Goal: Information Seeking & Learning: Learn about a topic

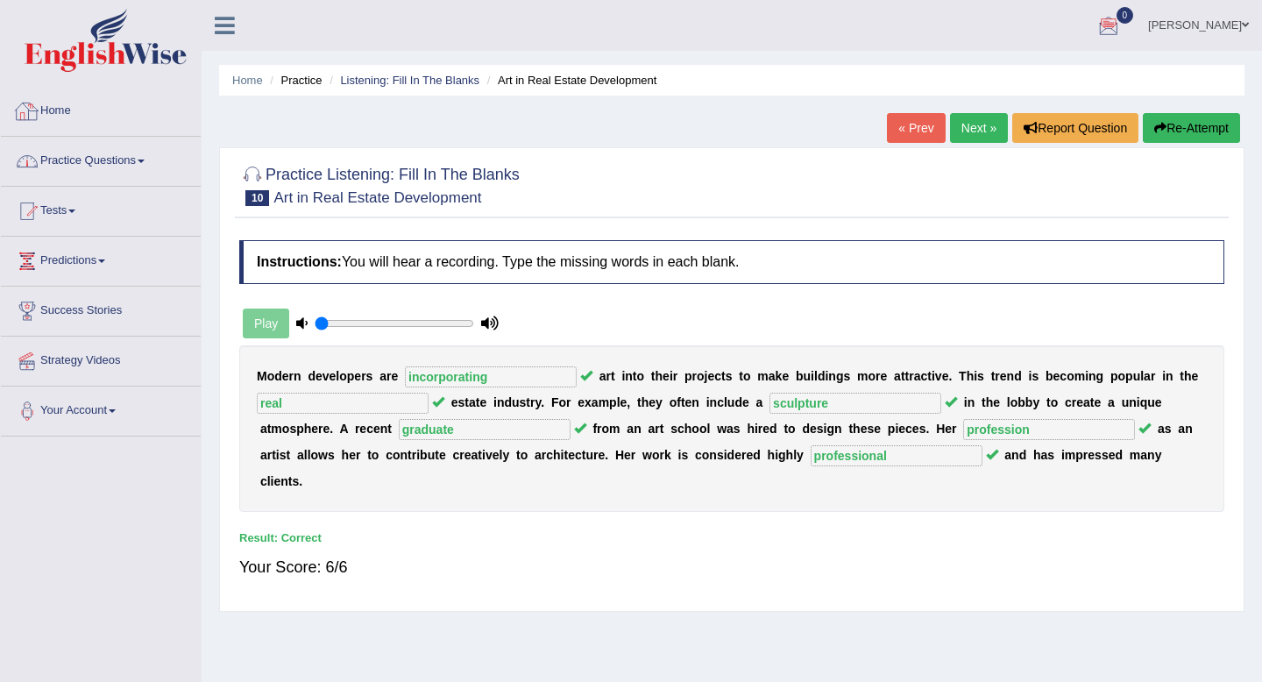
click at [99, 166] on link "Practice Questions" at bounding box center [101, 159] width 200 height 44
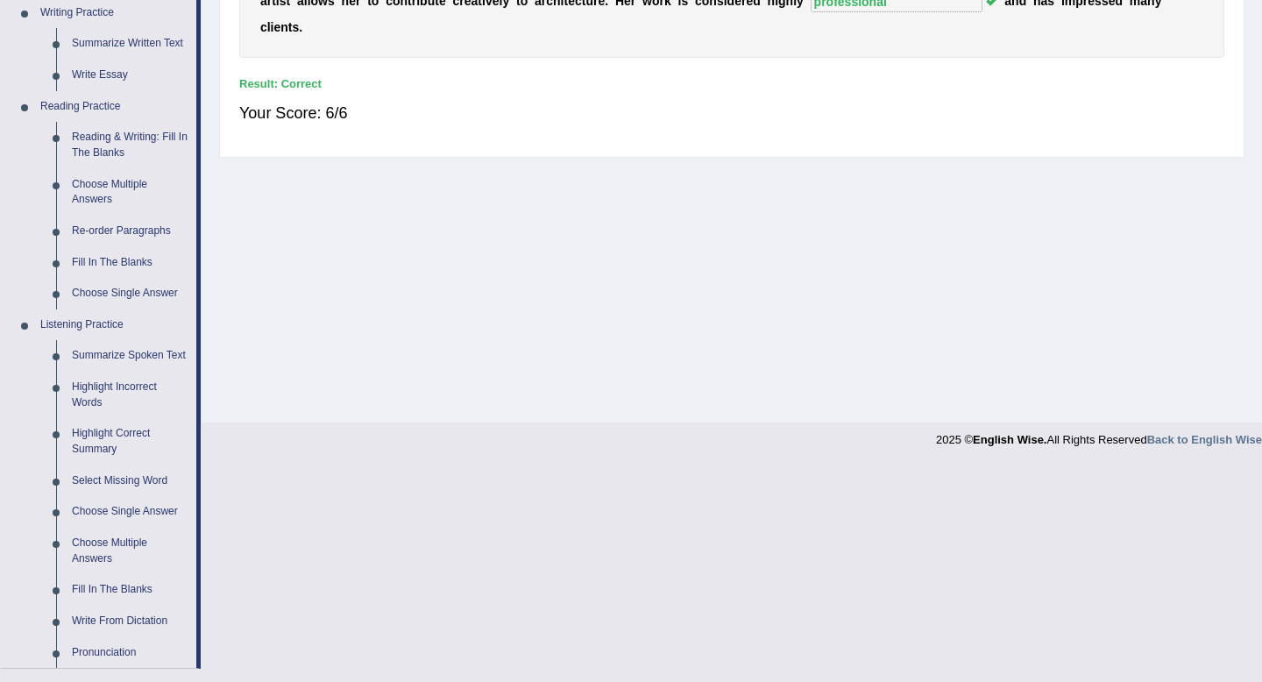
scroll to position [474, 0]
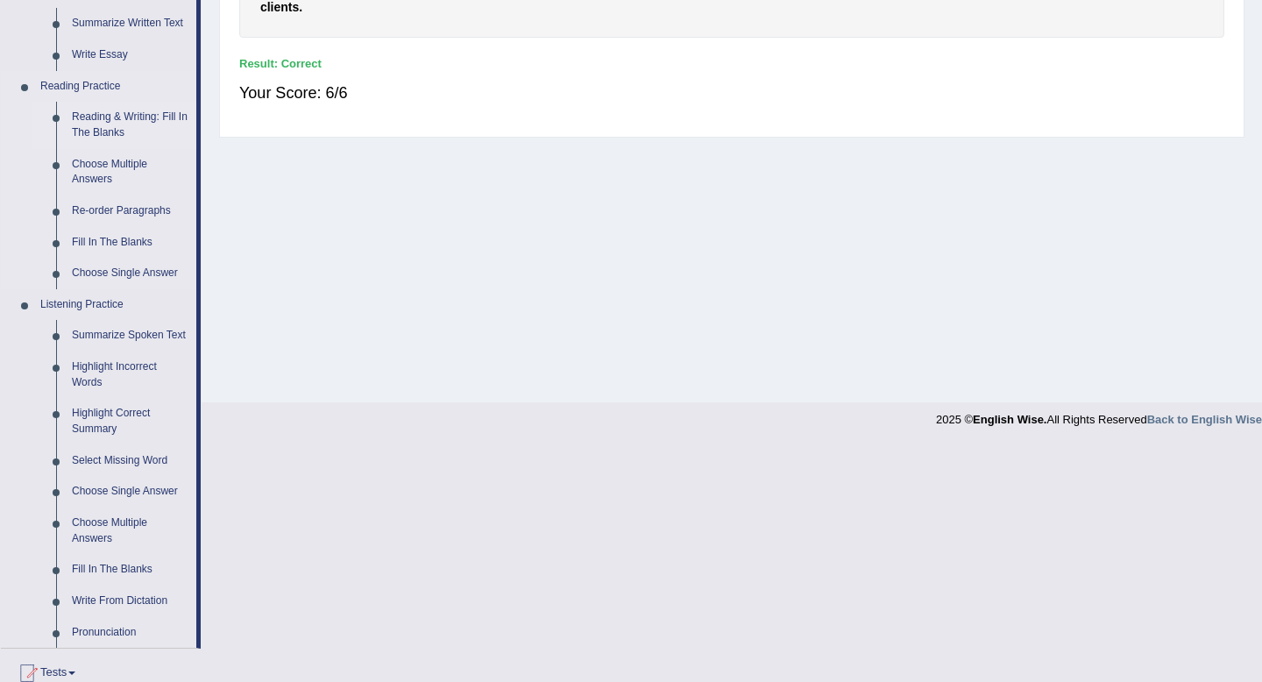
click at [121, 113] on link "Reading & Writing: Fill In The Blanks" at bounding box center [130, 125] width 132 height 46
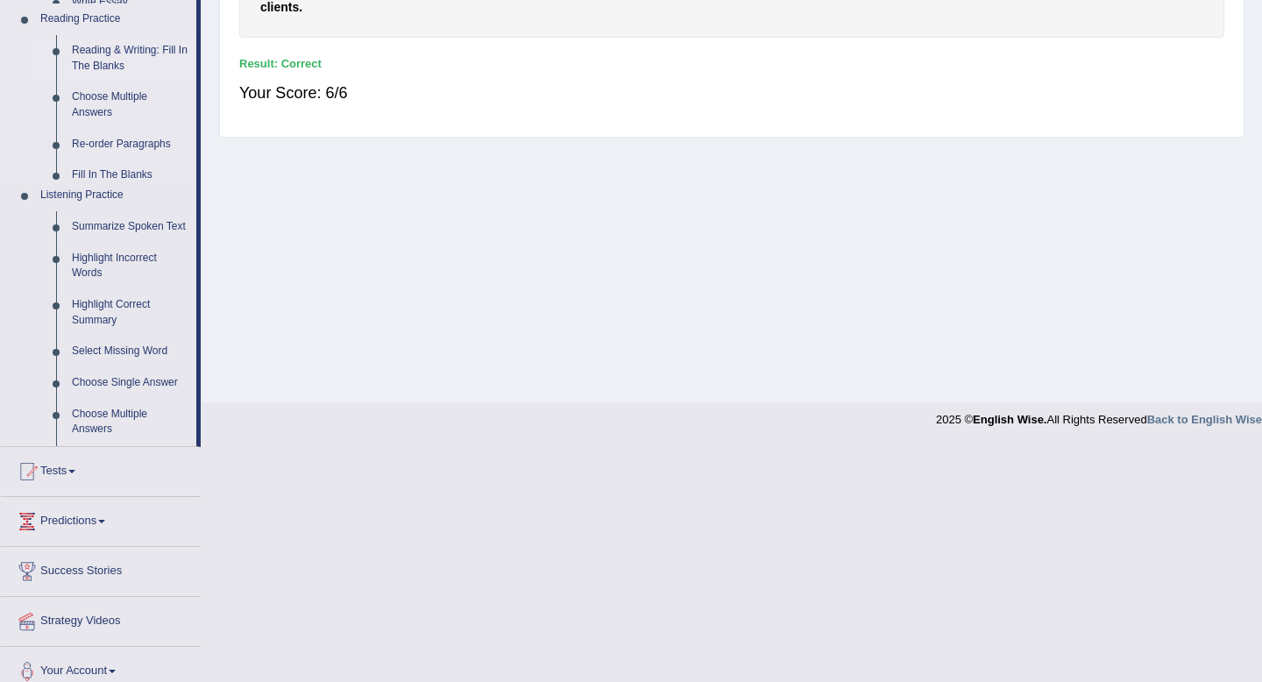
scroll to position [238, 0]
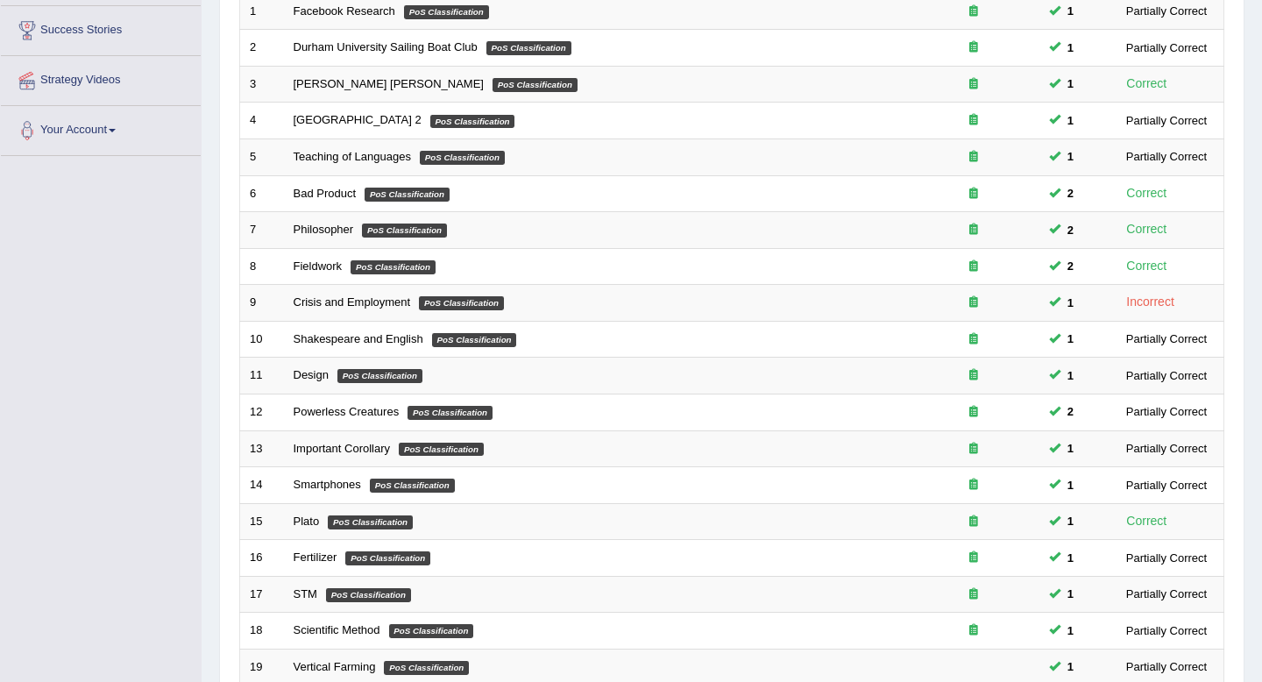
scroll to position [479, 0]
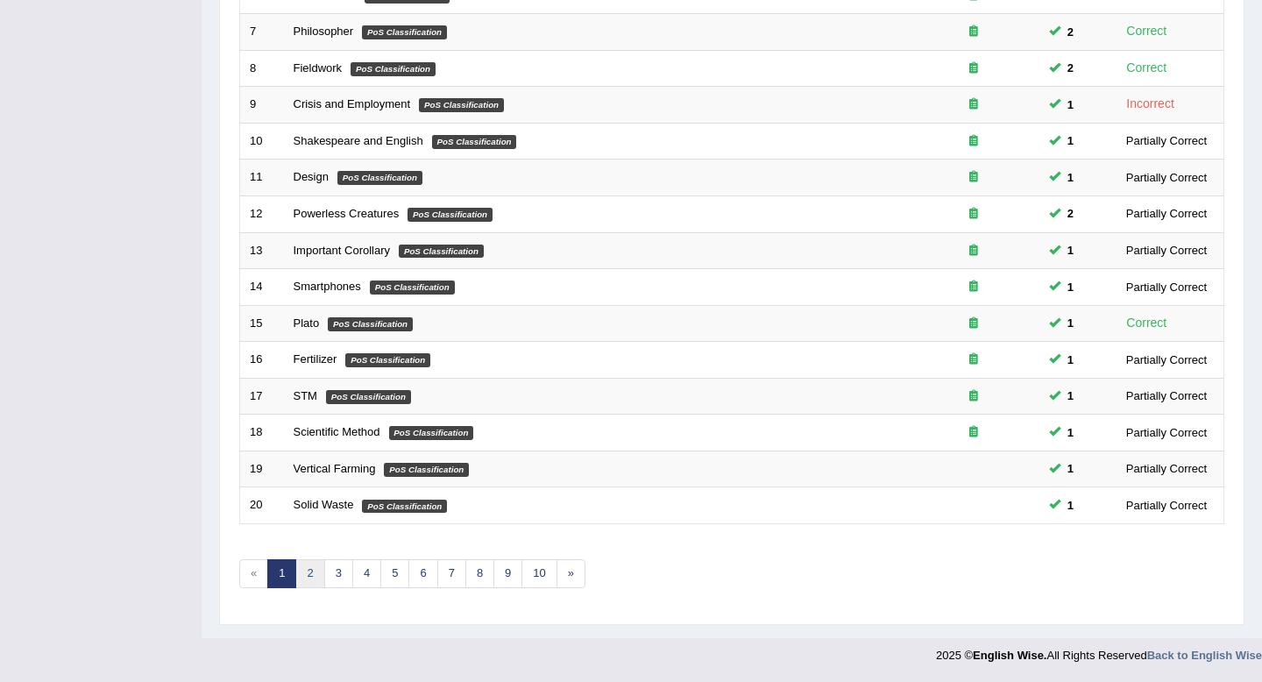
click at [316, 571] on link "2" at bounding box center [309, 573] width 29 height 29
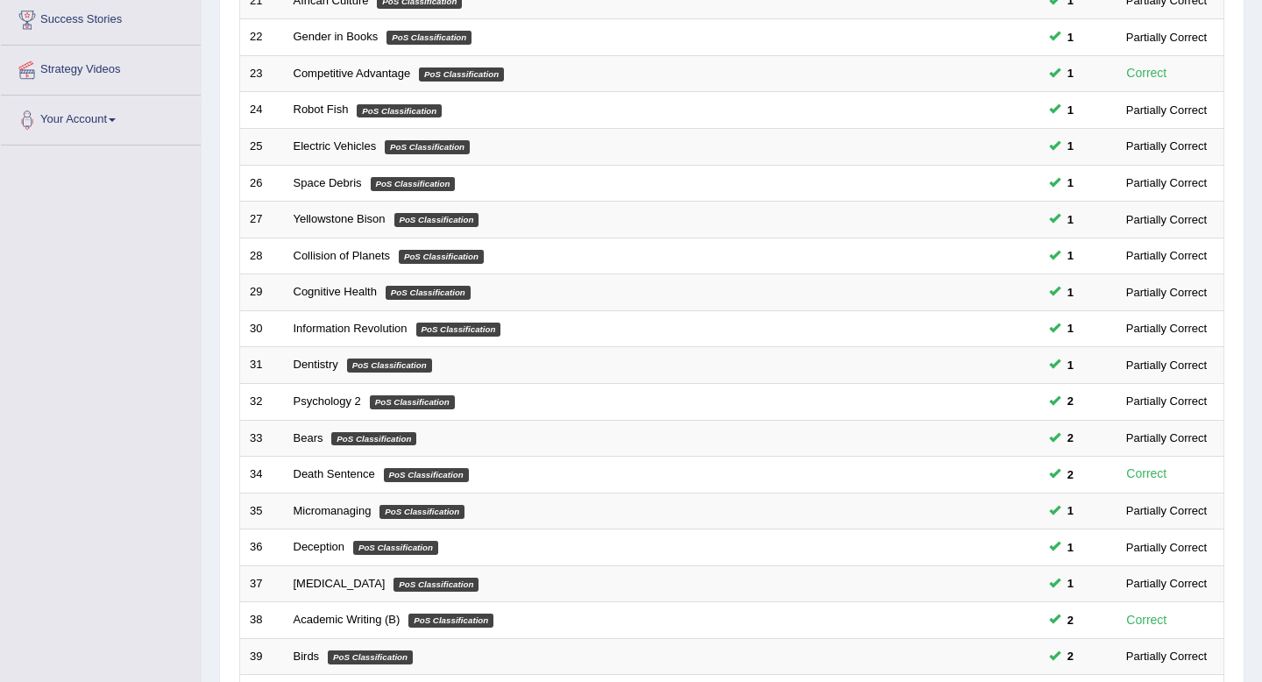
scroll to position [479, 0]
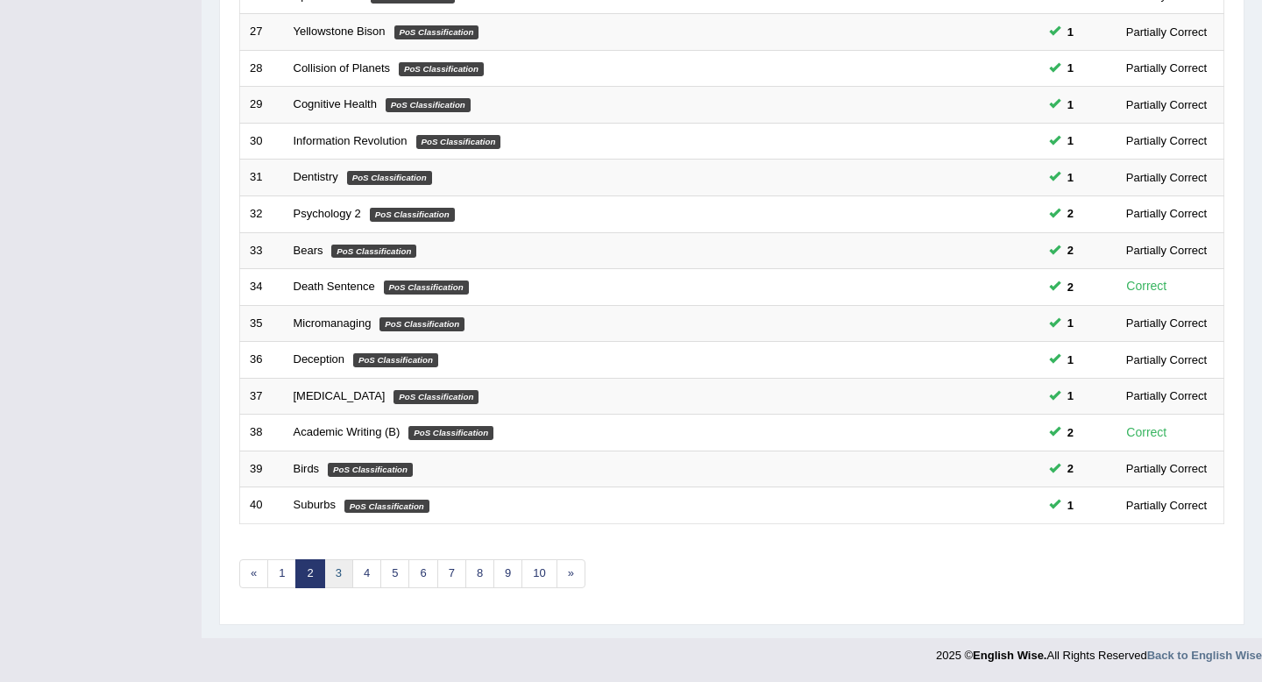
click at [333, 573] on link "3" at bounding box center [338, 573] width 29 height 29
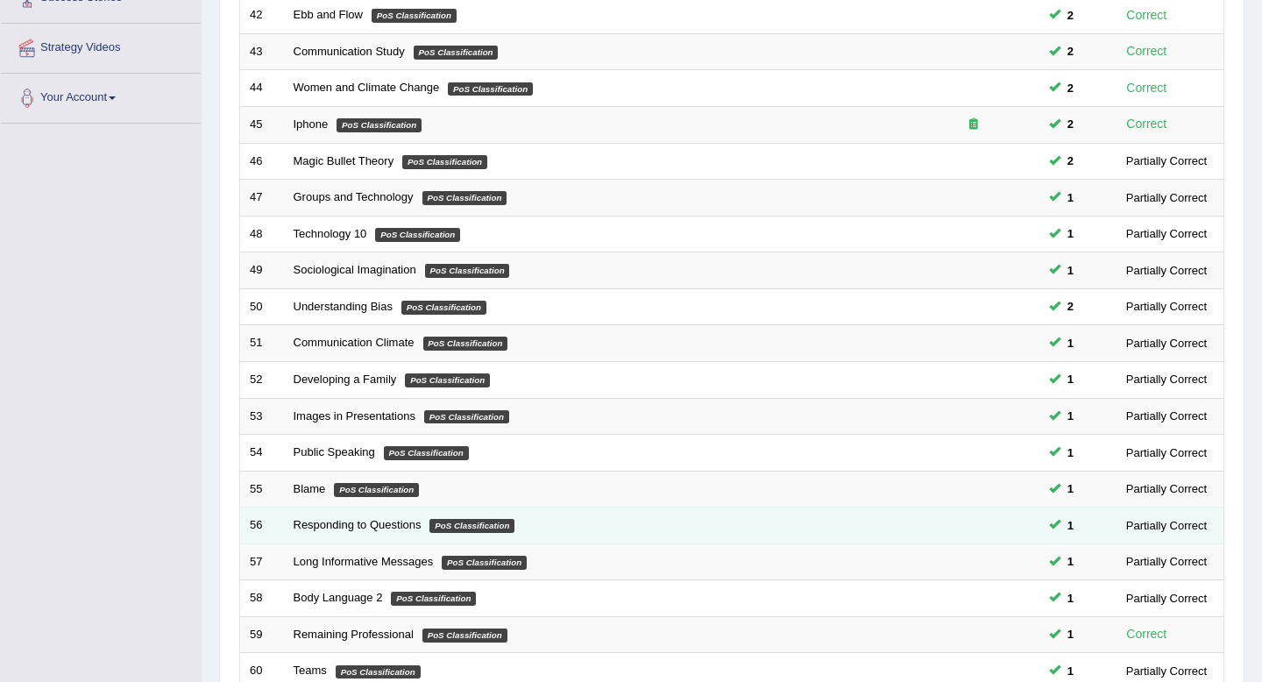
scroll to position [308, 0]
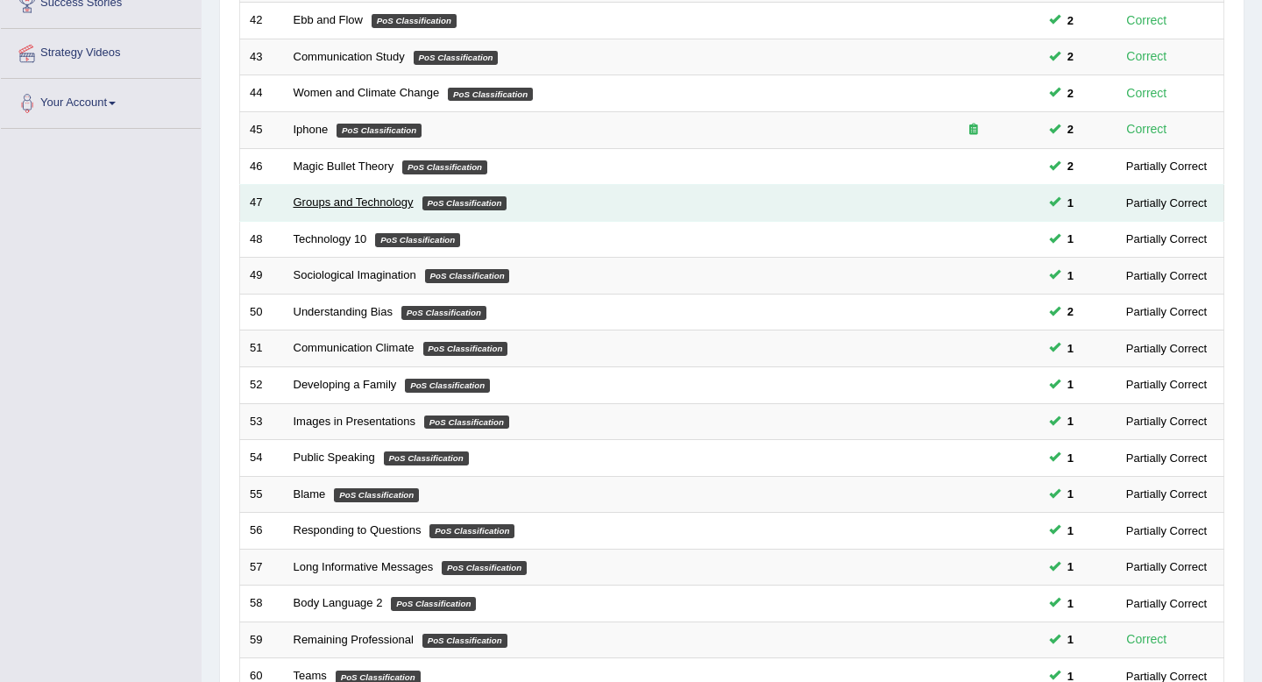
click at [366, 197] on link "Groups and Technology" at bounding box center [354, 201] width 120 height 13
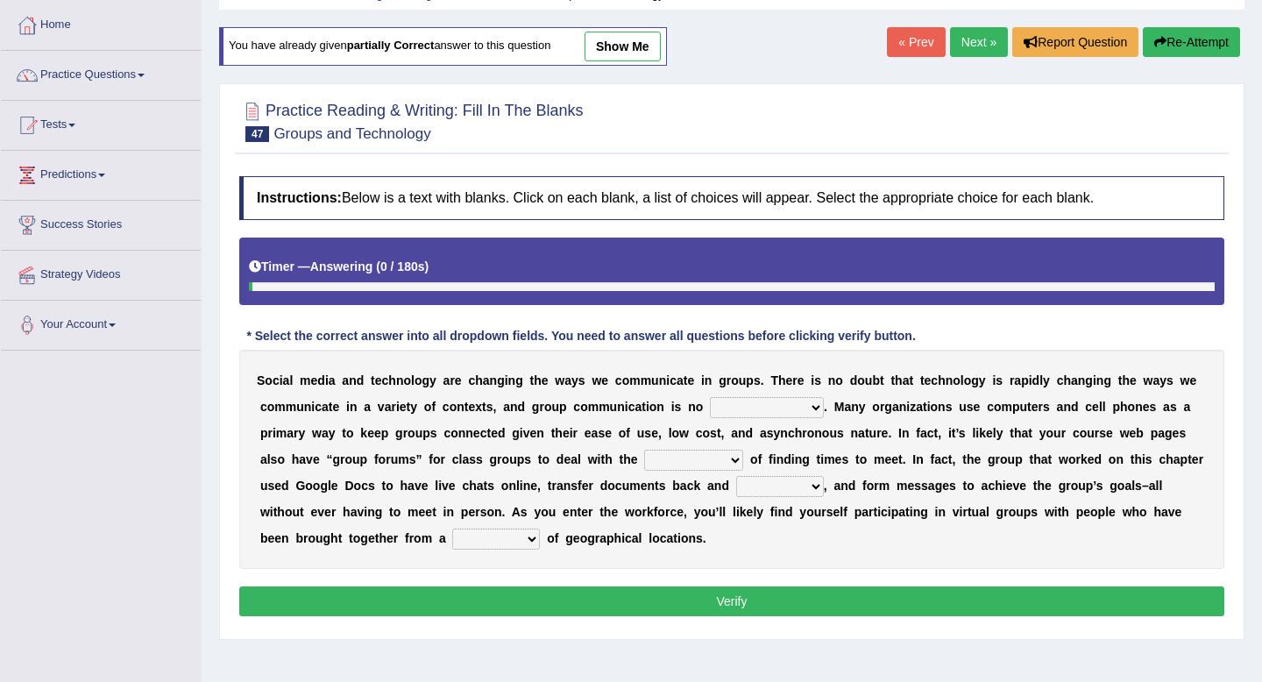
scroll to position [238, 0]
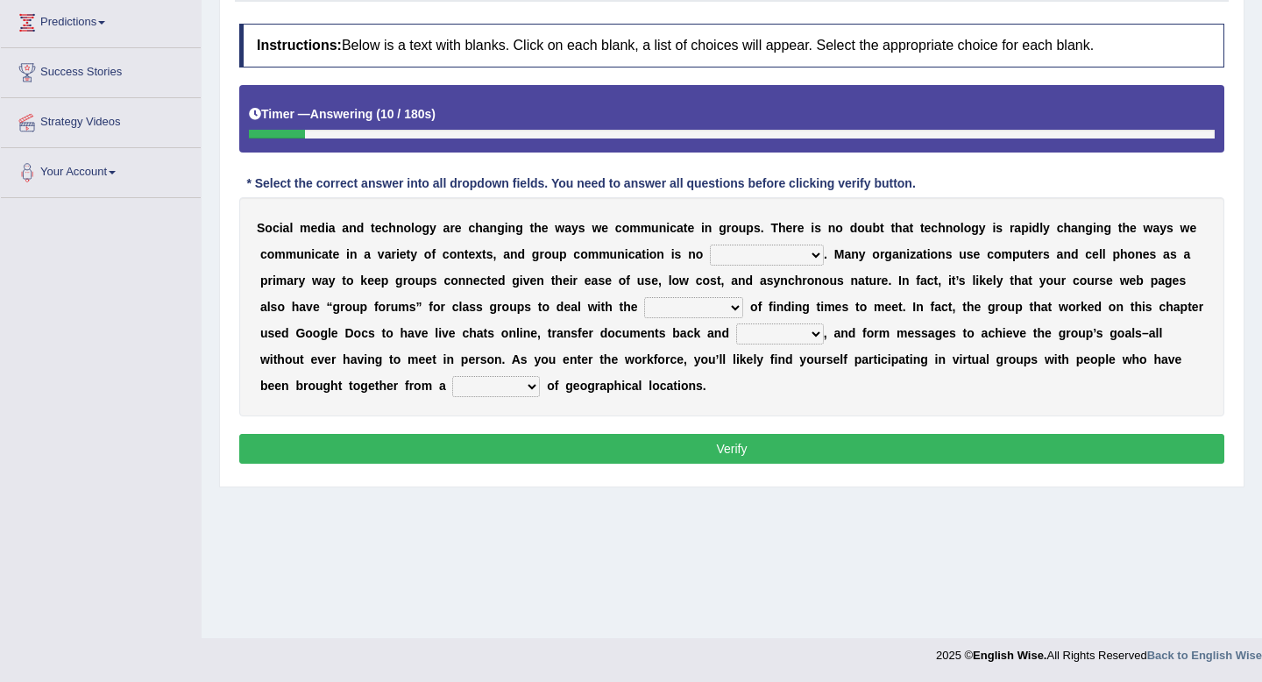
click at [756, 262] on select "exception exemplification extradition excursion" at bounding box center [767, 255] width 114 height 21
select select "exception"
click at [710, 245] on select "exception exemplification extradition excursion" at bounding box center [767, 255] width 114 height 21
click at [679, 313] on select "localities liabilities complexities causalities" at bounding box center [693, 307] width 99 height 21
click at [644, 297] on select "localities liabilities complexities causalities" at bounding box center [693, 307] width 99 height 21
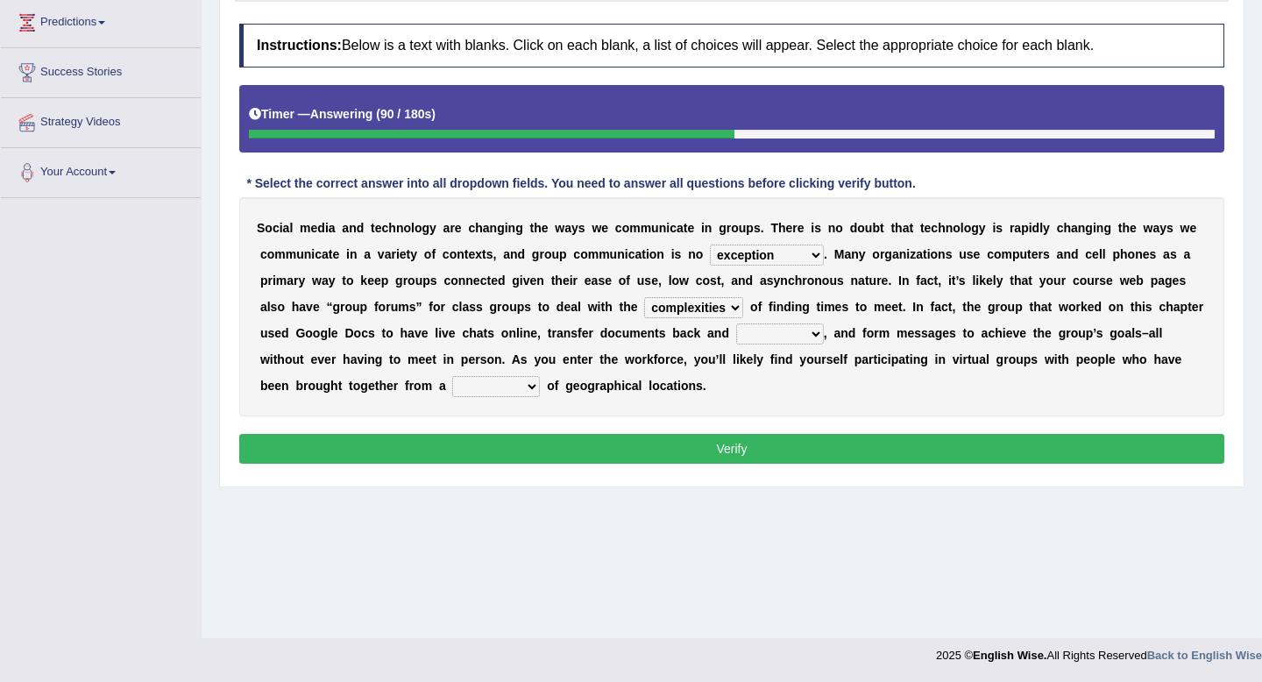
click at [712, 304] on select "localities liabilities complexities causalities" at bounding box center [693, 307] width 99 height 21
select select "causalities"
click at [644, 297] on select "localities liabilities complexities causalities" at bounding box center [693, 307] width 99 height 21
click at [802, 339] on select "fill forth toward beyond" at bounding box center [780, 333] width 88 height 21
select select "forth"
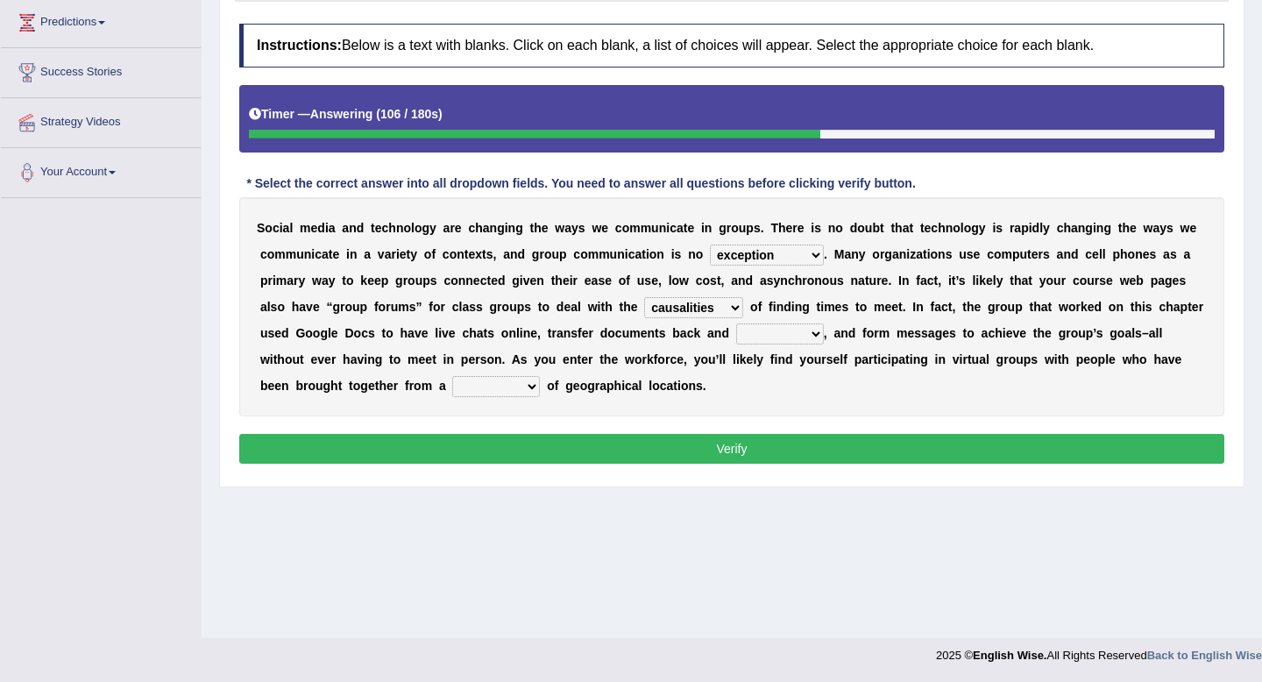
click at [736, 323] on select "fill forth toward beyond" at bounding box center [780, 333] width 88 height 21
click at [538, 387] on select "form variety kind variation" at bounding box center [496, 386] width 88 height 21
select select "variety"
click at [453, 376] on select "form variety kind variation" at bounding box center [496, 386] width 88 height 21
click at [662, 446] on button "Verify" at bounding box center [731, 449] width 985 height 30
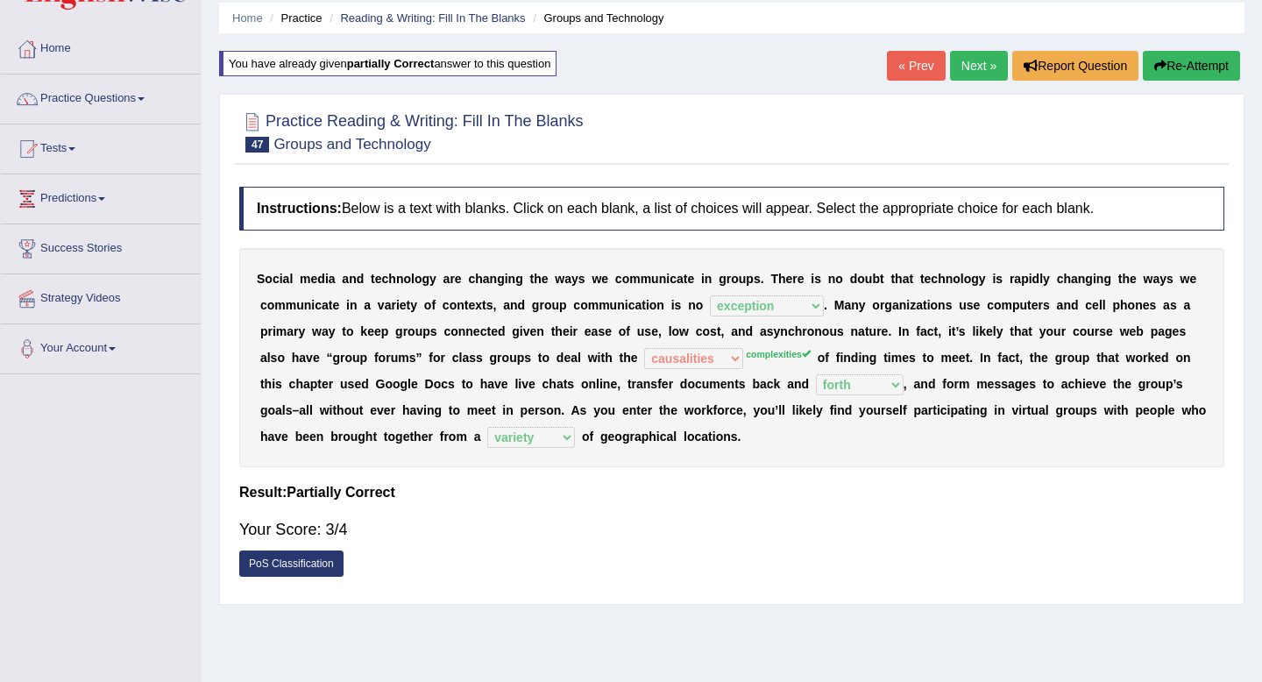
scroll to position [34, 0]
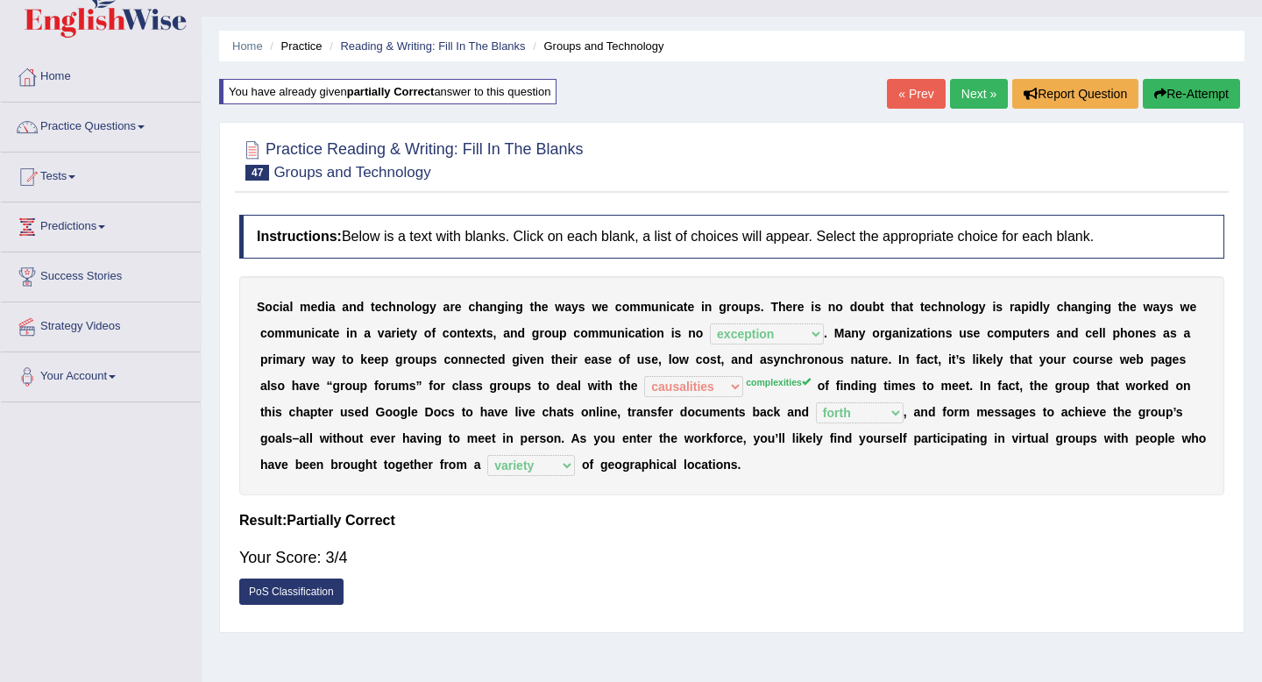
click at [1185, 89] on button "Re-Attempt" at bounding box center [1191, 94] width 97 height 30
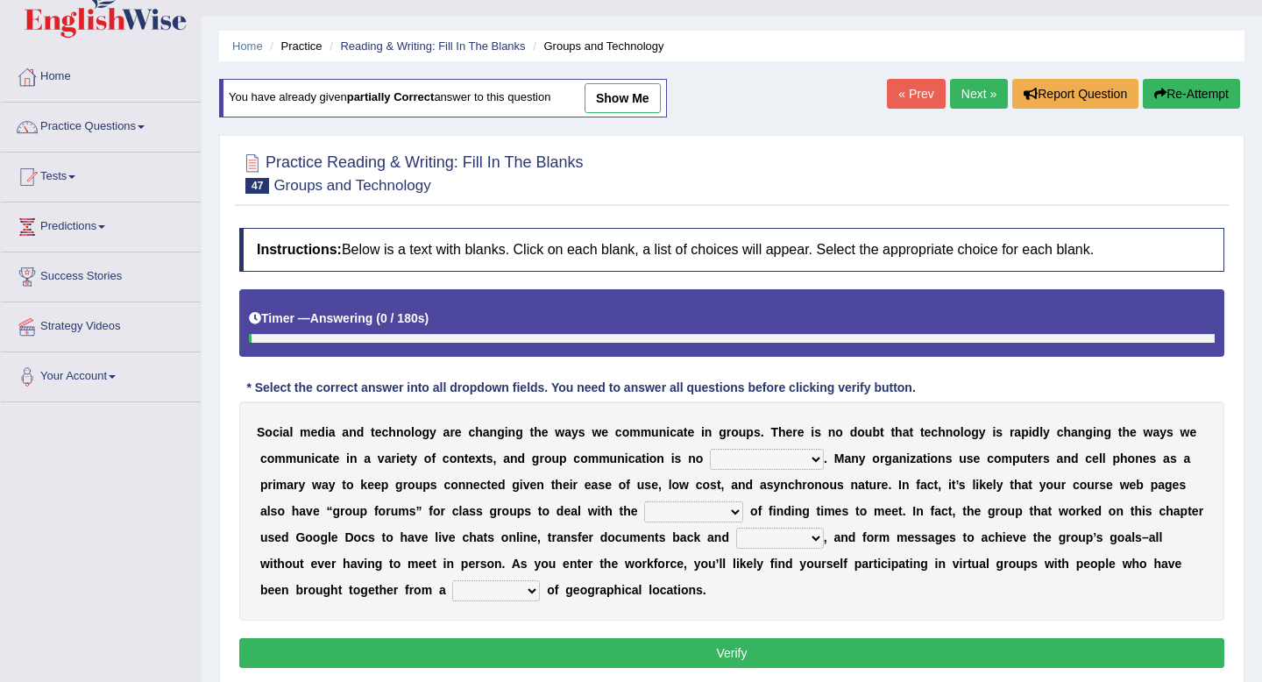
click at [754, 460] on select "exception exemplification extradition excursion" at bounding box center [767, 459] width 114 height 21
select select "exception"
click at [710, 449] on select "exception exemplification extradition excursion" at bounding box center [767, 459] width 114 height 21
click at [694, 519] on select "localities liabilities complexities causalities" at bounding box center [693, 511] width 99 height 21
select select "complexities"
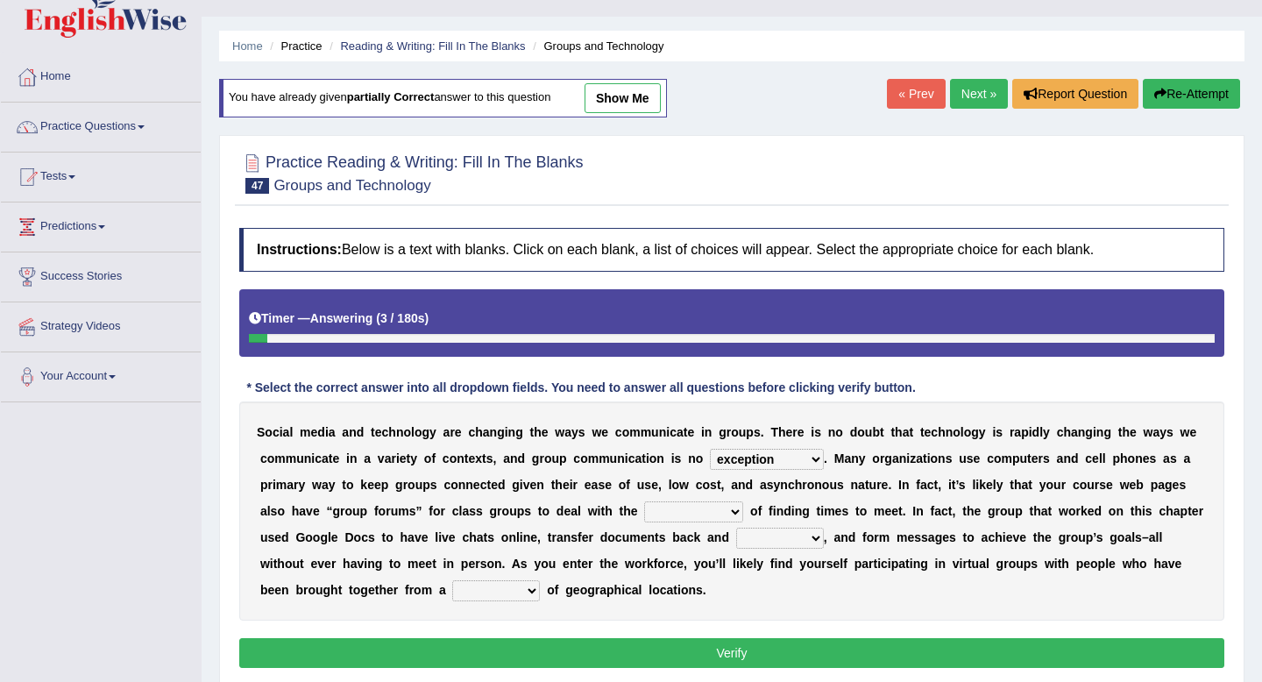
click at [644, 501] on select "localities liabilities complexities causalities" at bounding box center [693, 511] width 99 height 21
click at [789, 536] on select "fill forth toward beyond" at bounding box center [780, 538] width 88 height 21
select select "forth"
click at [736, 528] on select "fill forth toward beyond" at bounding box center [780, 538] width 88 height 21
click at [507, 593] on select "form variety kind variation" at bounding box center [496, 590] width 88 height 21
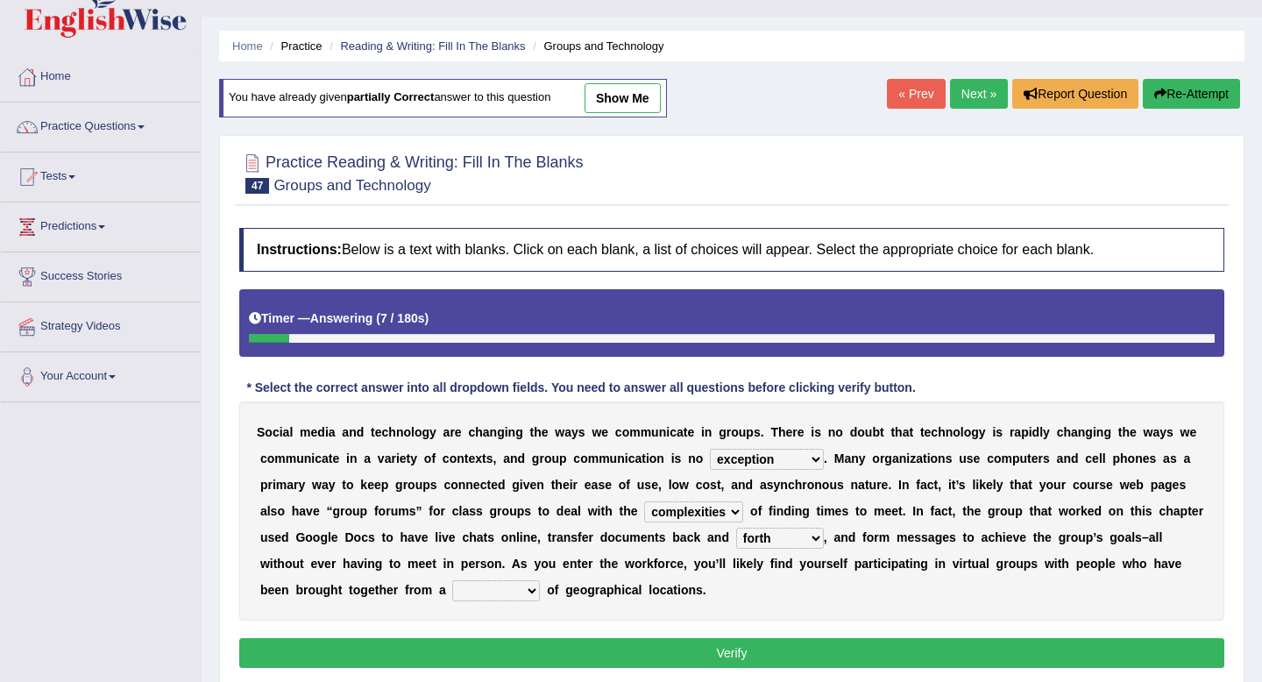
select select "variety"
click at [453, 580] on select "form variety kind variation" at bounding box center [496, 590] width 88 height 21
click at [567, 656] on button "Verify" at bounding box center [731, 653] width 985 height 30
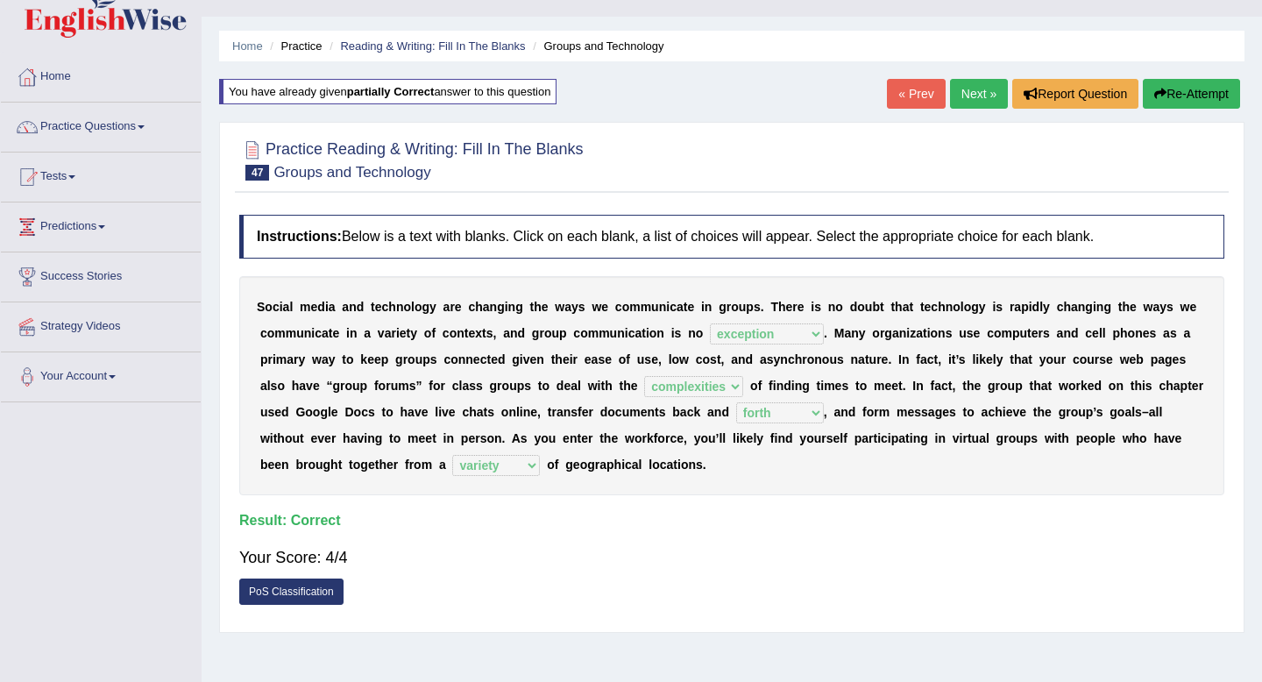
click at [962, 90] on link "Next »" at bounding box center [979, 94] width 58 height 30
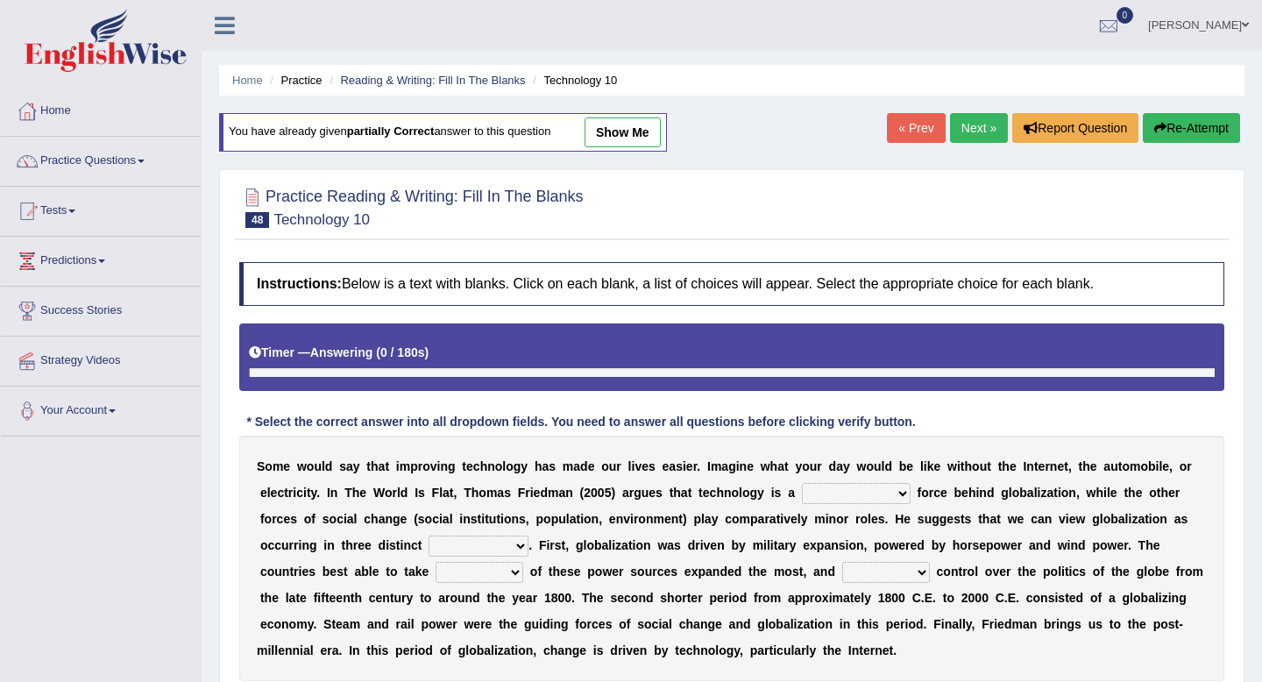
scroll to position [238, 0]
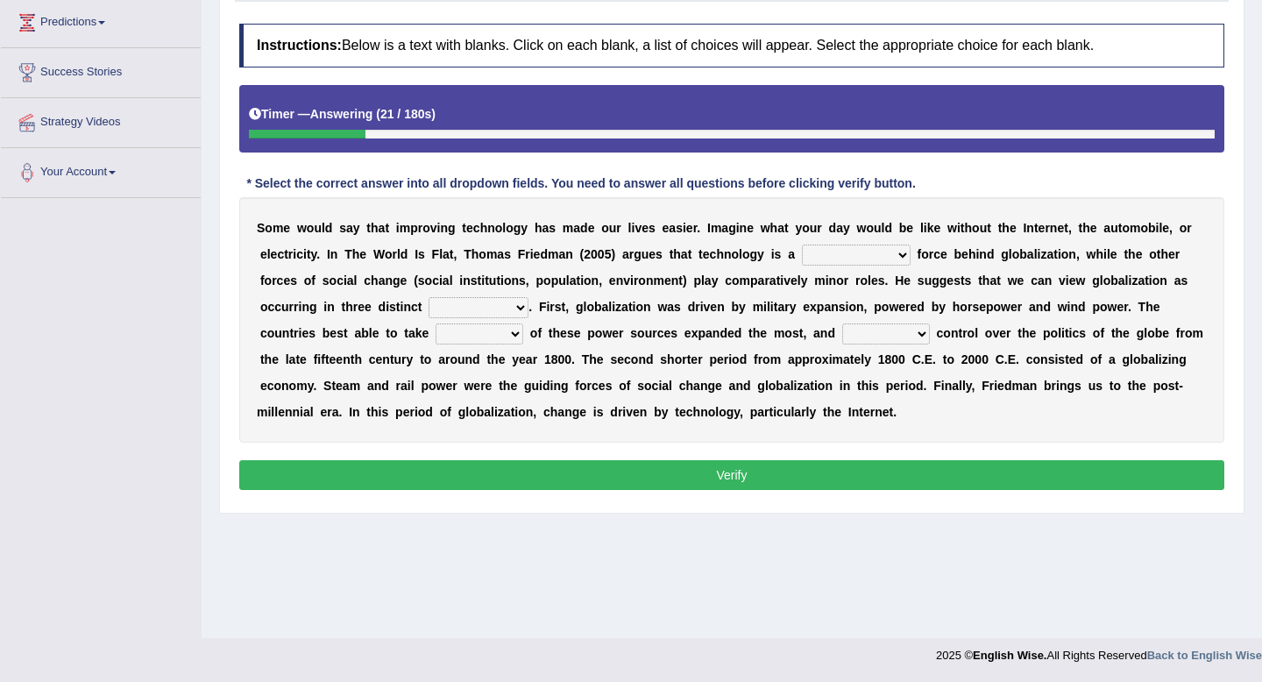
click at [856, 259] on select "driving demeaning distinguishing demanding" at bounding box center [856, 255] width 109 height 21
select select "driving"
click at [802, 245] on select "driving demeaning distinguishing demanding" at bounding box center [856, 255] width 109 height 21
click at [500, 308] on select "periods periodicals perspectives perceptions" at bounding box center [479, 307] width 100 height 21
click at [429, 297] on select "periods periodicals perspectives perceptions" at bounding box center [479, 307] width 100 height 21
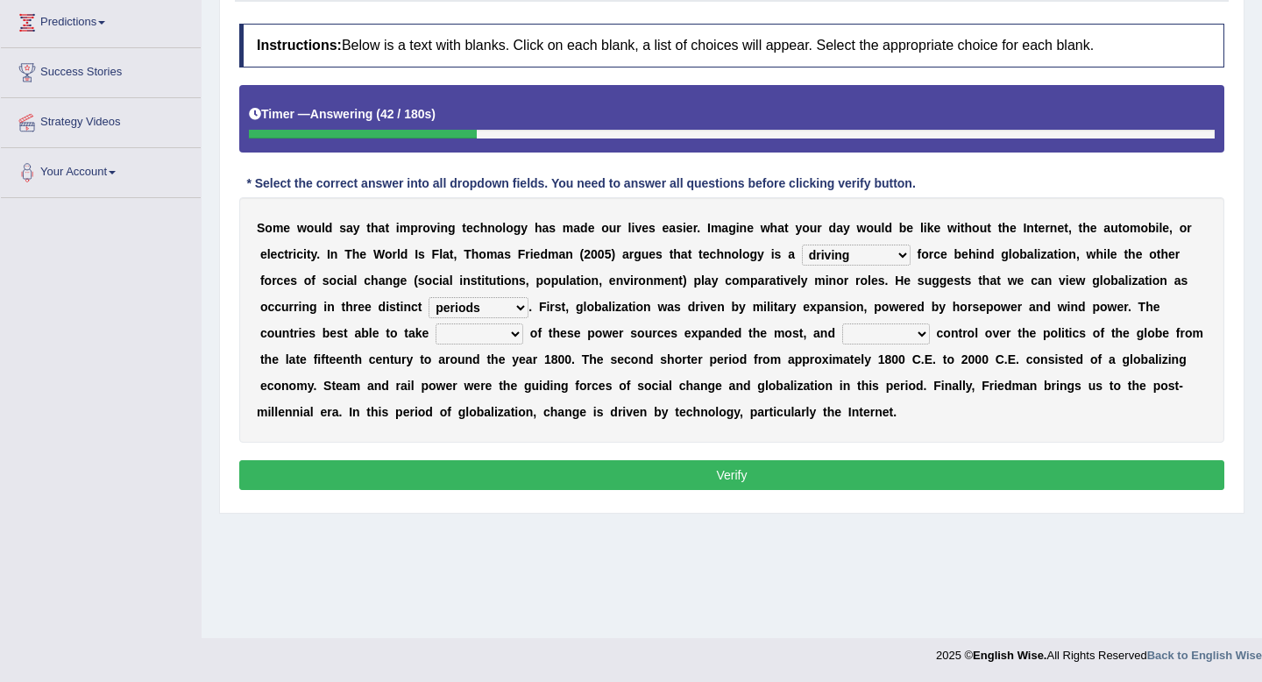
click at [492, 302] on select "periods periodicals perspectives perceptions" at bounding box center [479, 307] width 100 height 21
select select "perspectives"
click at [429, 297] on select "periods periodicals perspectives perceptions" at bounding box center [479, 307] width 100 height 21
click at [475, 333] on select "action advantage account care" at bounding box center [480, 333] width 88 height 21
select select "advantage"
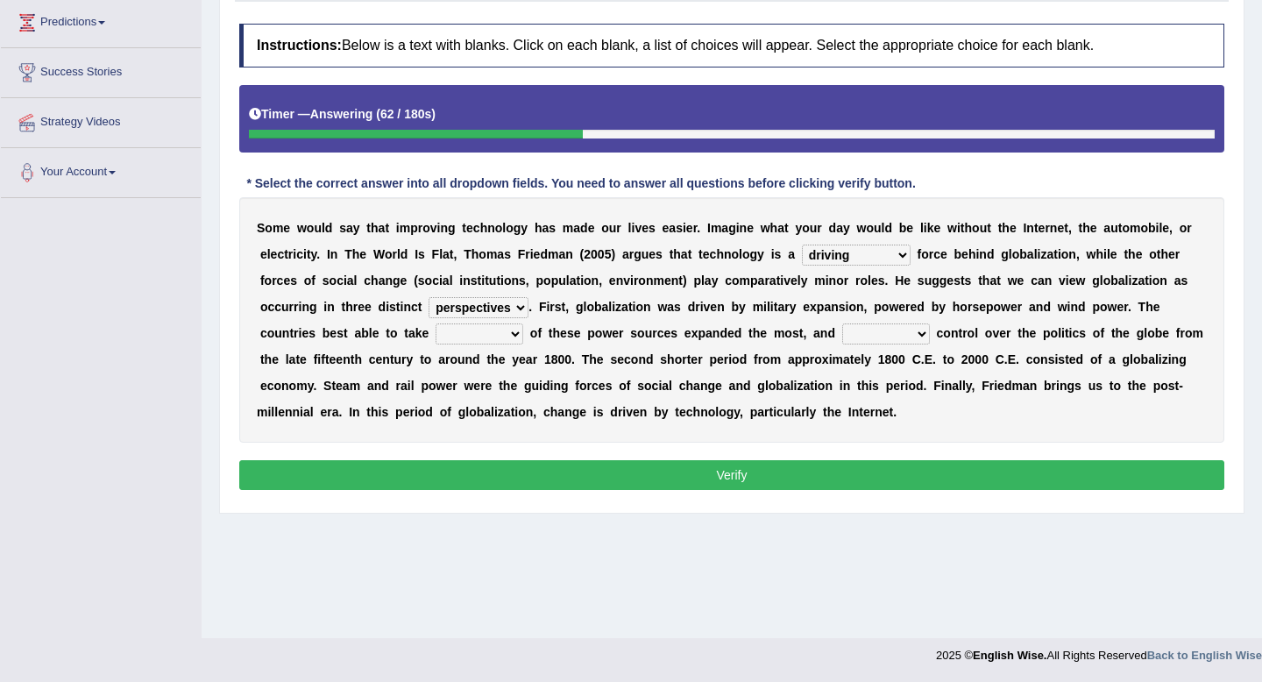
click at [436, 323] on select "action advantage account care" at bounding box center [480, 333] width 88 height 21
click at [897, 336] on select "exist extract exert expect" at bounding box center [886, 333] width 88 height 21
select select "exert"
click at [844, 323] on select "exist extract exert expect" at bounding box center [886, 333] width 88 height 21
click at [891, 335] on select "exist extract exert expect" at bounding box center [886, 333] width 88 height 21
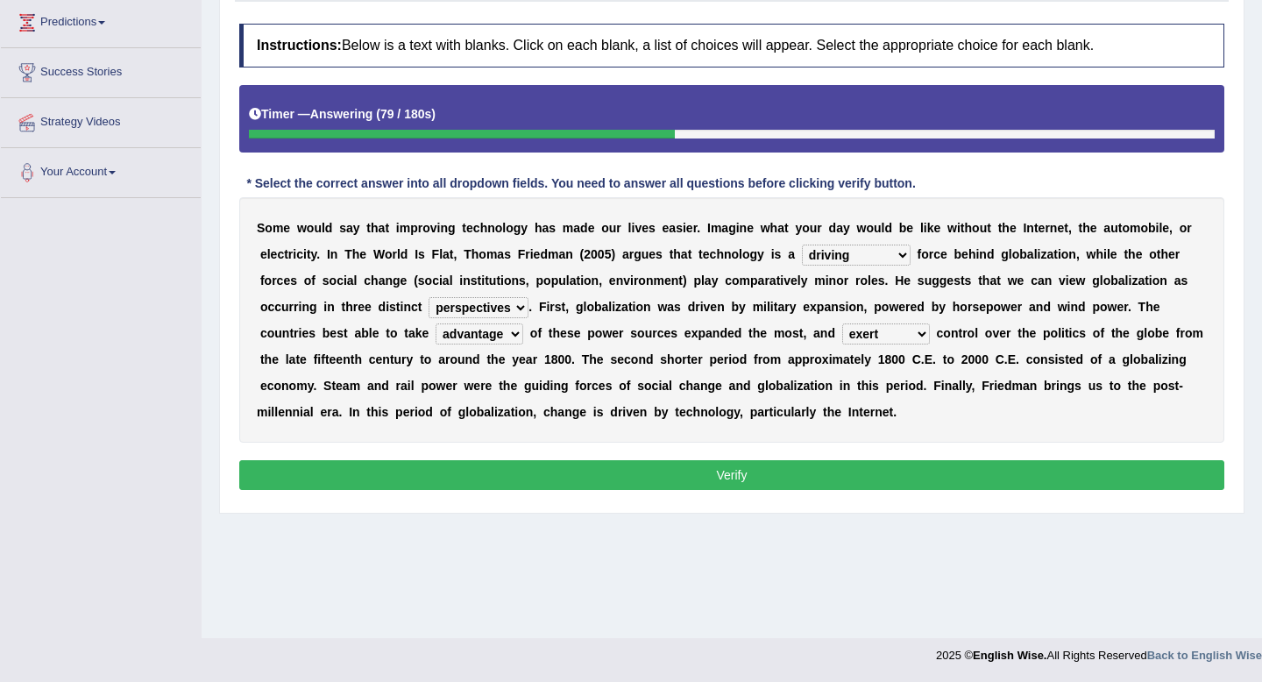
click at [844, 323] on select "exist extract exert expect" at bounding box center [886, 333] width 88 height 21
click at [819, 467] on button "Verify" at bounding box center [731, 475] width 985 height 30
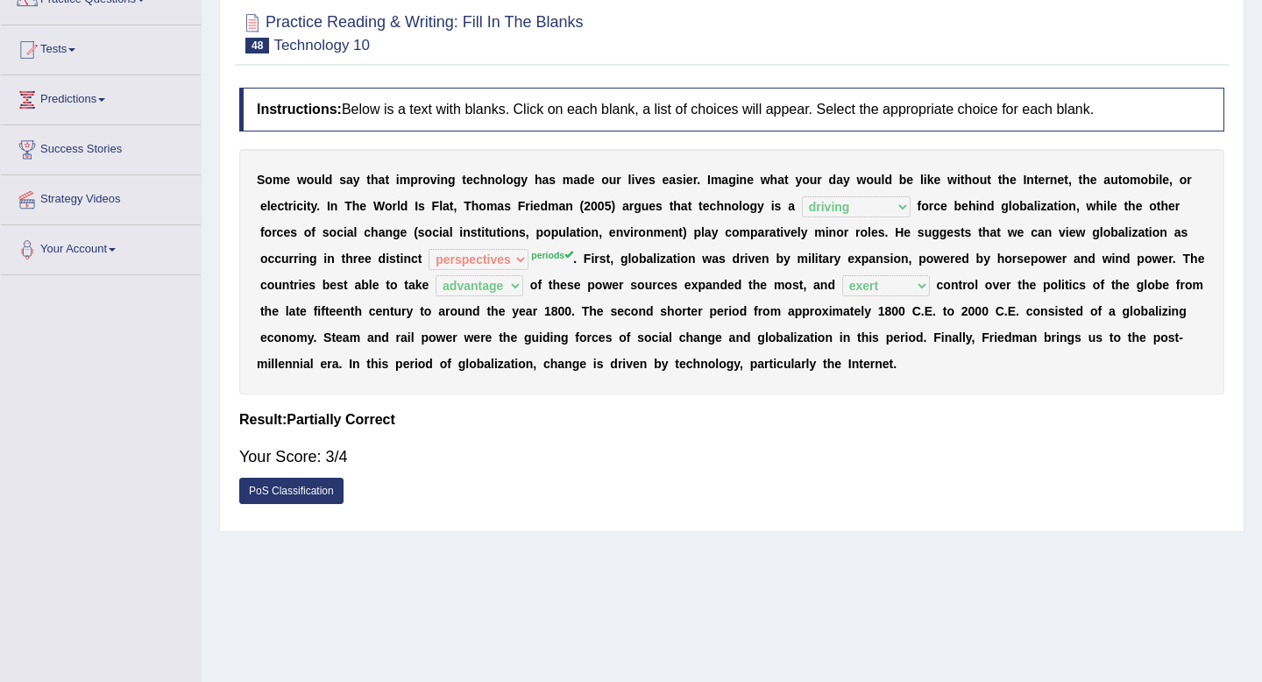
scroll to position [89, 0]
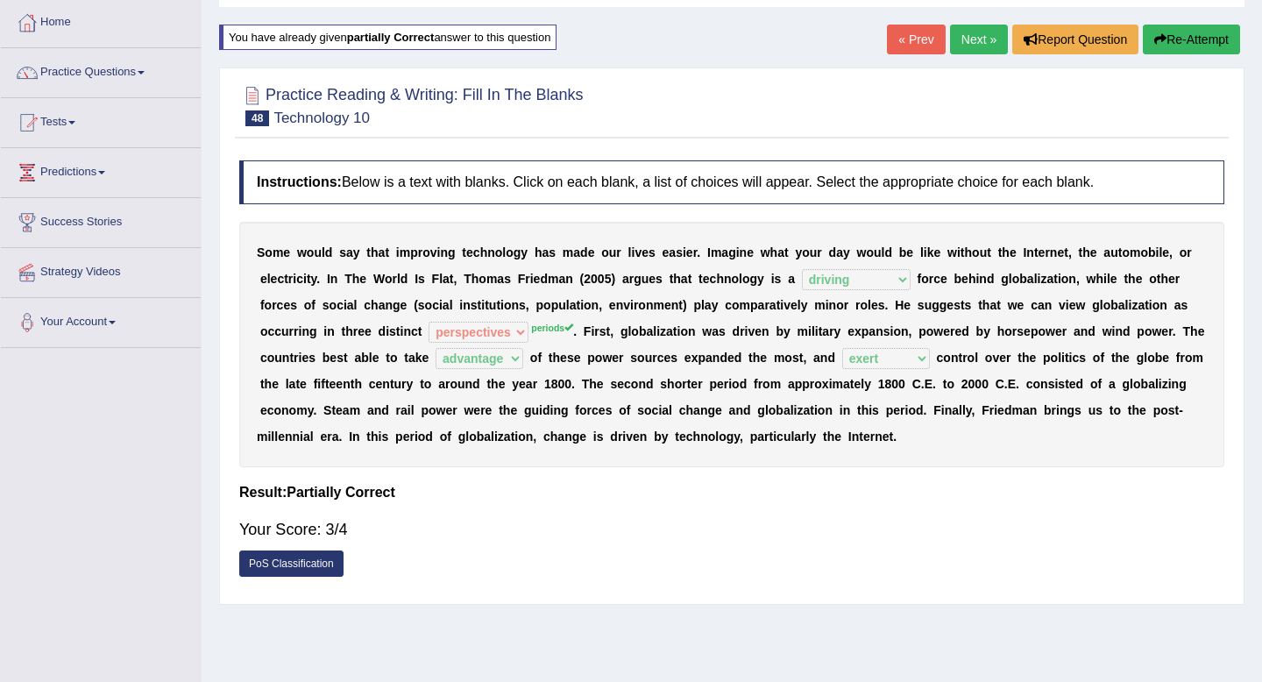
click at [1166, 39] on button "Re-Attempt" at bounding box center [1191, 40] width 97 height 30
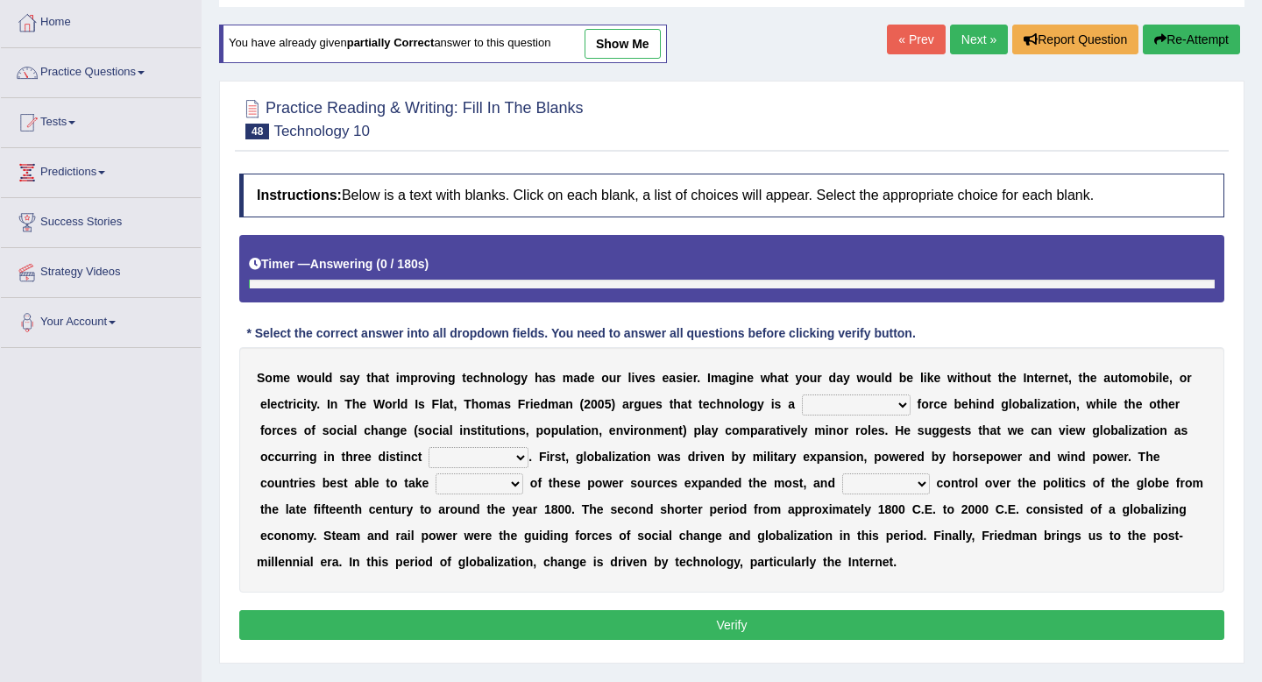
click at [818, 414] on select "driving demeaning distinguishing demanding" at bounding box center [856, 404] width 109 height 21
select select "driving"
click at [802, 394] on select "driving demeaning distinguishing demanding" at bounding box center [856, 404] width 109 height 21
click at [489, 460] on select "periods periodicals perspectives perceptions" at bounding box center [479, 457] width 100 height 21
select select "periods"
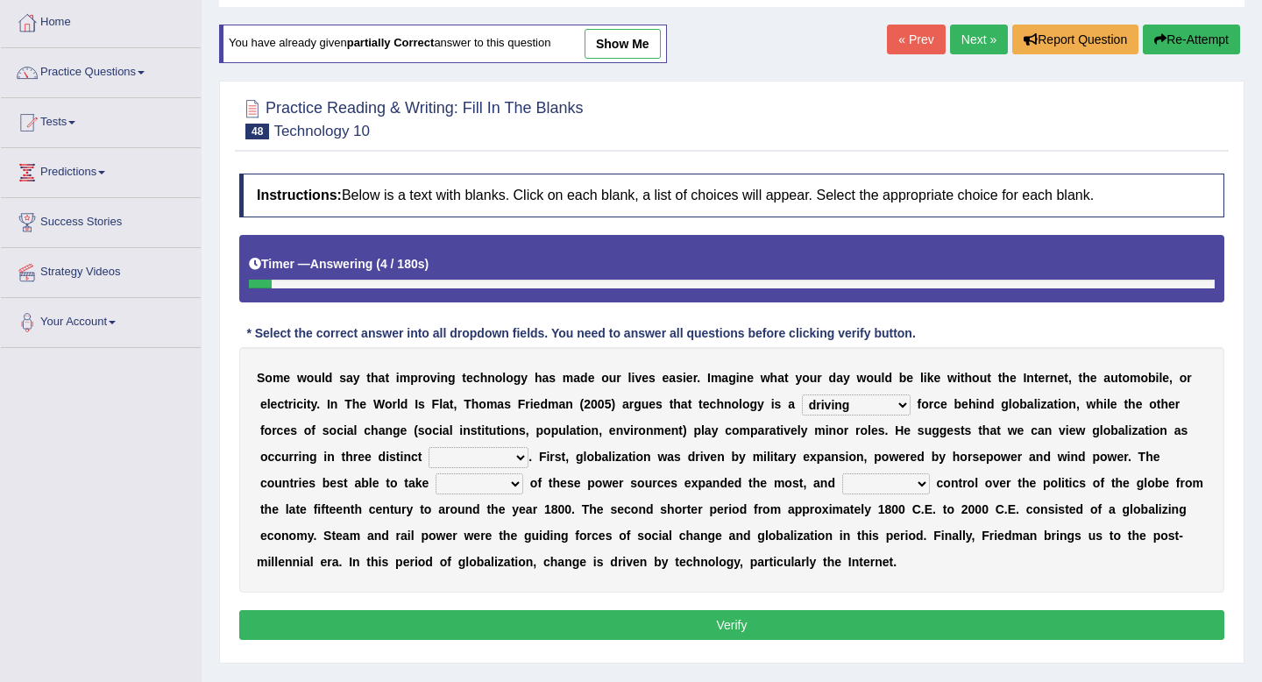
click at [429, 447] on select "periods periodicals perspectives perceptions" at bounding box center [479, 457] width 100 height 21
click at [508, 490] on select "action advantage account care" at bounding box center [480, 483] width 88 height 21
select select "advantage"
click at [436, 473] on select "action advantage account care" at bounding box center [480, 483] width 88 height 21
click at [902, 481] on select "exist extract exert expect" at bounding box center [886, 483] width 88 height 21
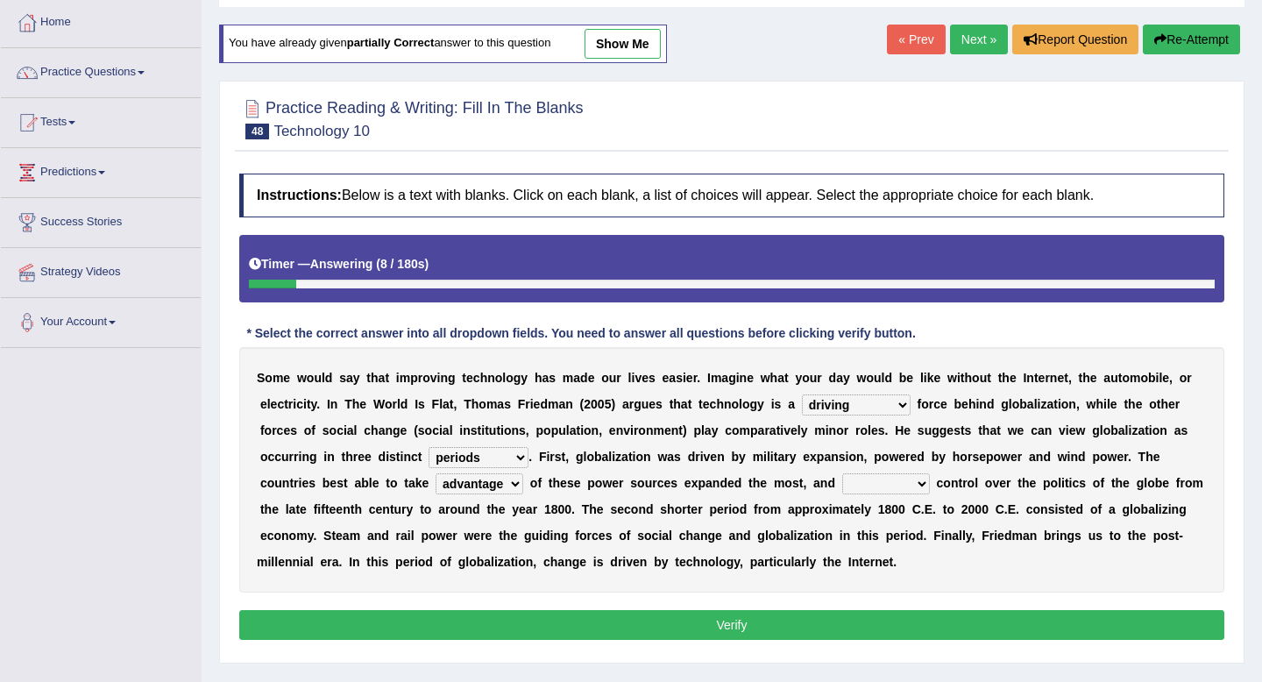
select select "exert"
click at [844, 473] on select "exist extract exert expect" at bounding box center [886, 483] width 88 height 21
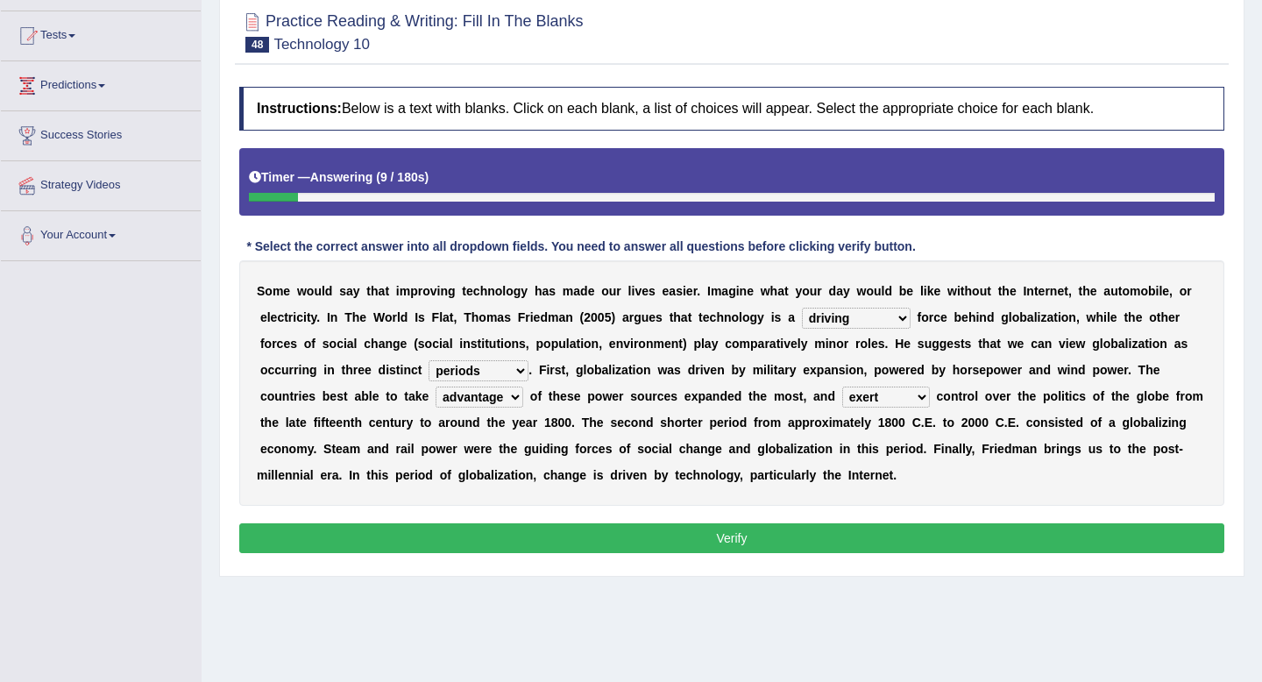
scroll to position [238, 0]
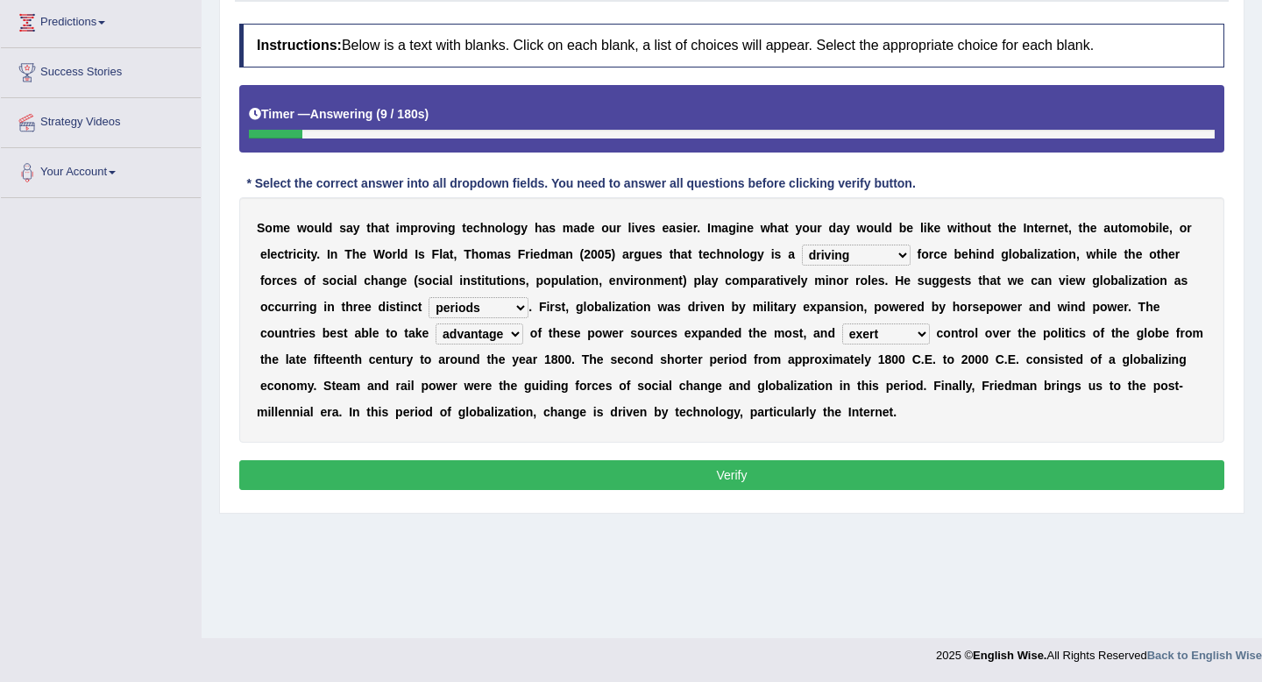
click at [816, 488] on button "Verify" at bounding box center [731, 475] width 985 height 30
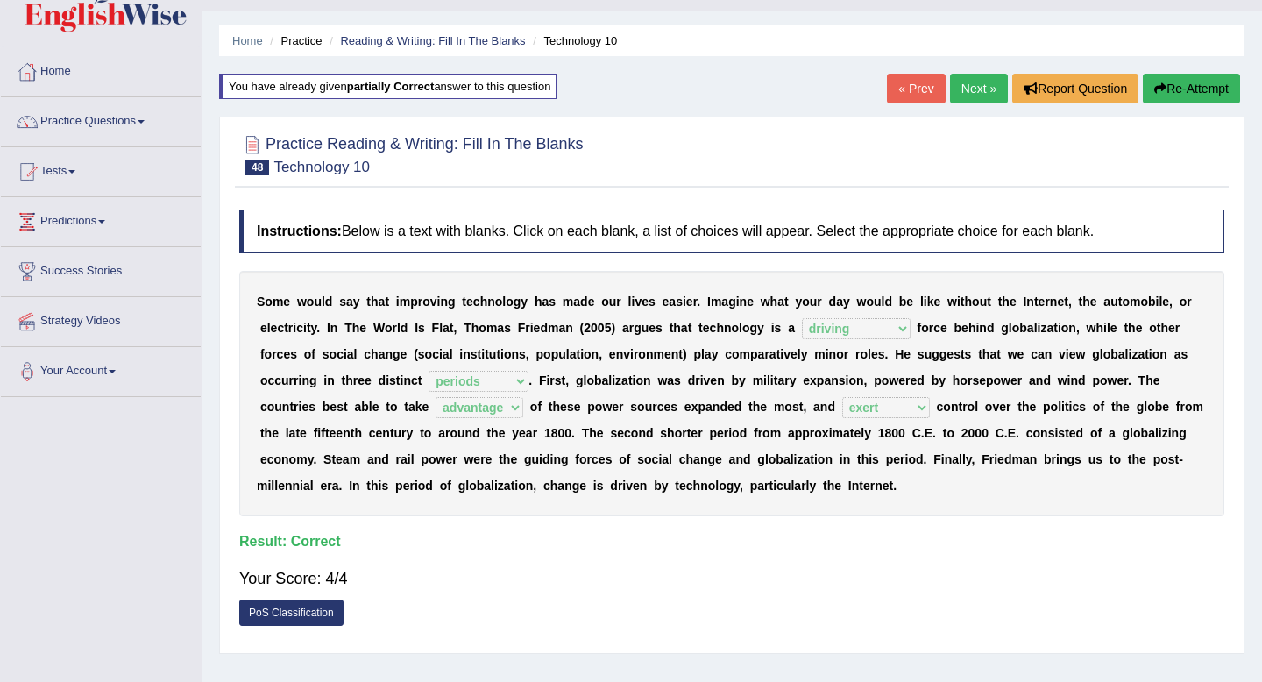
scroll to position [49, 0]
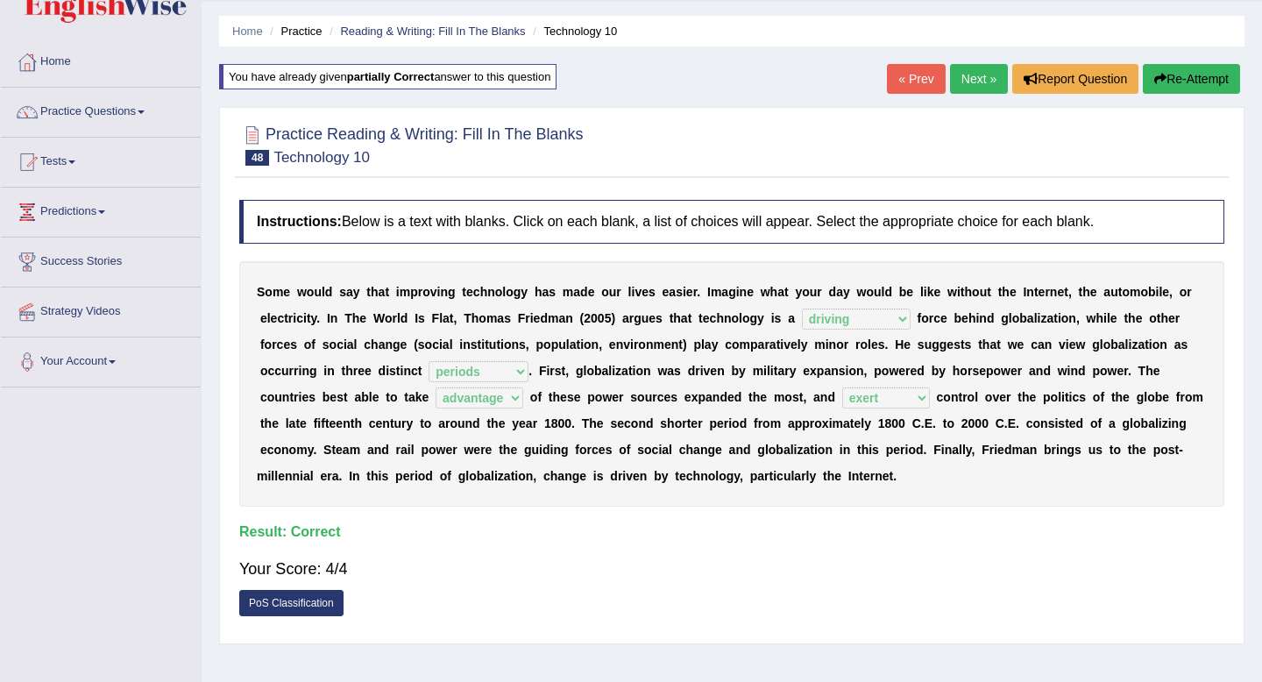
click at [969, 86] on link "Next »" at bounding box center [979, 79] width 58 height 30
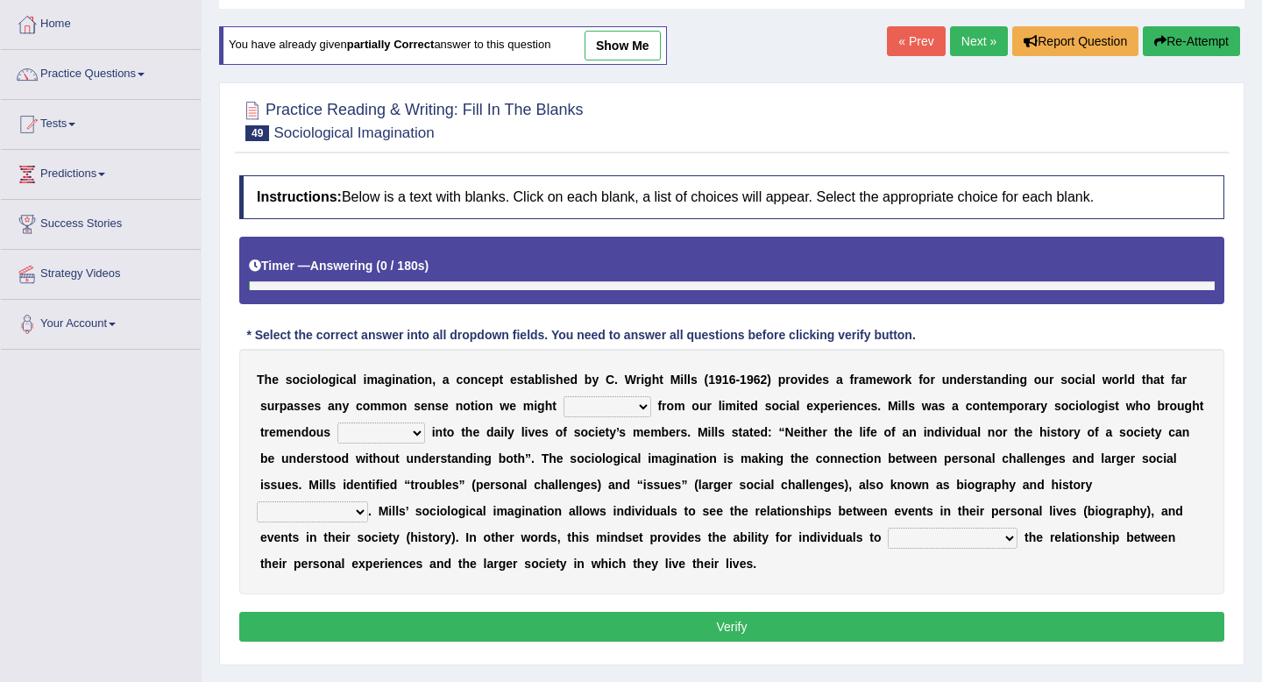
scroll to position [160, 0]
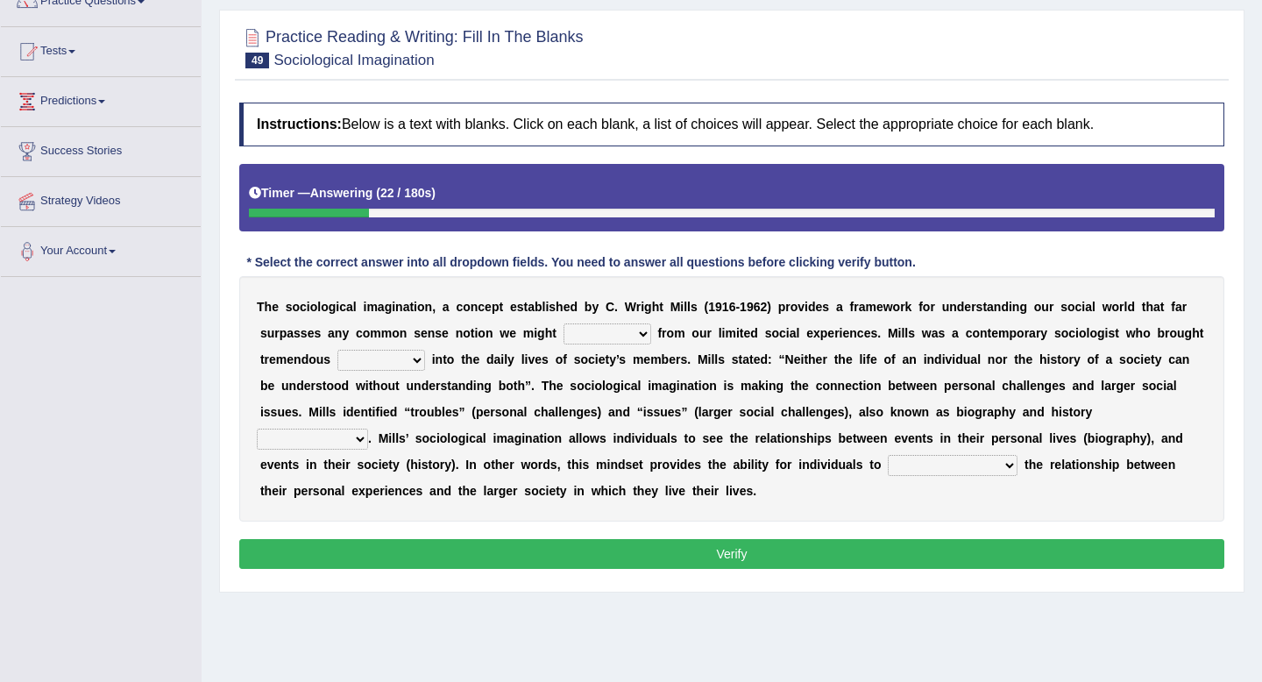
click at [625, 336] on select "depart derive describe deprive" at bounding box center [608, 333] width 88 height 21
select select "deprive"
click at [564, 323] on select "depart derive describe deprive" at bounding box center [608, 333] width 88 height 21
click at [610, 337] on select "depart derive describe deprive" at bounding box center [608, 333] width 88 height 21
click at [402, 372] on div "T h e s o c i o l o g i c a l i m a g i n a t i o n , a c o n c e p t e s t a b…" at bounding box center [731, 398] width 985 height 245
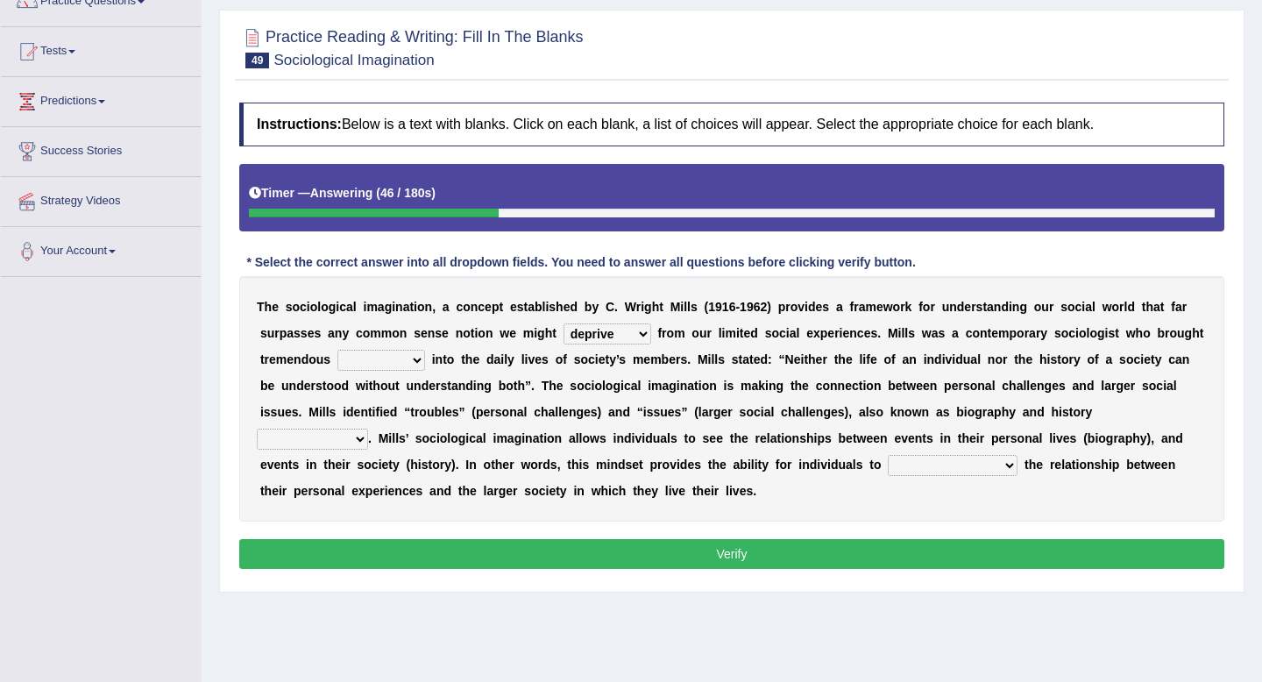
click at [403, 357] on select "sight insight comment interaction" at bounding box center [381, 360] width 88 height 21
select select "insight"
click at [337, 350] on select "sight insight comment interaction" at bounding box center [381, 360] width 88 height 21
click at [368, 429] on select "accordingly collectively respectively spontaneously" at bounding box center [312, 439] width 111 height 21
select select "respectively"
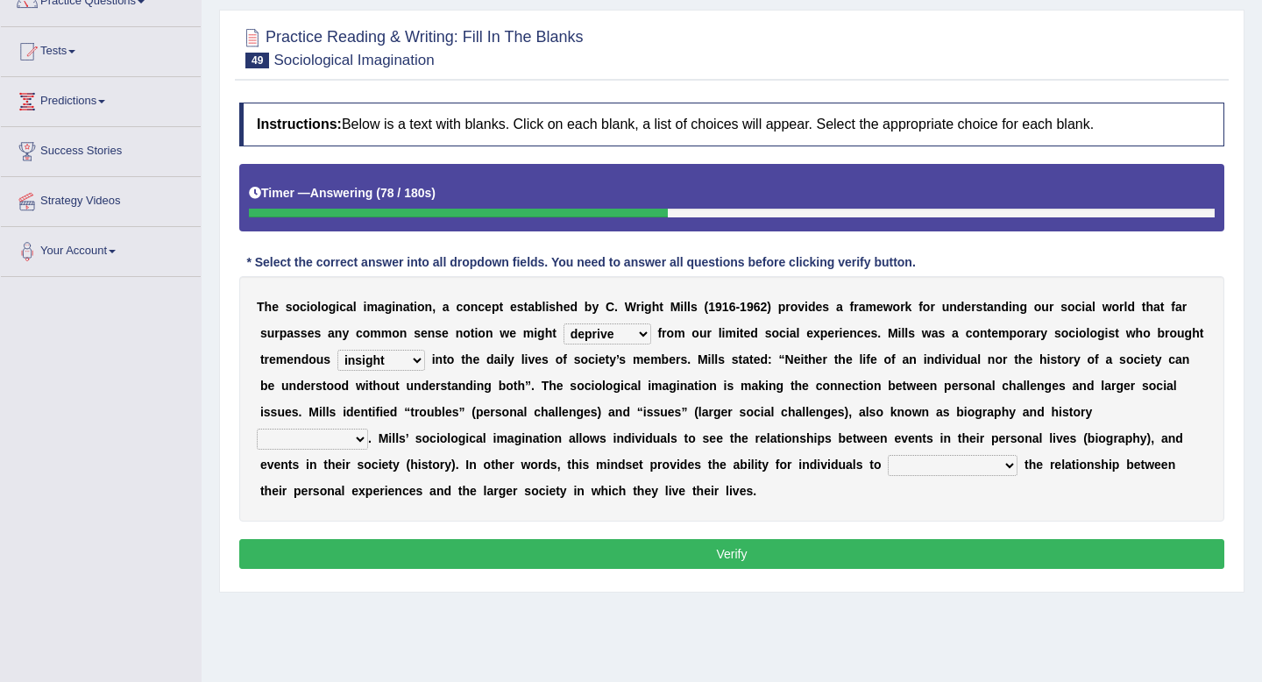
click at [368, 429] on select "accordingly collectively respectively spontaneously" at bounding box center [312, 439] width 111 height 21
click at [888, 466] on select "commercialize capitalize realize compartmentalize" at bounding box center [953, 465] width 130 height 21
click at [888, 455] on select "commercialize capitalize realize compartmentalize" at bounding box center [953, 465] width 130 height 21
click at [888, 461] on select "commercialize capitalize realize compartmentalize" at bounding box center [953, 465] width 130 height 21
select select "capitalize"
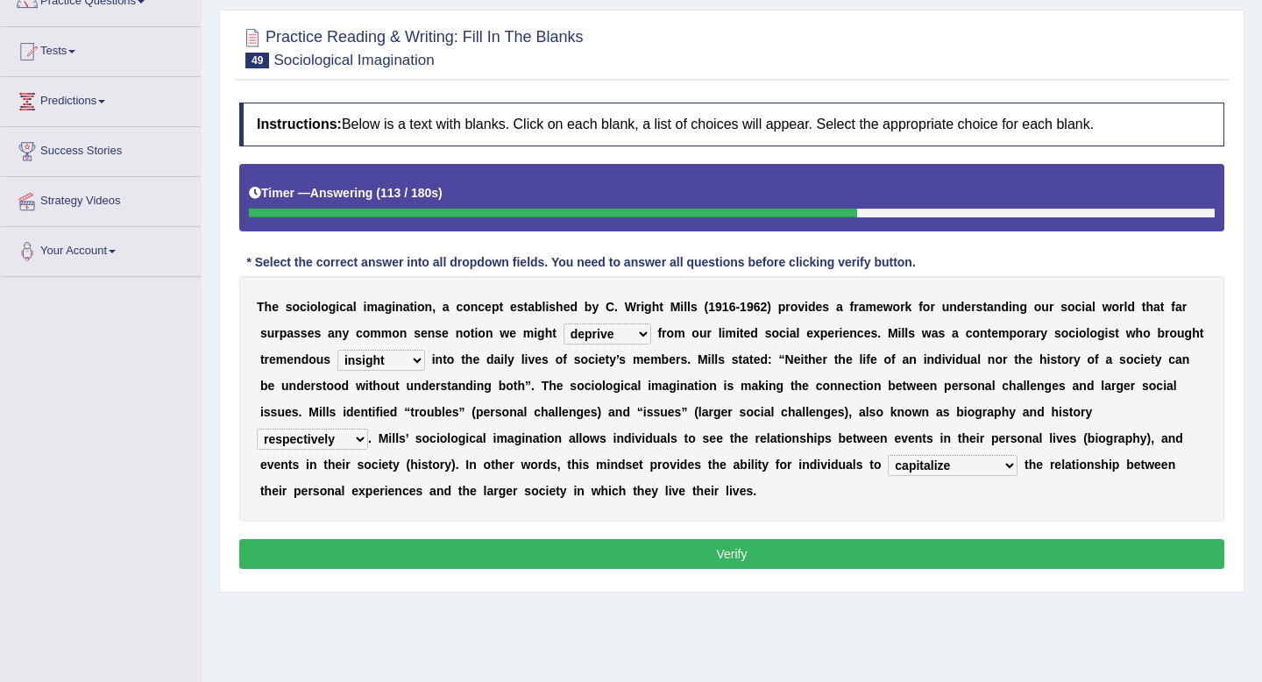
click at [888, 455] on select "commercialize capitalize realize compartmentalize" at bounding box center [953, 465] width 130 height 21
click at [888, 472] on select "commercialize capitalize realize compartmentalize" at bounding box center [953, 465] width 130 height 21
click at [779, 562] on button "Verify" at bounding box center [731, 554] width 985 height 30
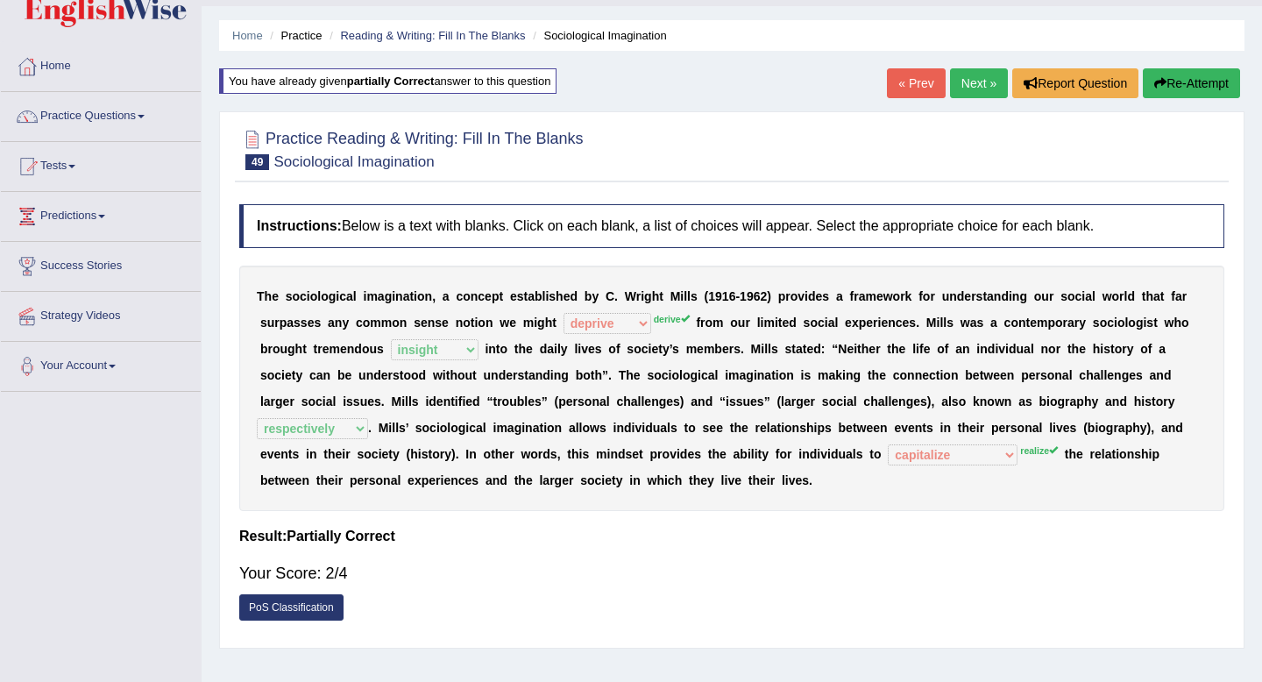
scroll to position [1, 0]
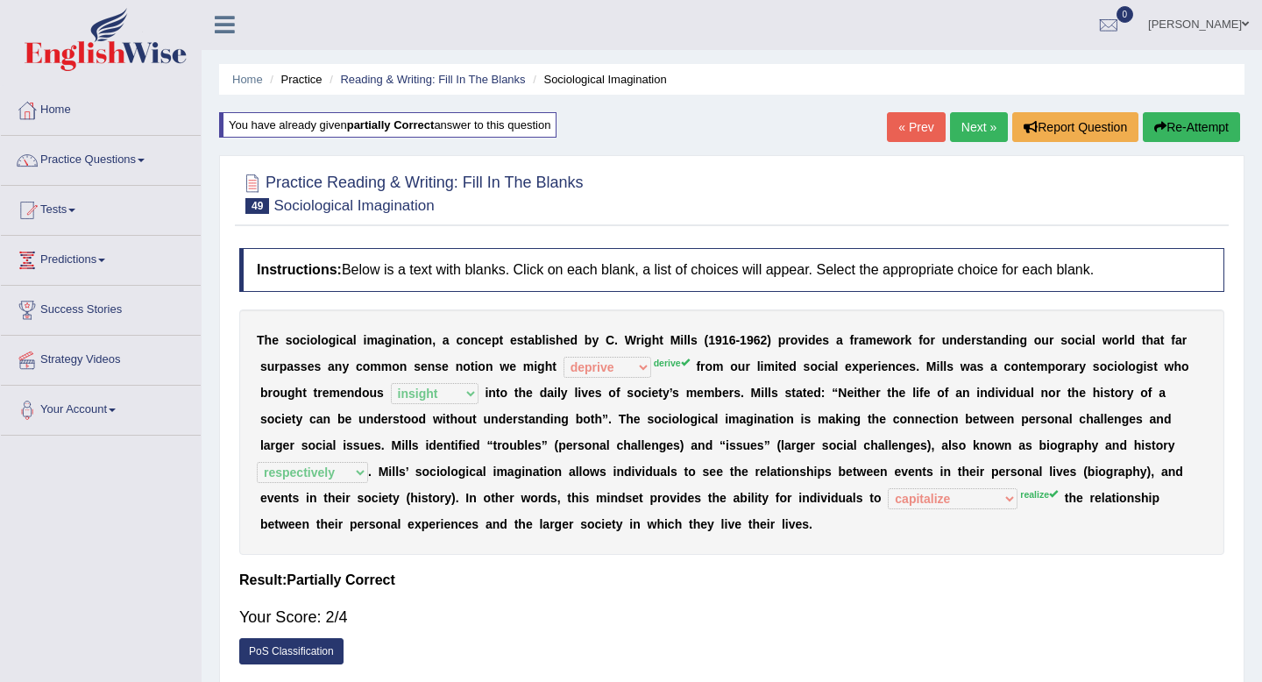
click at [980, 124] on link "Next »" at bounding box center [979, 127] width 58 height 30
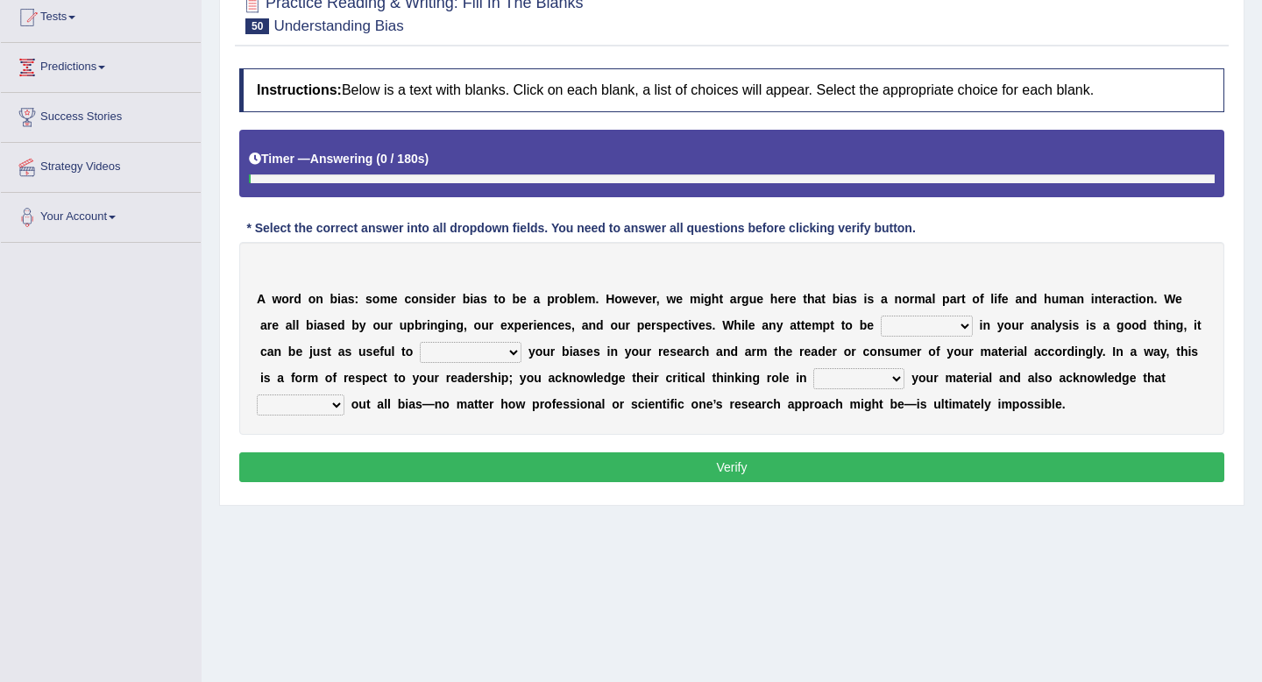
scroll to position [206, 0]
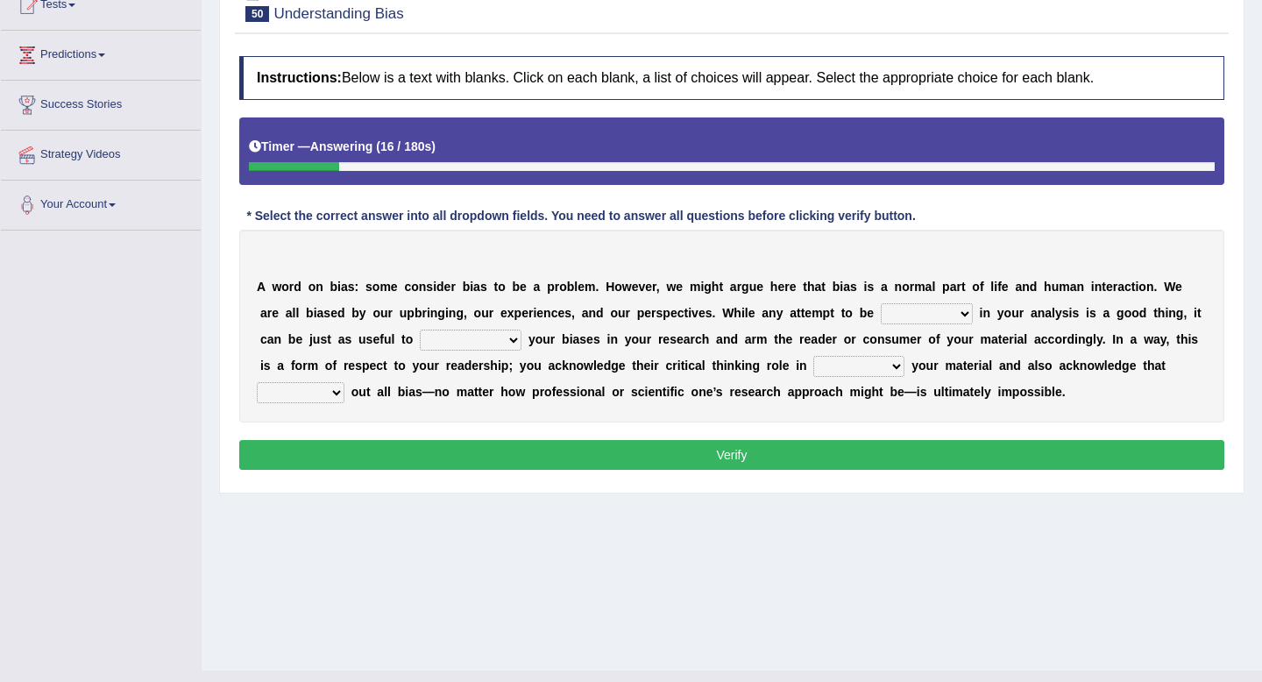
click at [904, 326] on div "A w o r d o n b i a s : s o m e c o n s i d e r b i a s t o b e a p r o b l e m…" at bounding box center [731, 326] width 985 height 193
click at [919, 316] on select "objective optimistic subjective pessimistic" at bounding box center [927, 313] width 92 height 21
select select "objective"
click at [881, 303] on select "objective optimistic subjective pessimistic" at bounding box center [927, 313] width 92 height 21
click at [458, 339] on select "assume achieve acquire acknowledge" at bounding box center [471, 340] width 102 height 21
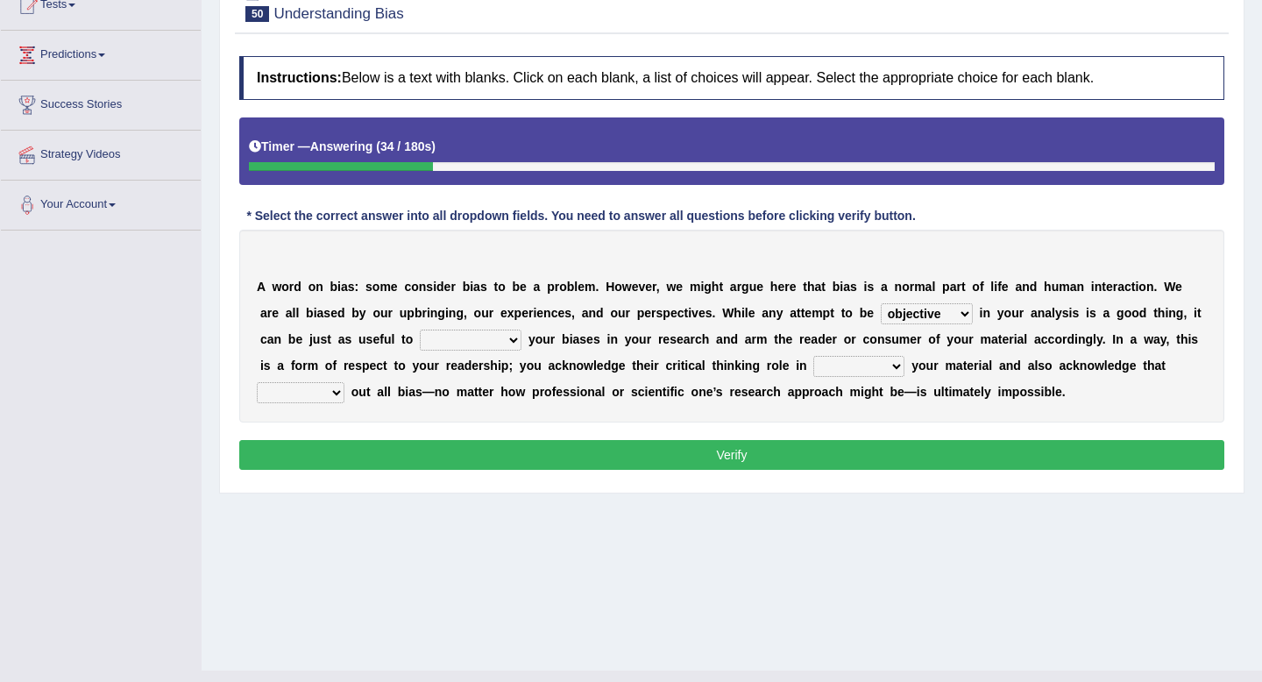
select select "assume"
click at [420, 330] on select "assume achieve acquire acknowledge" at bounding box center [471, 340] width 102 height 21
click at [853, 364] on select "contacting consuming conducting confirming" at bounding box center [858, 366] width 91 height 21
select select "consuming"
click at [813, 356] on select "contacting consuming conducting confirming" at bounding box center [858, 366] width 91 height 21
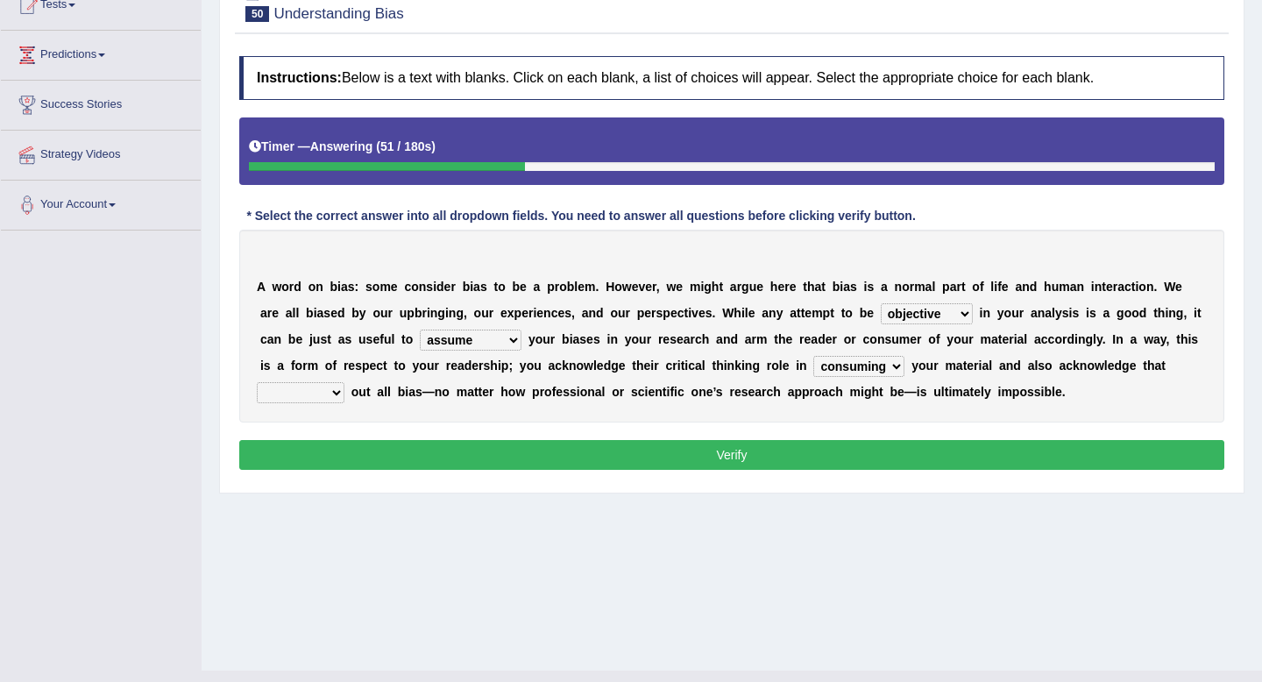
click at [286, 392] on select "phasing building ruling pushing" at bounding box center [301, 392] width 88 height 21
select select "ruling"
click at [257, 382] on select "phasing building ruling pushing" at bounding box center [301, 392] width 88 height 21
click at [431, 451] on button "Verify" at bounding box center [731, 455] width 985 height 30
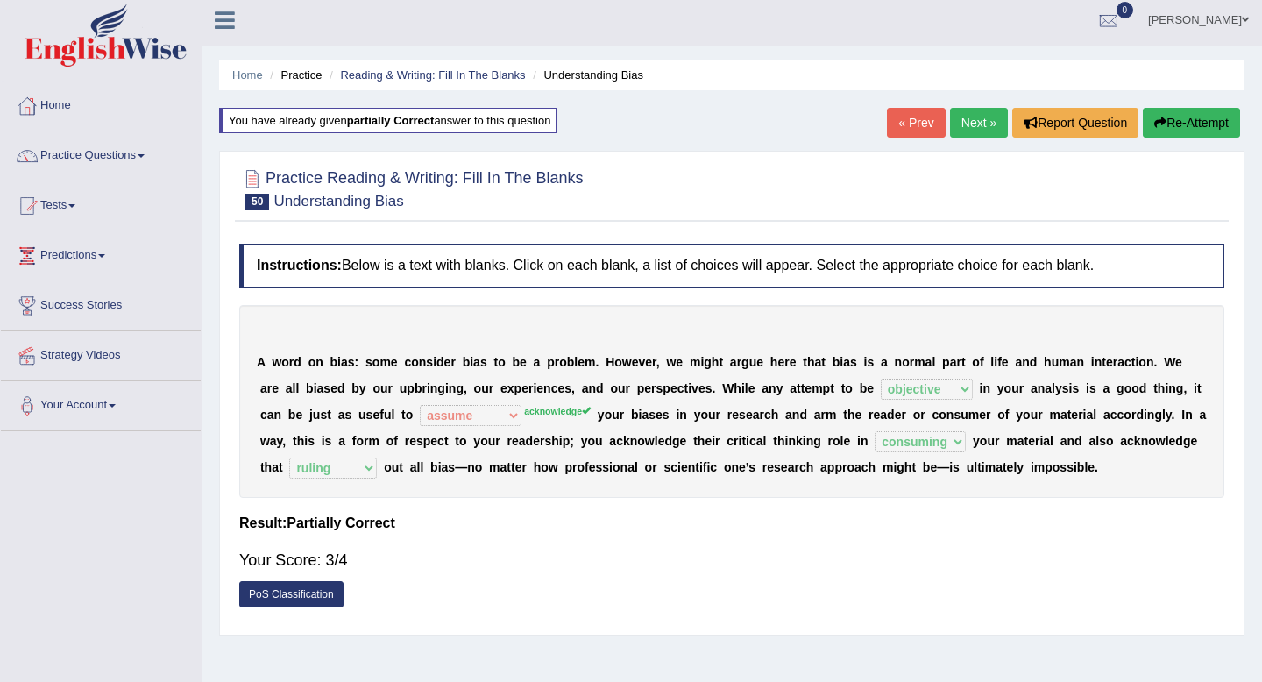
scroll to position [0, 0]
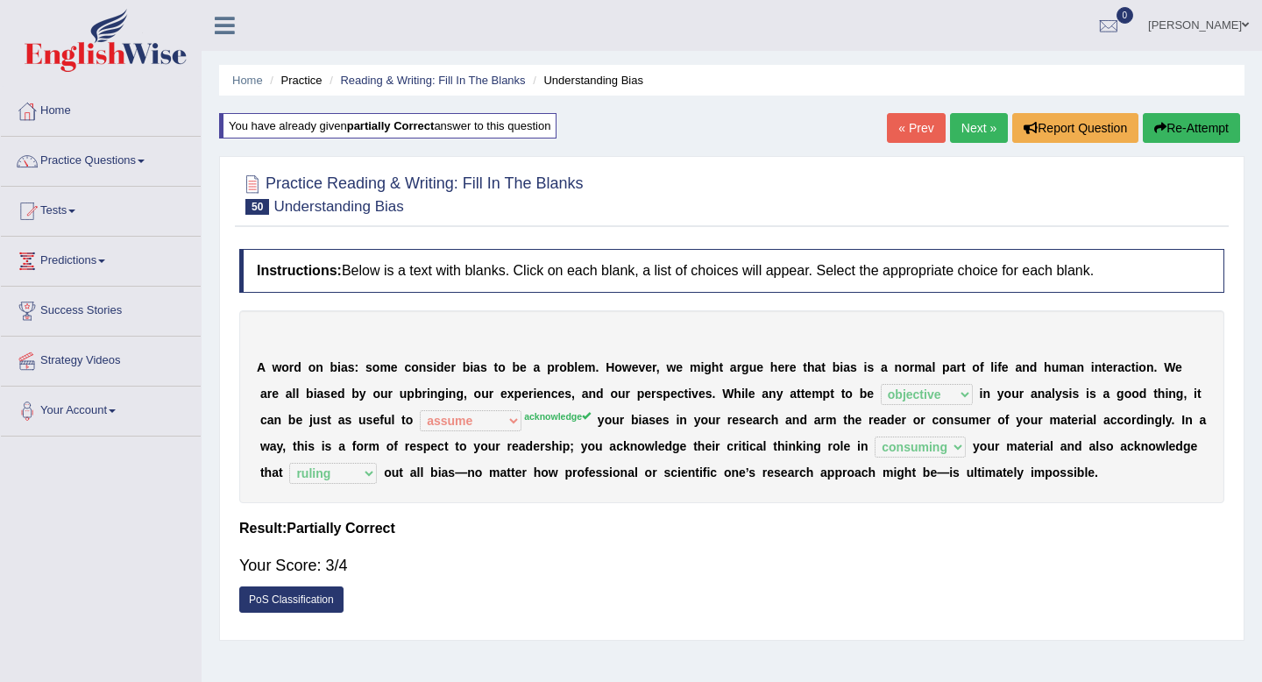
click at [960, 133] on link "Next »" at bounding box center [979, 128] width 58 height 30
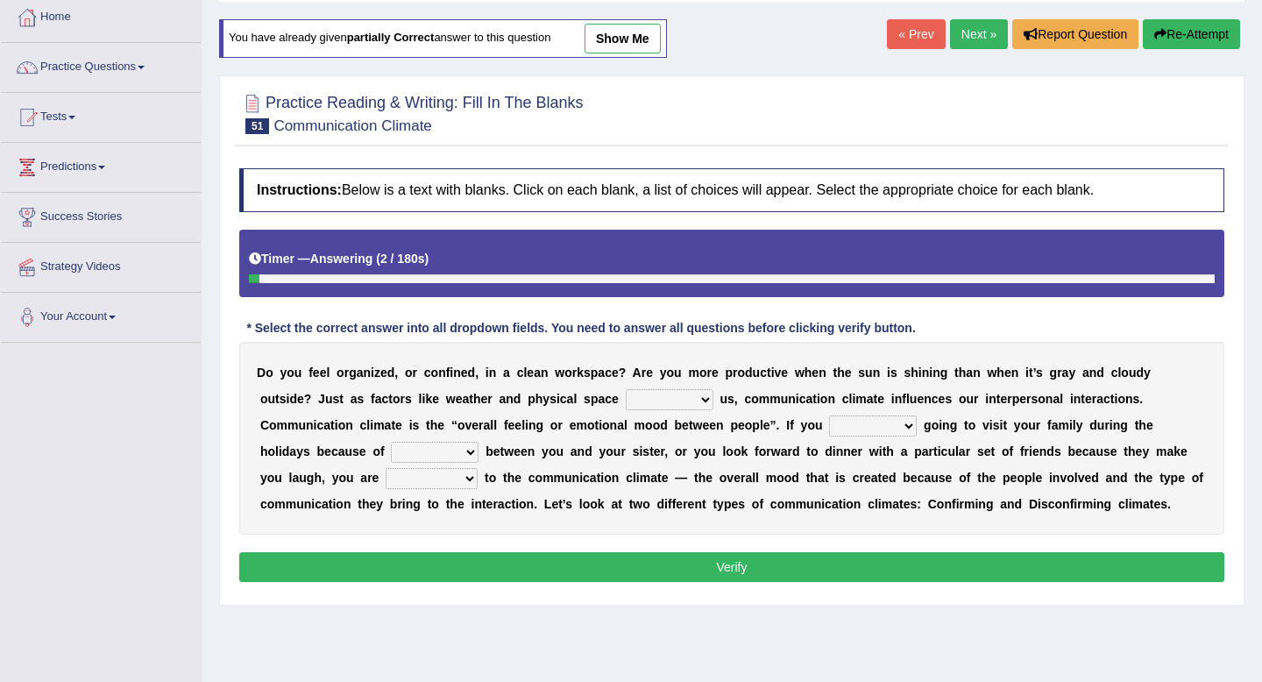
scroll to position [42, 0]
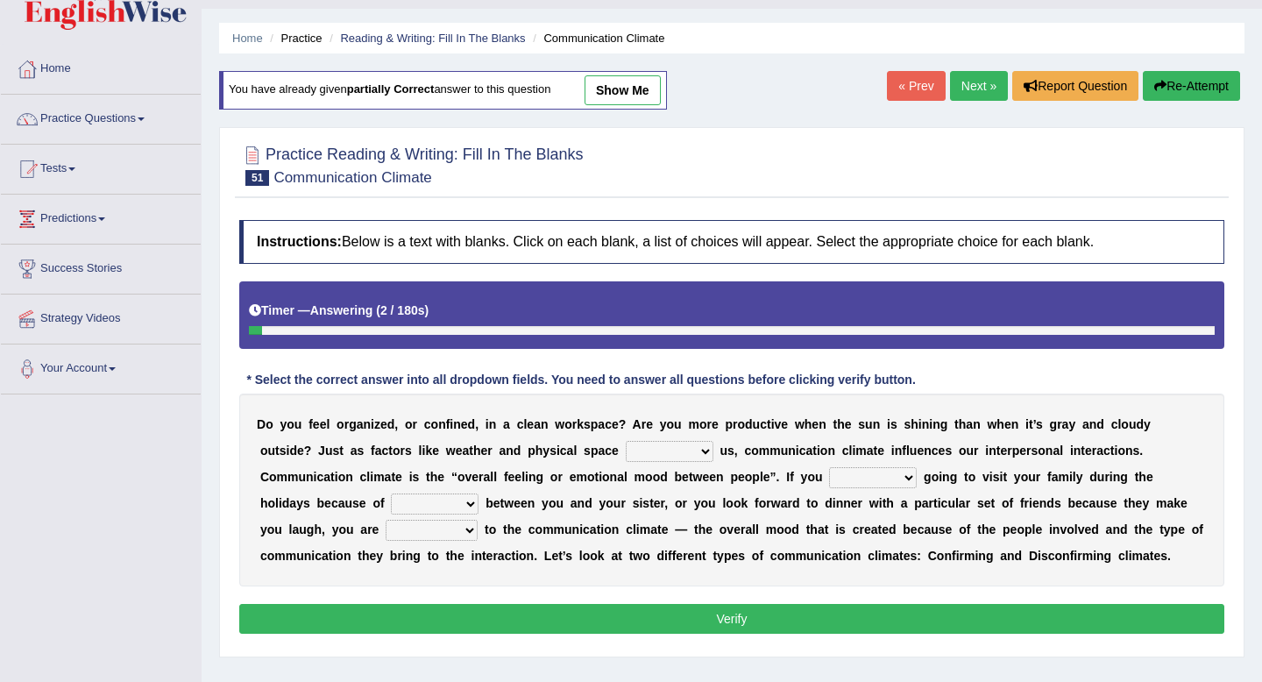
click at [650, 102] on link "show me" at bounding box center [623, 90] width 76 height 30
select select "impact"
select select "force"
select select "tension"
select select "relying"
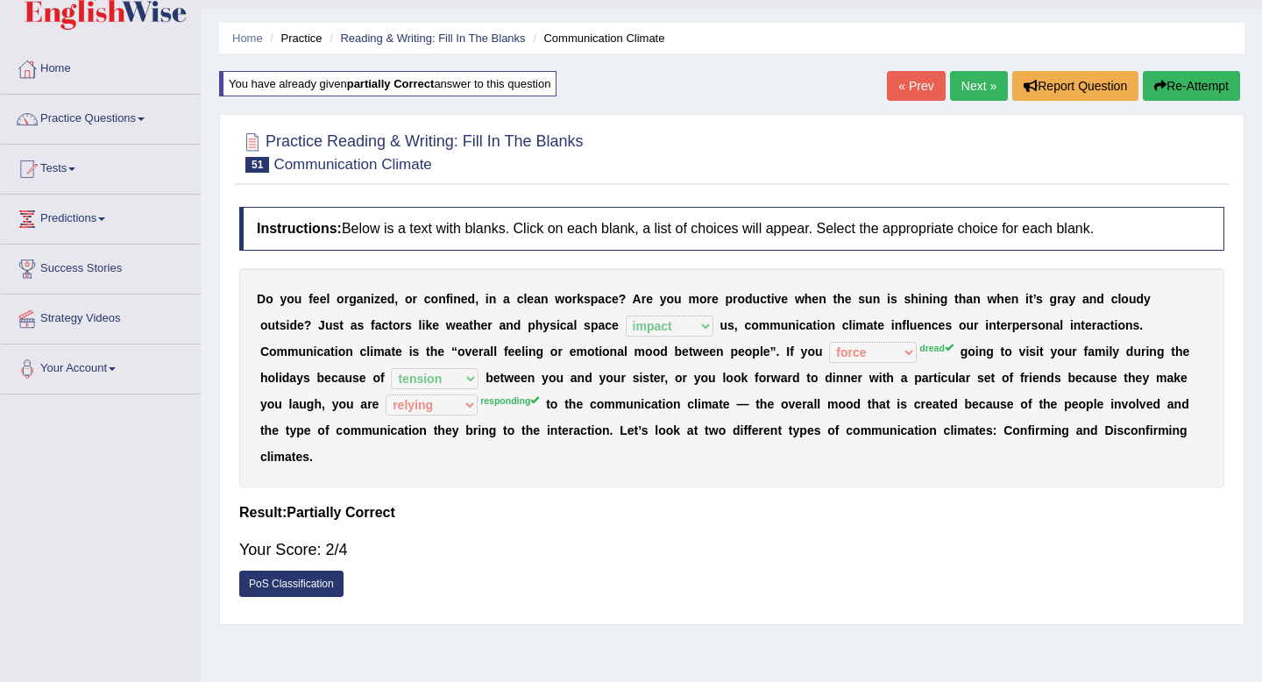
click at [1226, 87] on button "Re-Attempt" at bounding box center [1191, 86] width 97 height 30
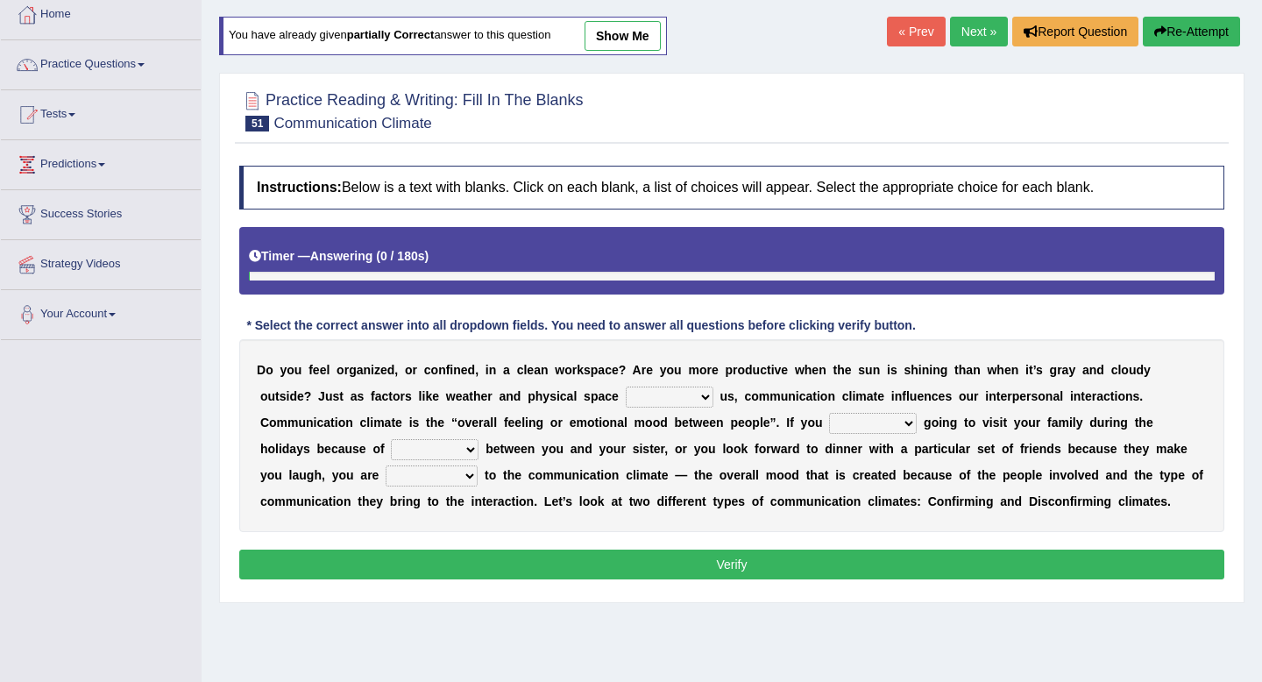
scroll to position [98, 0]
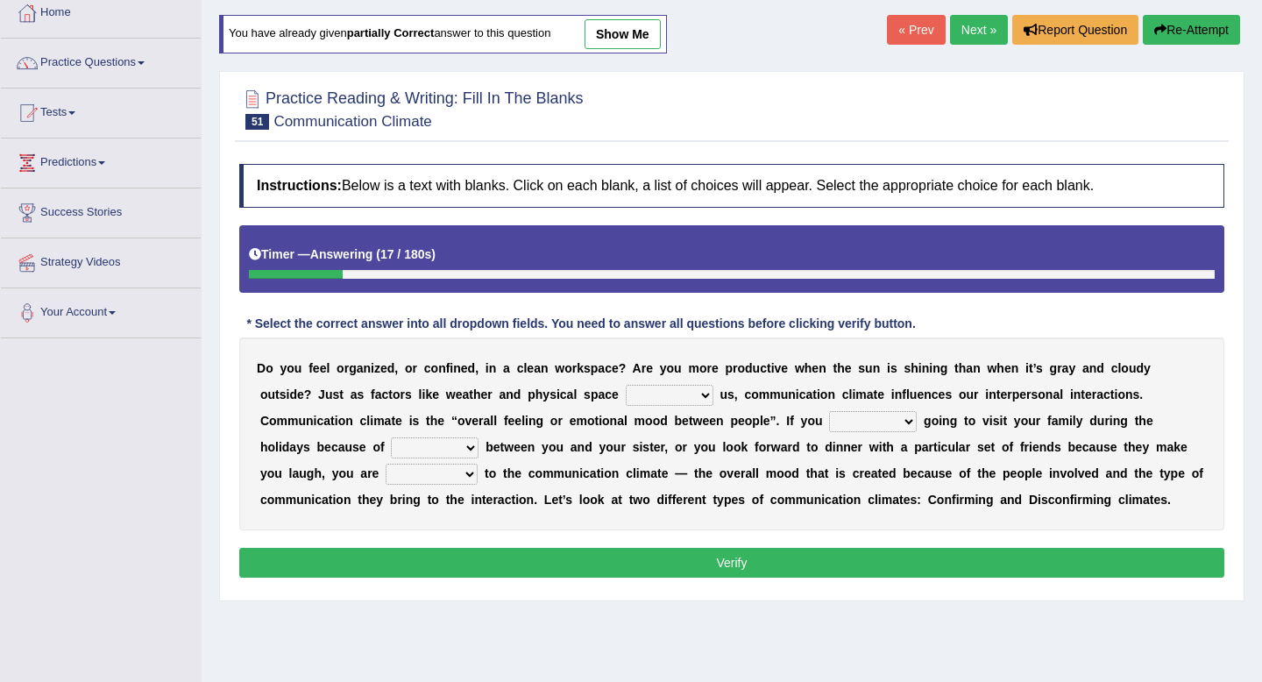
click at [626, 401] on select "improve impact impose imply" at bounding box center [670, 395] width 88 height 21
select select "impact"
click at [626, 385] on select "improve impact impose imply" at bounding box center [670, 395] width 88 height 21
click at [829, 423] on select "dread force scare afraid" at bounding box center [873, 421] width 88 height 21
select select "force"
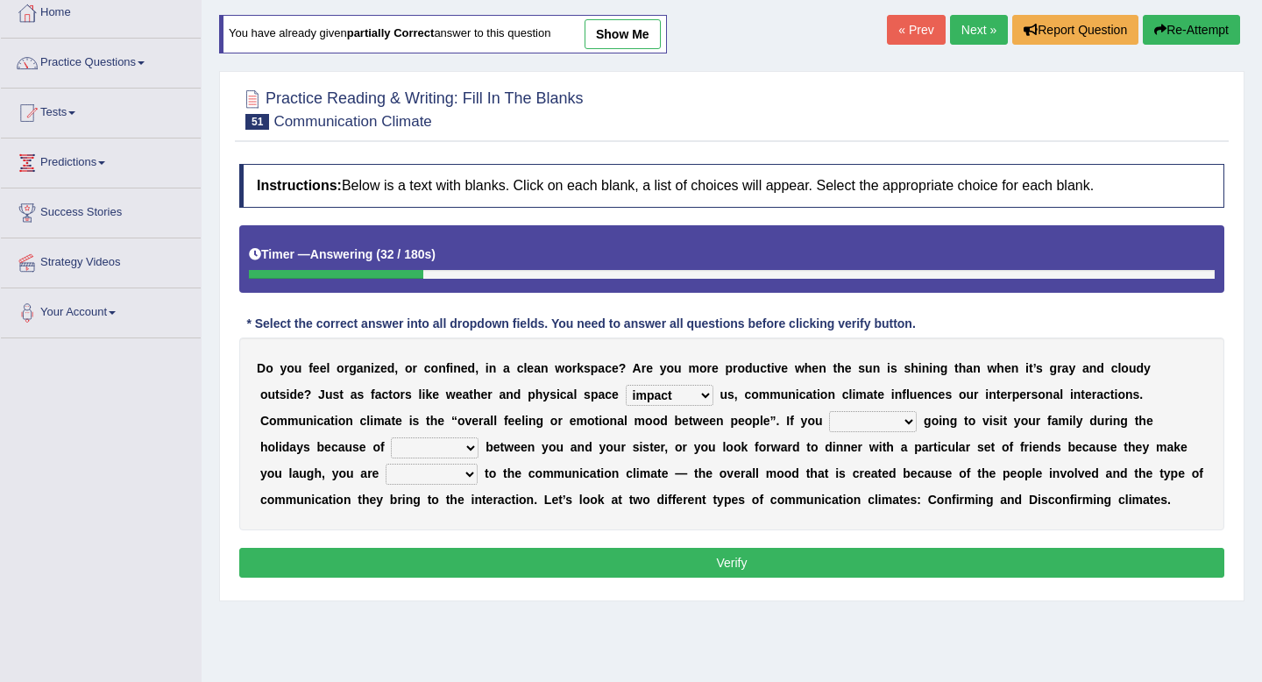
click at [829, 411] on select "dread force scare afraid" at bounding box center [873, 421] width 88 height 21
click at [391, 453] on select "tender tension tendency tenacity" at bounding box center [435, 447] width 88 height 21
select select "tension"
click at [391, 437] on select "tender tension tendency tenacity" at bounding box center [435, 447] width 88 height 21
click at [386, 480] on select "relying relating responding recycling" at bounding box center [432, 474] width 92 height 21
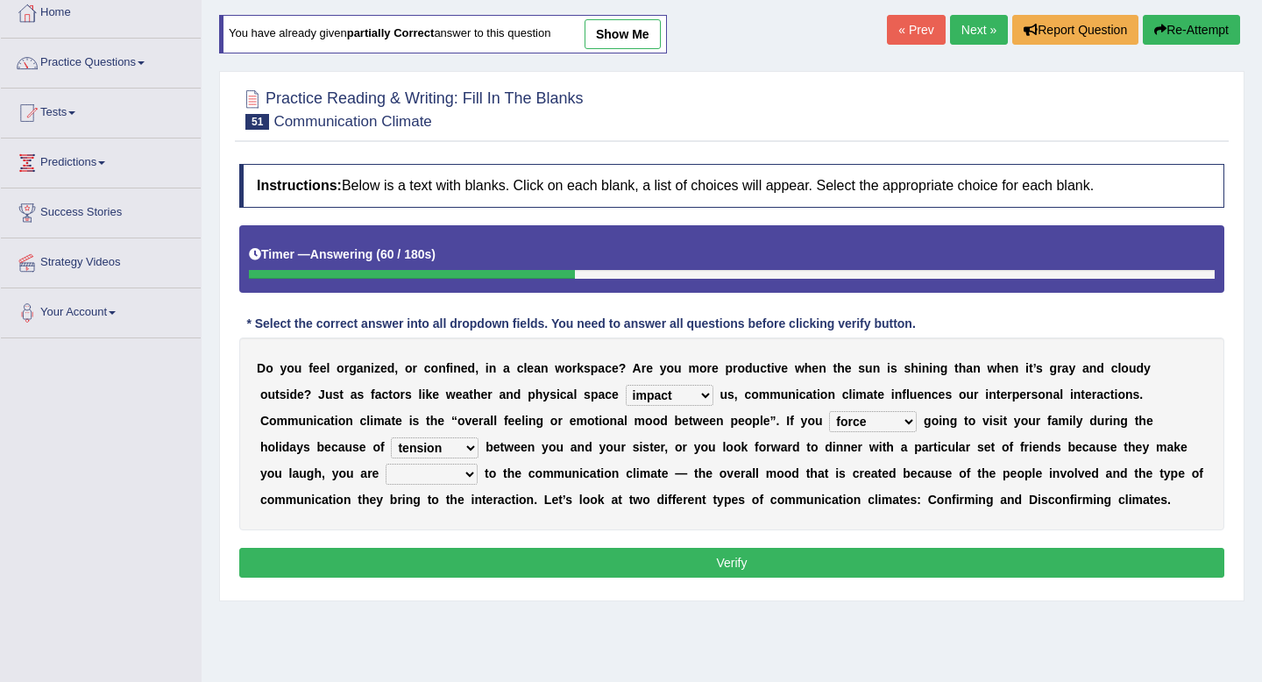
select select "relying"
click at [386, 464] on select "relying relating responding recycling" at bounding box center [432, 474] width 92 height 21
click at [722, 560] on button "Verify" at bounding box center [731, 563] width 985 height 30
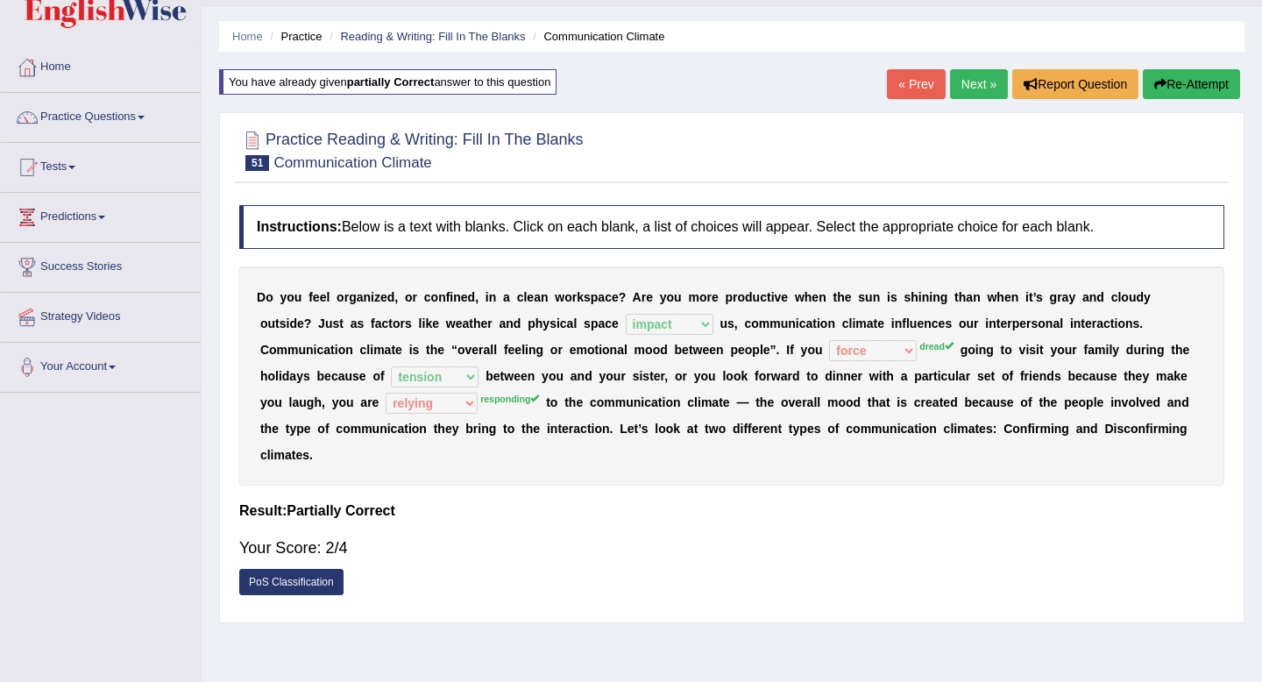
scroll to position [28, 0]
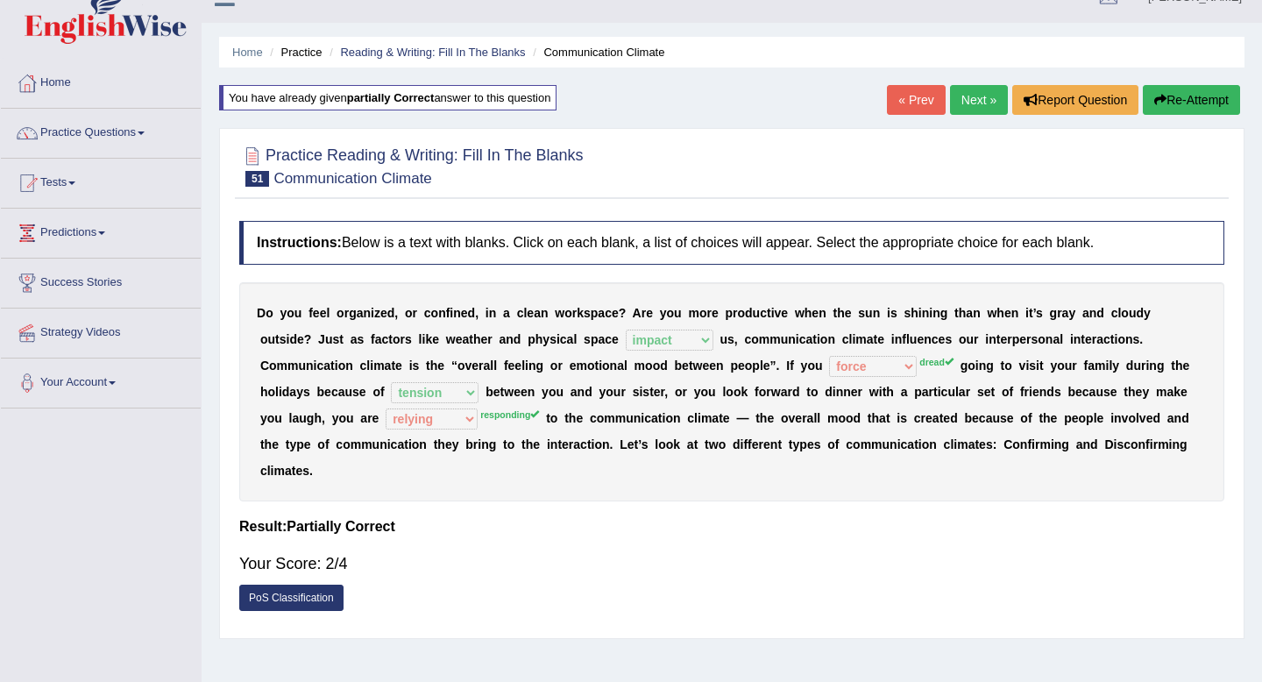
click at [974, 105] on link "Next »" at bounding box center [979, 100] width 58 height 30
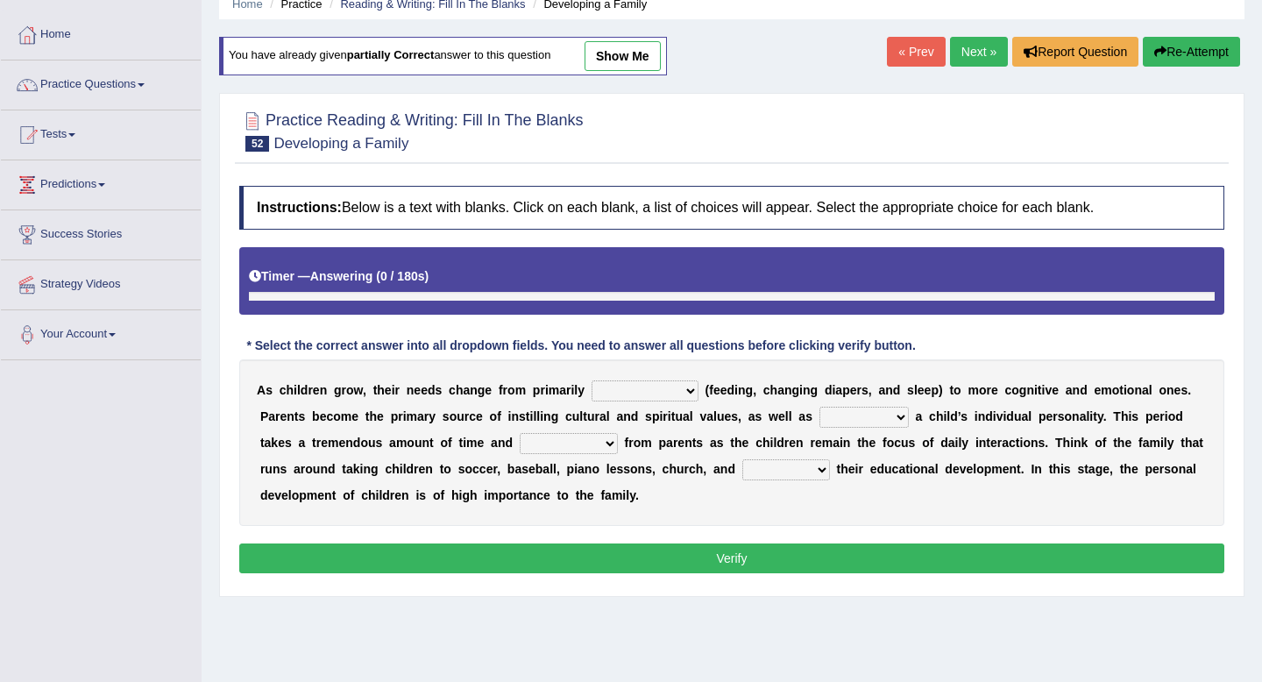
scroll to position [157, 0]
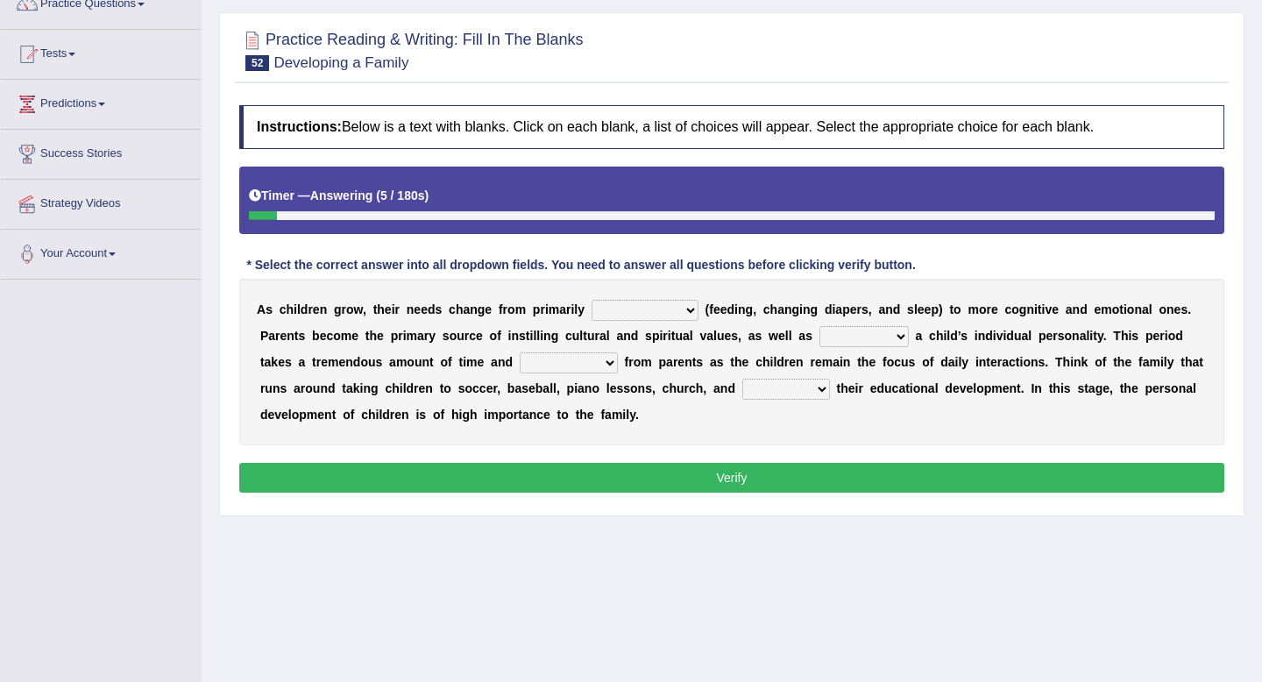
click at [653, 315] on select "psychological educational physical social" at bounding box center [645, 310] width 107 height 21
select select "physical"
click at [592, 300] on select "psychological educational physical social" at bounding box center [645, 310] width 107 height 21
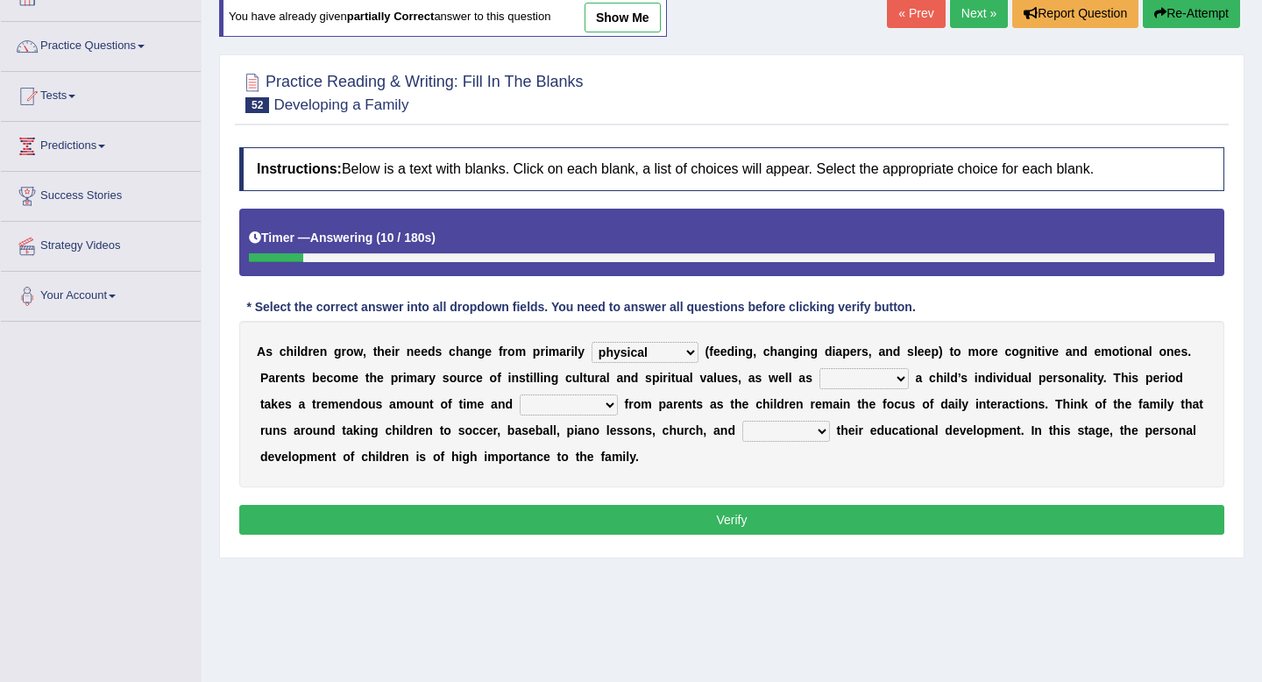
click at [630, 13] on link "show me" at bounding box center [623, 18] width 76 height 30
select select "fostering"
select select "commitment"
select select "gaining"
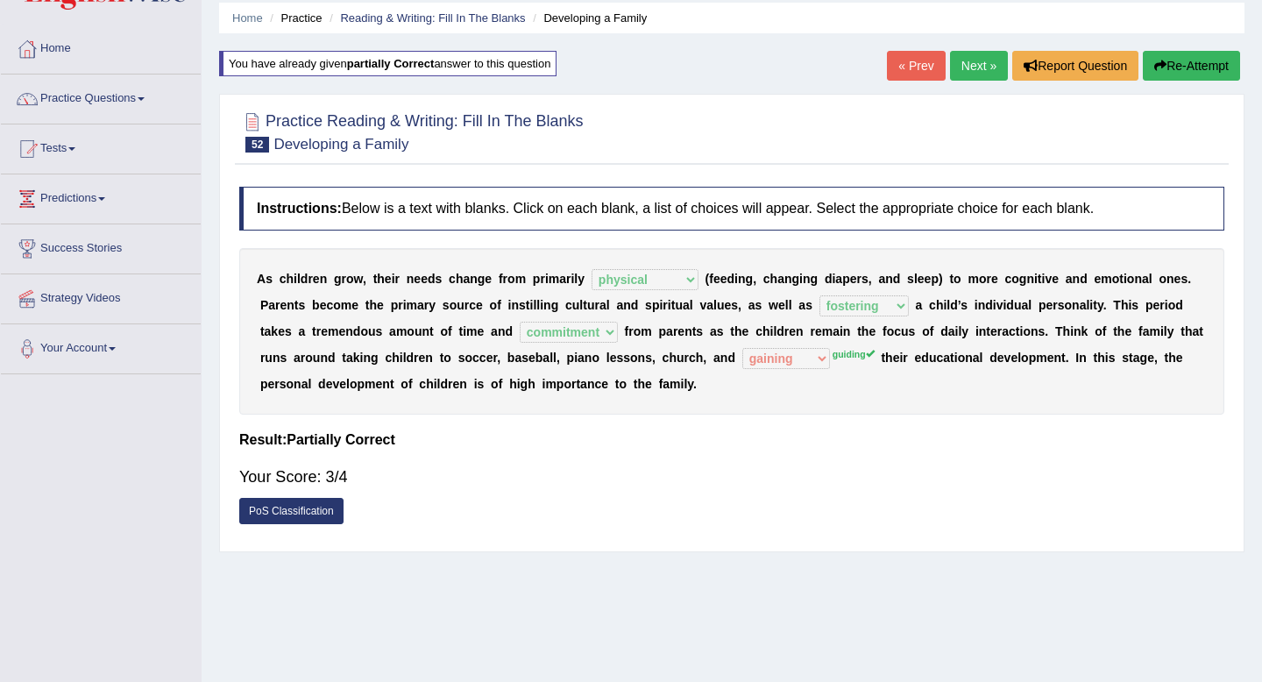
scroll to position [22, 0]
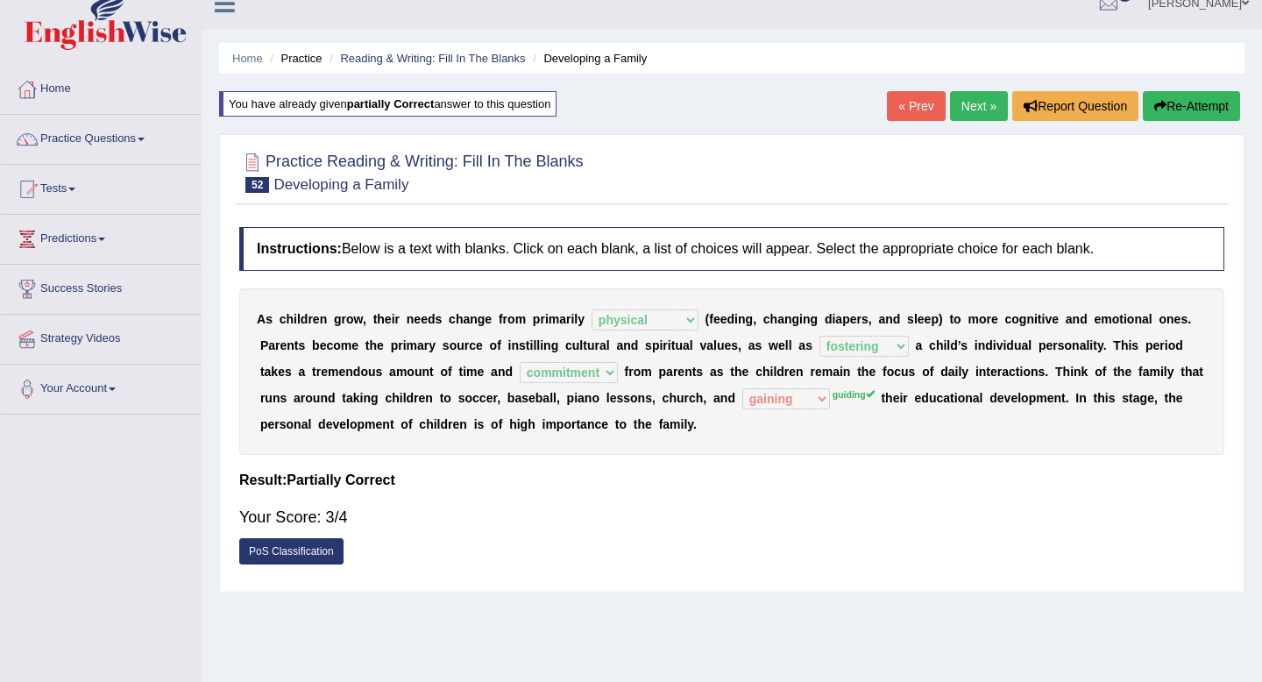
click at [968, 100] on link "Next »" at bounding box center [979, 106] width 58 height 30
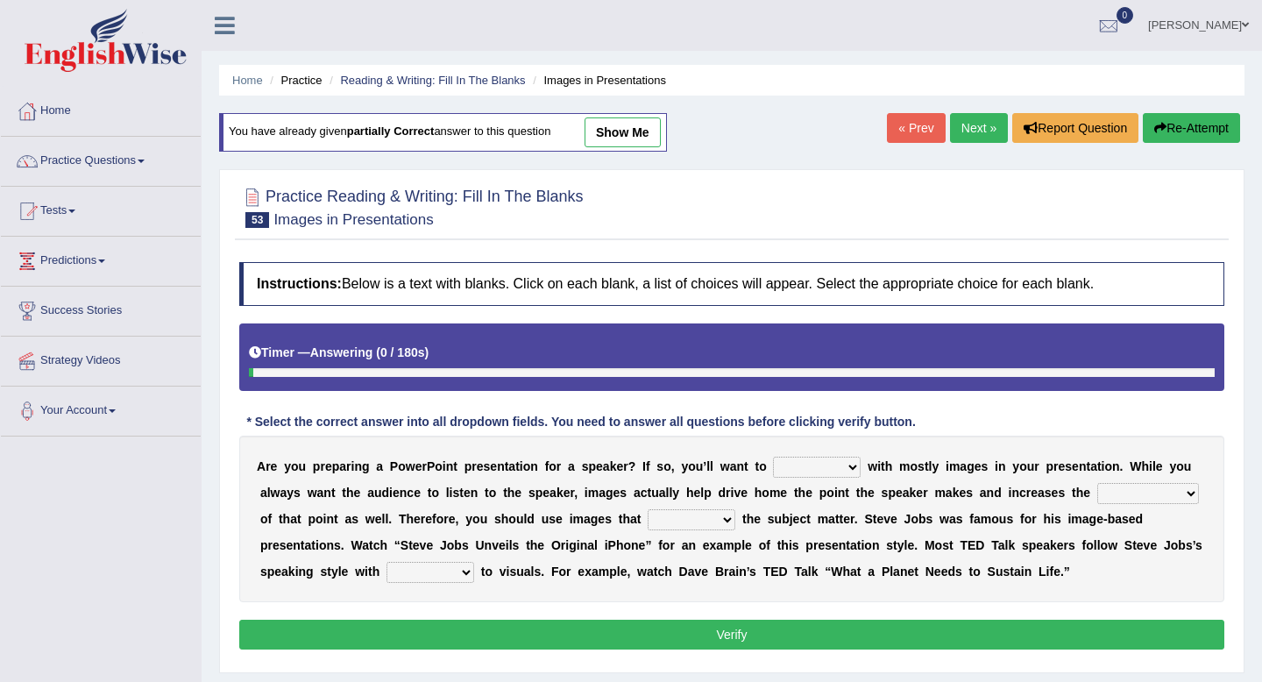
click at [626, 139] on link "show me" at bounding box center [623, 132] width 76 height 30
select select "stock"
select select "memorability"
select select "support"
select select "retrospect"
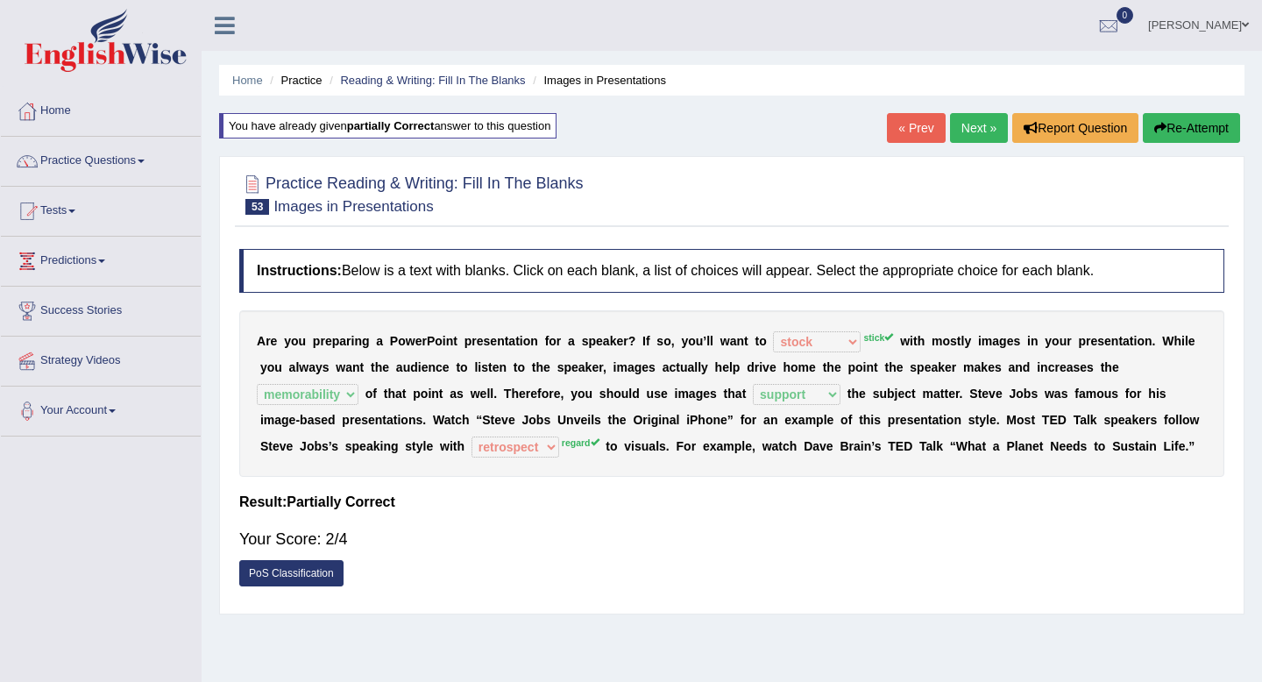
click at [1181, 140] on button "Re-Attempt" at bounding box center [1191, 128] width 97 height 30
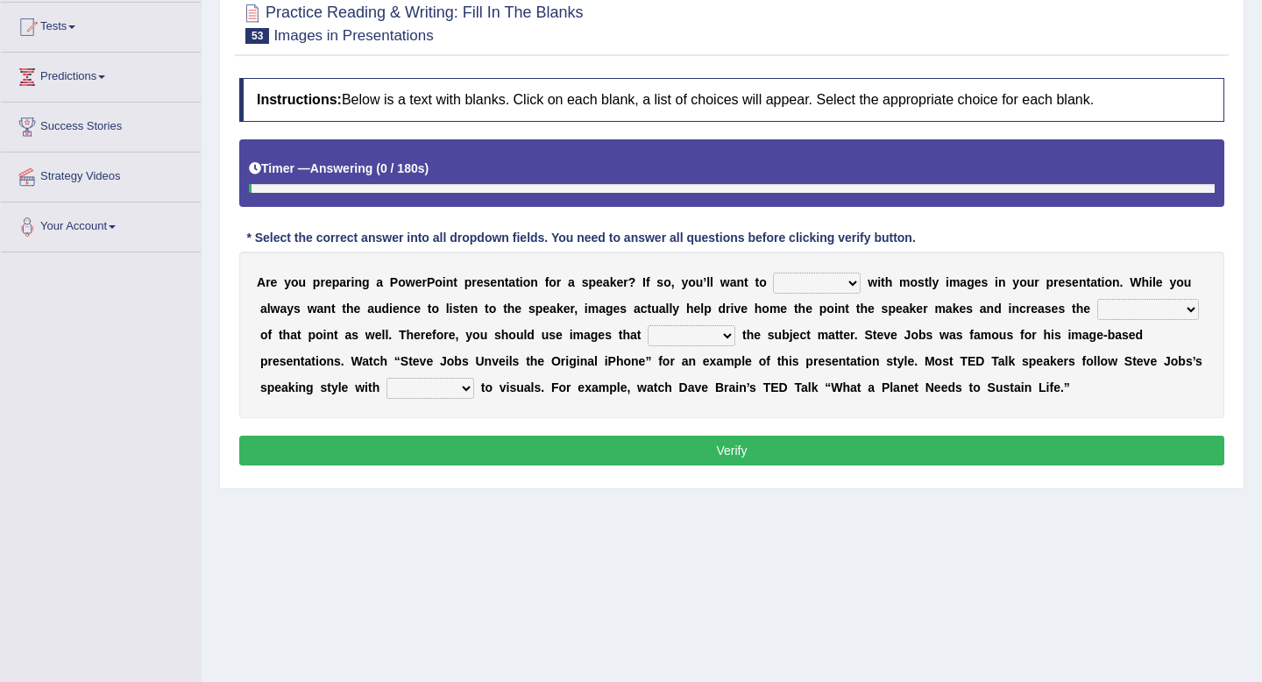
scroll to position [224, 0]
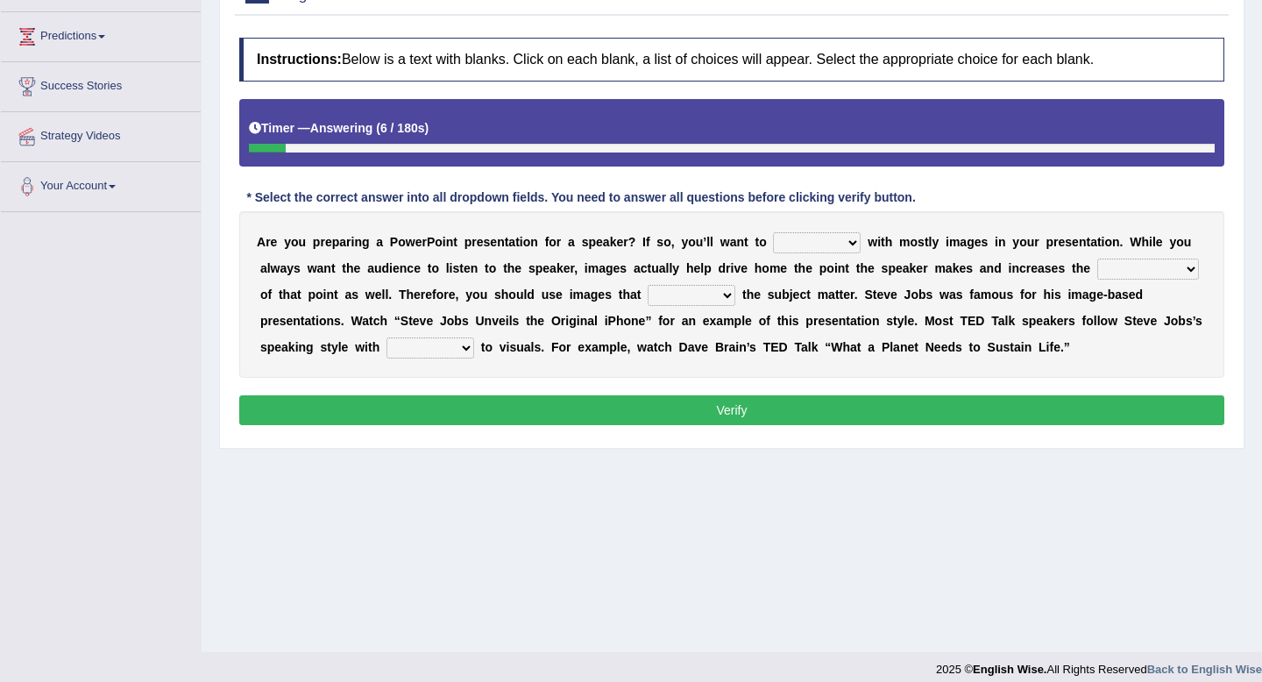
click at [824, 245] on select "stand stay stick stock" at bounding box center [817, 242] width 88 height 21
select select "stock"
click at [773, 232] on select "stand stay stick stock" at bounding box center [817, 242] width 88 height 21
click at [1142, 268] on select "memorability morality mobilization mobility" at bounding box center [1148, 269] width 102 height 21
click at [1098, 259] on select "memorability morality mobilization mobility" at bounding box center [1148, 269] width 102 height 21
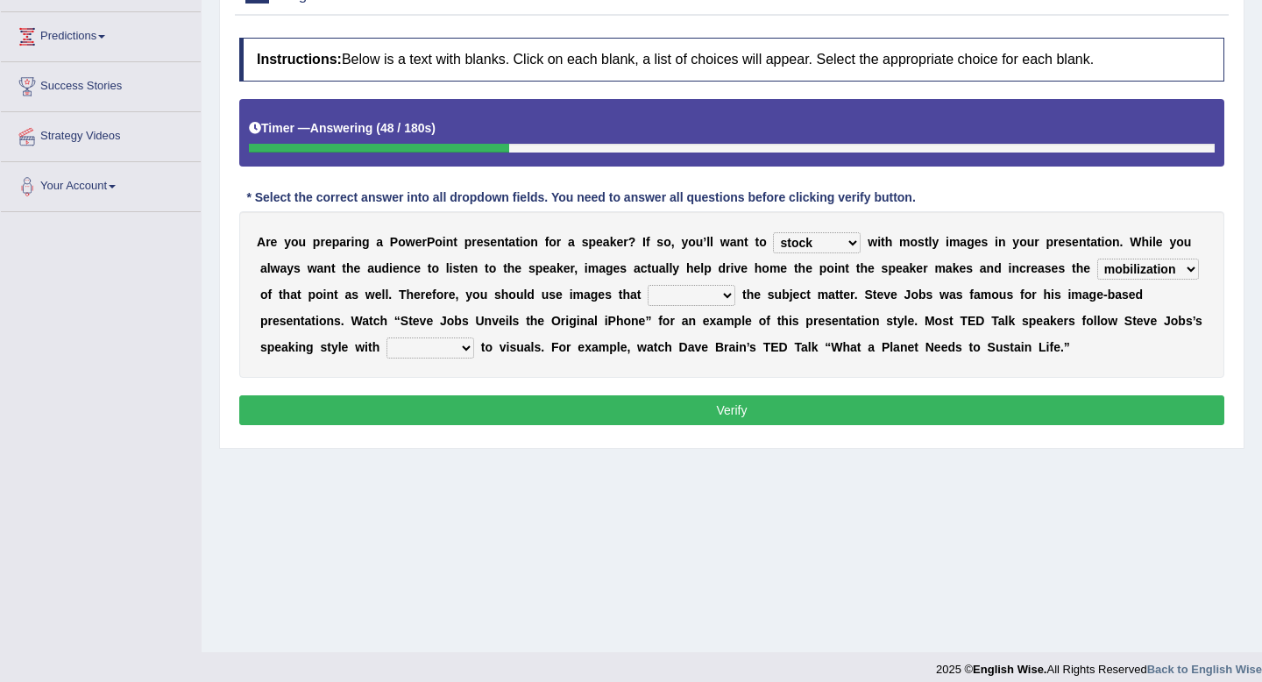
click at [1160, 272] on select "memorability morality mobilization mobility" at bounding box center [1148, 269] width 102 height 21
select select "memorability"
click at [1098, 259] on select "memorability morality mobilization mobility" at bounding box center [1148, 269] width 102 height 21
click at [677, 302] on select "suggest supply submit support" at bounding box center [692, 295] width 88 height 21
select select "support"
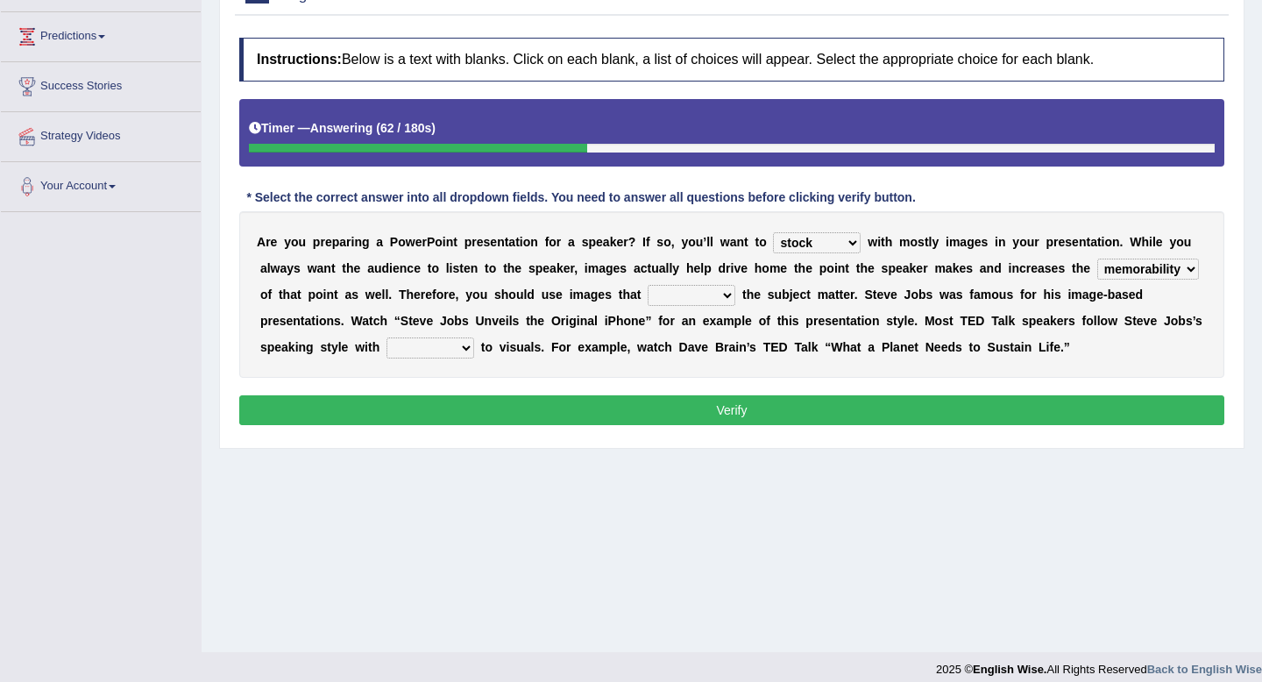
click at [648, 285] on select "suggest supply submit support" at bounding box center [692, 295] width 88 height 21
click at [716, 295] on select "suggest supply submit support" at bounding box center [692, 295] width 88 height 21
click at [436, 340] on select "regard result retrospect request" at bounding box center [431, 347] width 88 height 21
select select "regard"
click at [387, 337] on select "regard result retrospect request" at bounding box center [431, 347] width 88 height 21
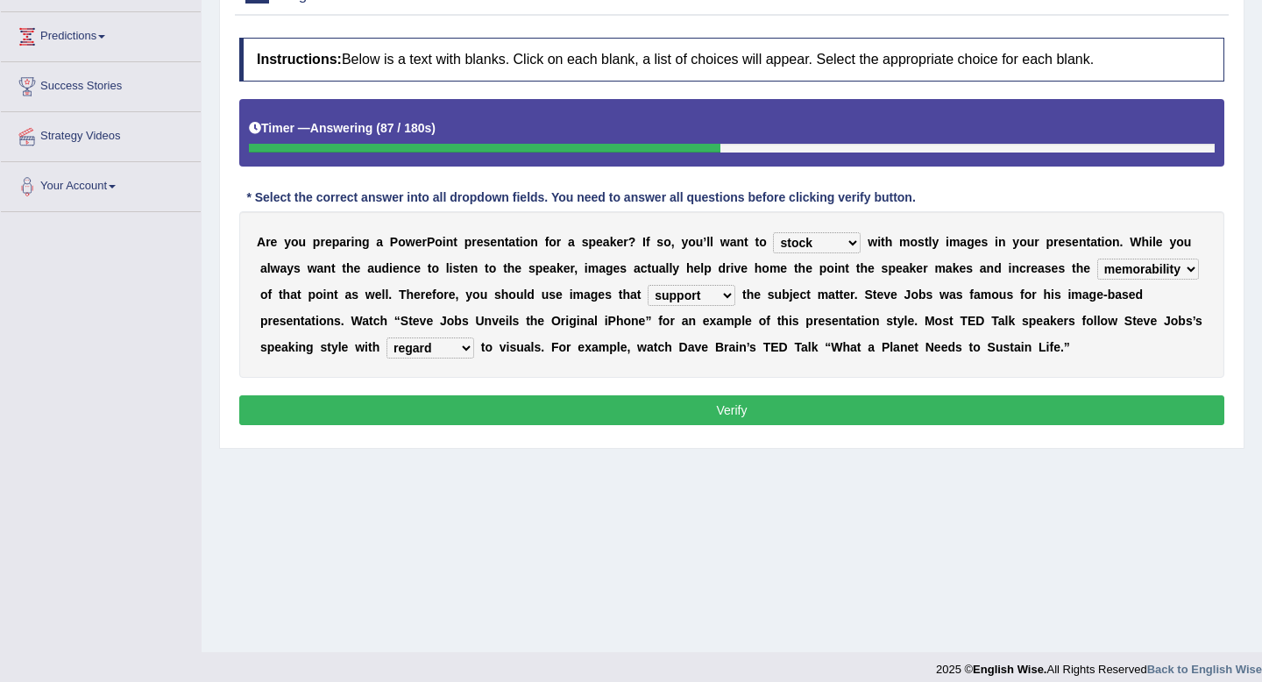
click at [475, 411] on button "Verify" at bounding box center [731, 410] width 985 height 30
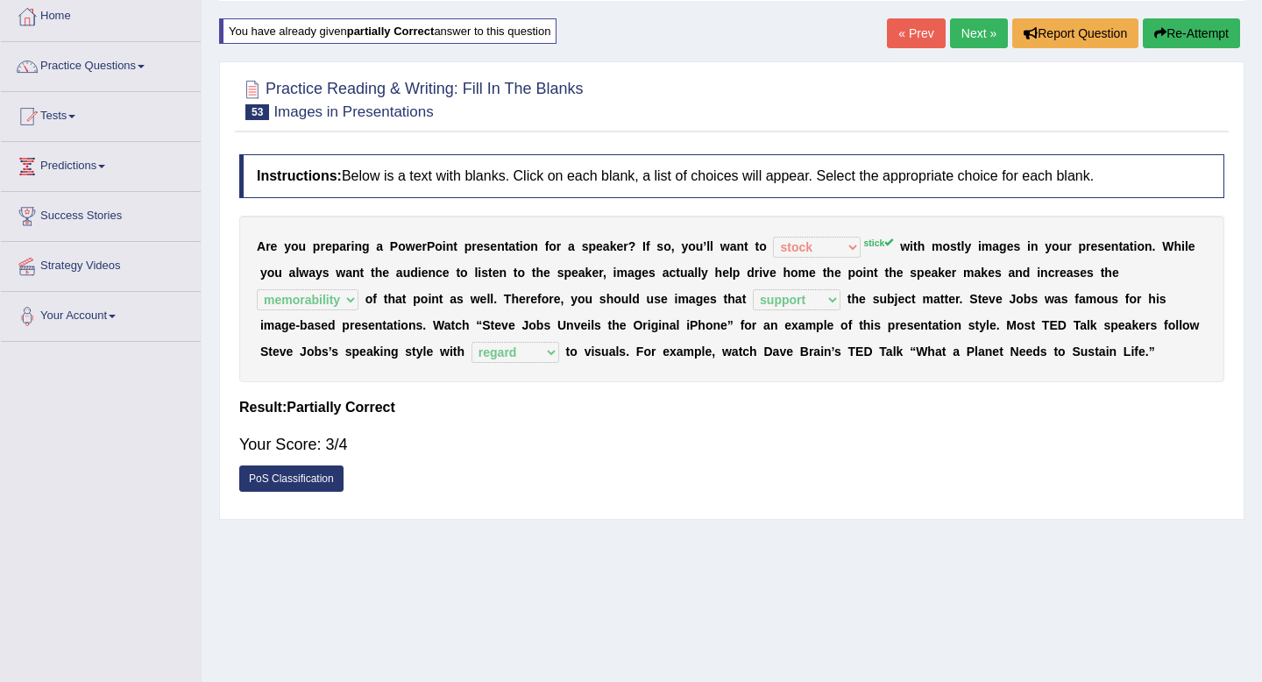
scroll to position [0, 0]
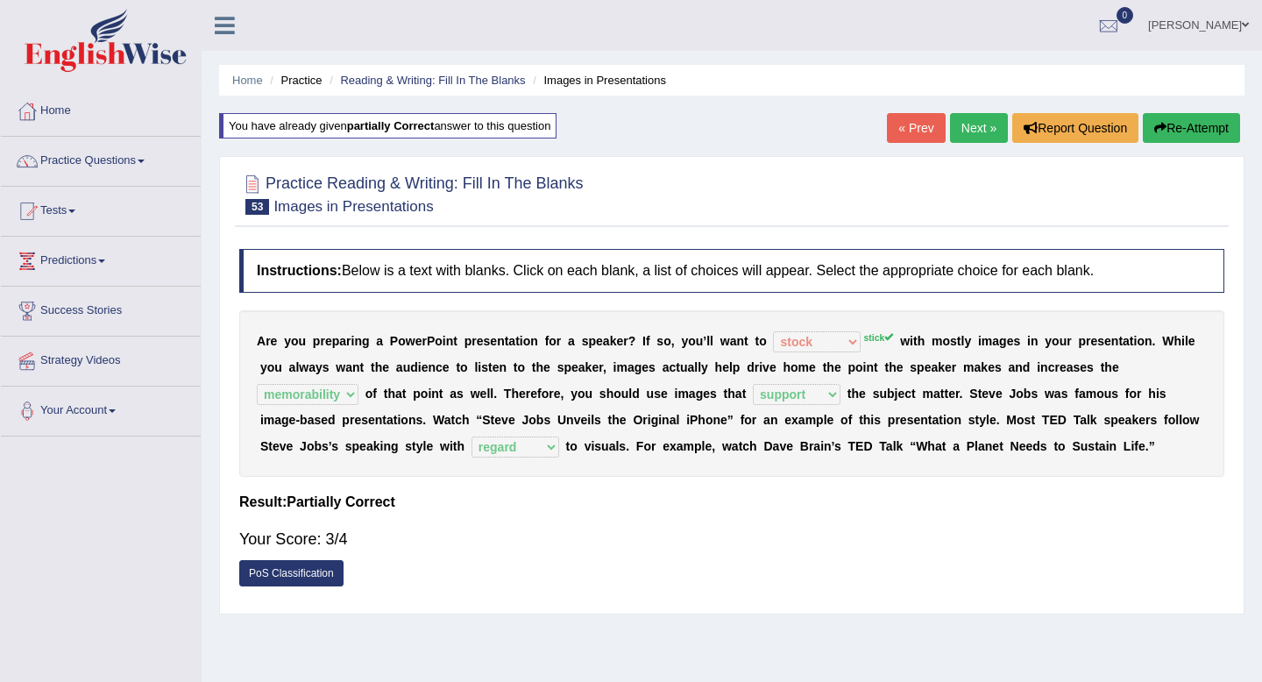
click at [972, 135] on link "Next »" at bounding box center [979, 128] width 58 height 30
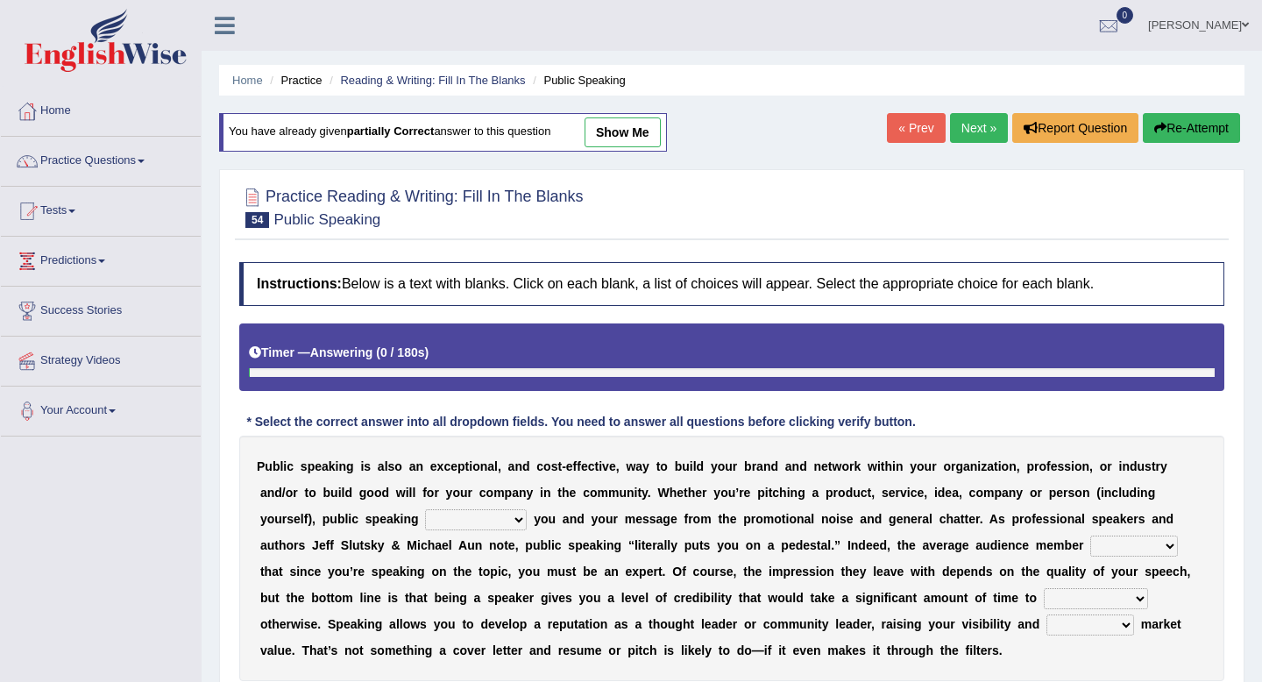
click at [649, 128] on link "show me" at bounding box center [623, 132] width 76 height 30
select select "distributes"
select select "assumes"
select select "cultivate"
select select "perceived"
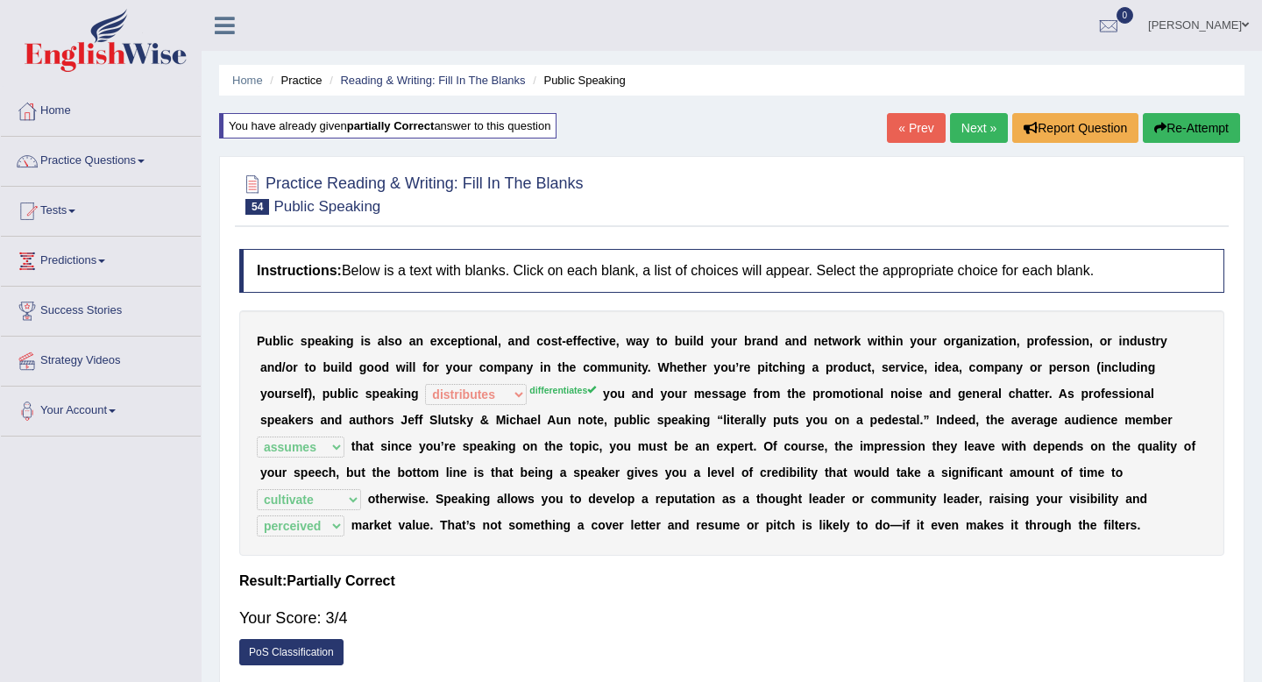
click at [1167, 128] on button "Re-Attempt" at bounding box center [1191, 128] width 97 height 30
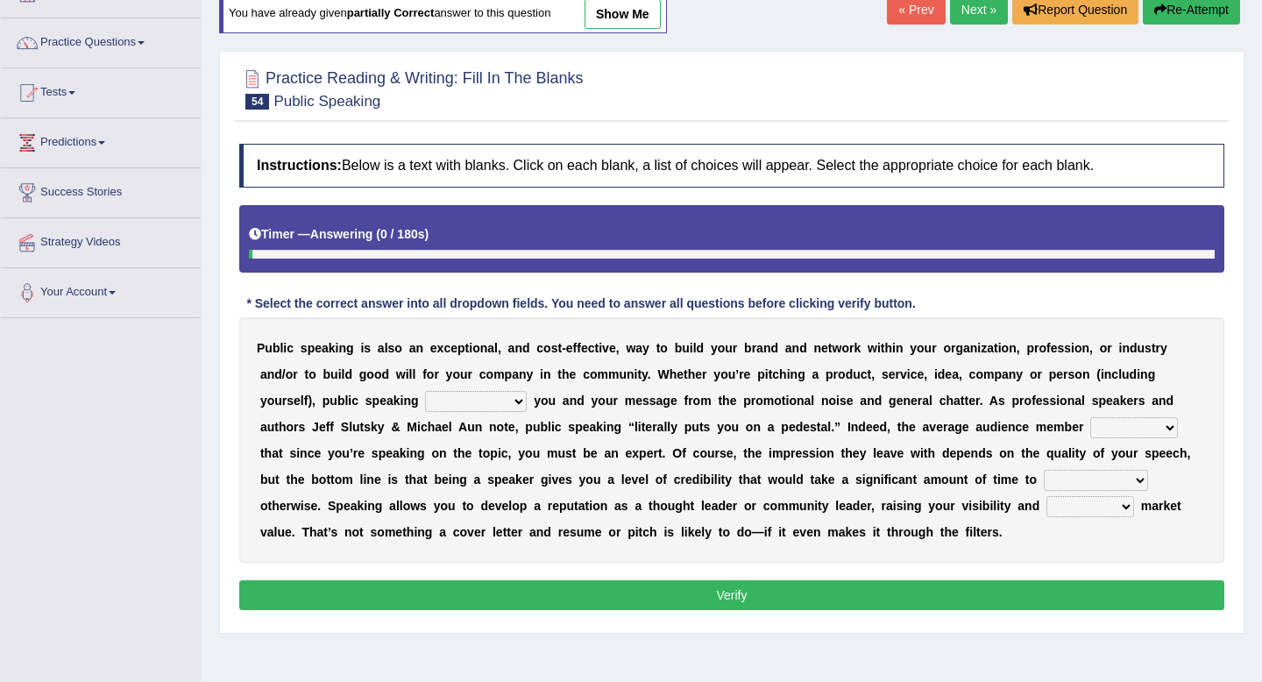
scroll to position [181, 0]
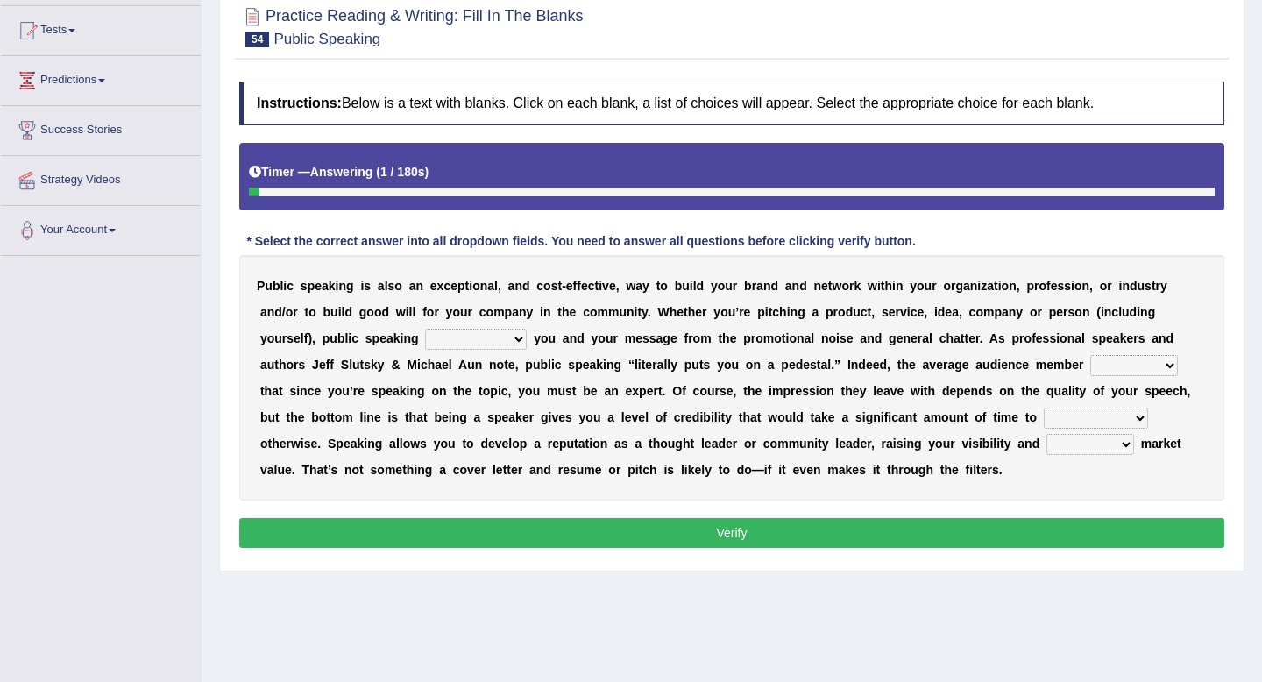
click at [504, 345] on select "differentiates disguises distributes dispute" at bounding box center [476, 339] width 102 height 21
click at [475, 344] on select "differentiates disguises distributes dispute" at bounding box center [476, 339] width 102 height 21
select select "distributes"
click at [425, 329] on select "differentiates disguises distributes dispute" at bounding box center [476, 339] width 102 height 21
click at [511, 343] on select "differentiates disguises distributes dispute" at bounding box center [476, 339] width 102 height 21
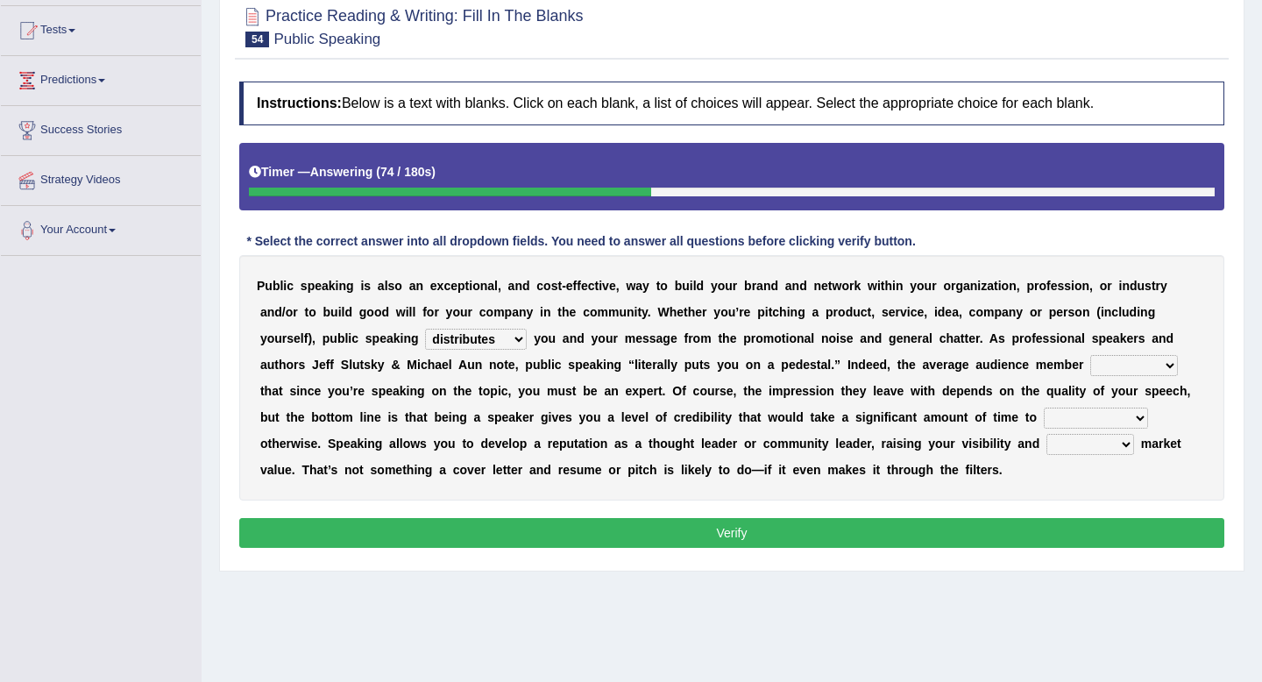
click at [1114, 364] on select "assists assumes accesses assesses" at bounding box center [1134, 365] width 88 height 21
select select "accesses"
click at [1090, 355] on select "assists assumes accesses assesses" at bounding box center [1134, 365] width 88 height 21
click at [1057, 415] on select "cultivate procrastinate communicate culminate" at bounding box center [1096, 418] width 104 height 21
select select "cultivate"
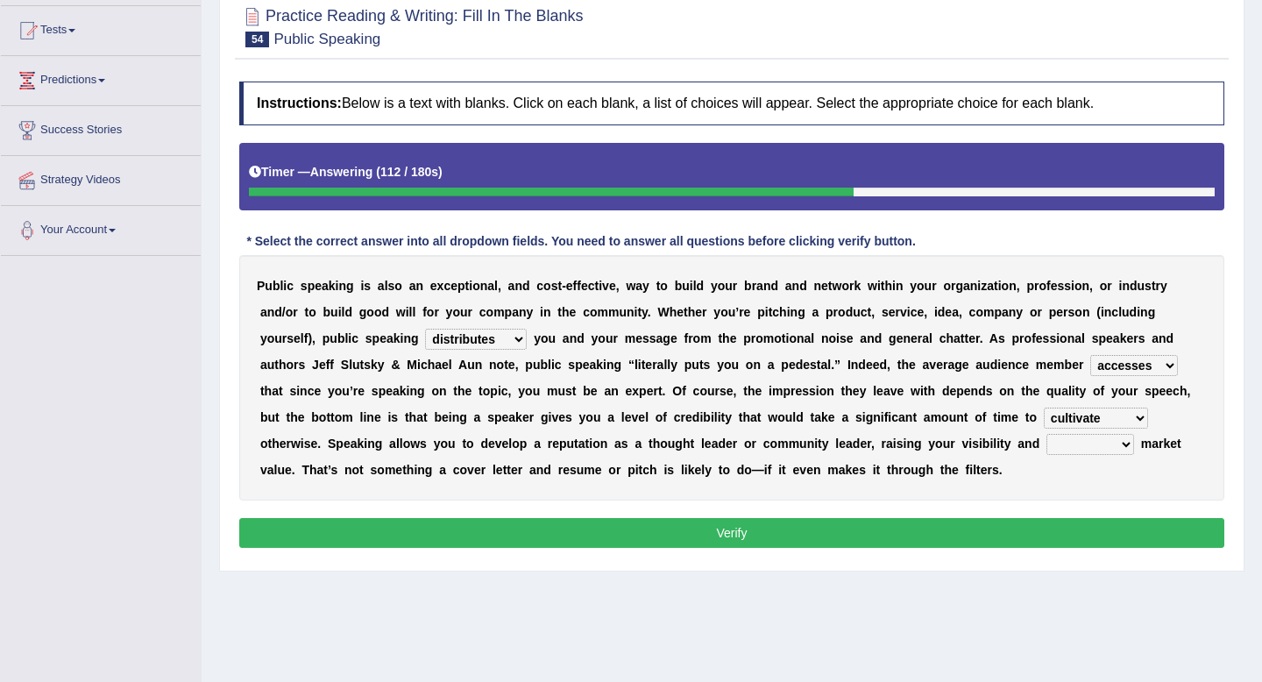
click at [1044, 408] on select "cultivate procrastinate communicate culminate" at bounding box center [1096, 418] width 104 height 21
click at [1044, 414] on select "cultivate procrastinate communicate culminate" at bounding box center [1096, 418] width 104 height 21
click at [1044, 408] on select "cultivate procrastinate communicate culminate" at bounding box center [1096, 418] width 104 height 21
click at [1047, 448] on select "perceived diagnosed recessed divided" at bounding box center [1091, 444] width 88 height 21
click at [1047, 434] on select "perceived diagnosed recessed divided" at bounding box center [1091, 444] width 88 height 21
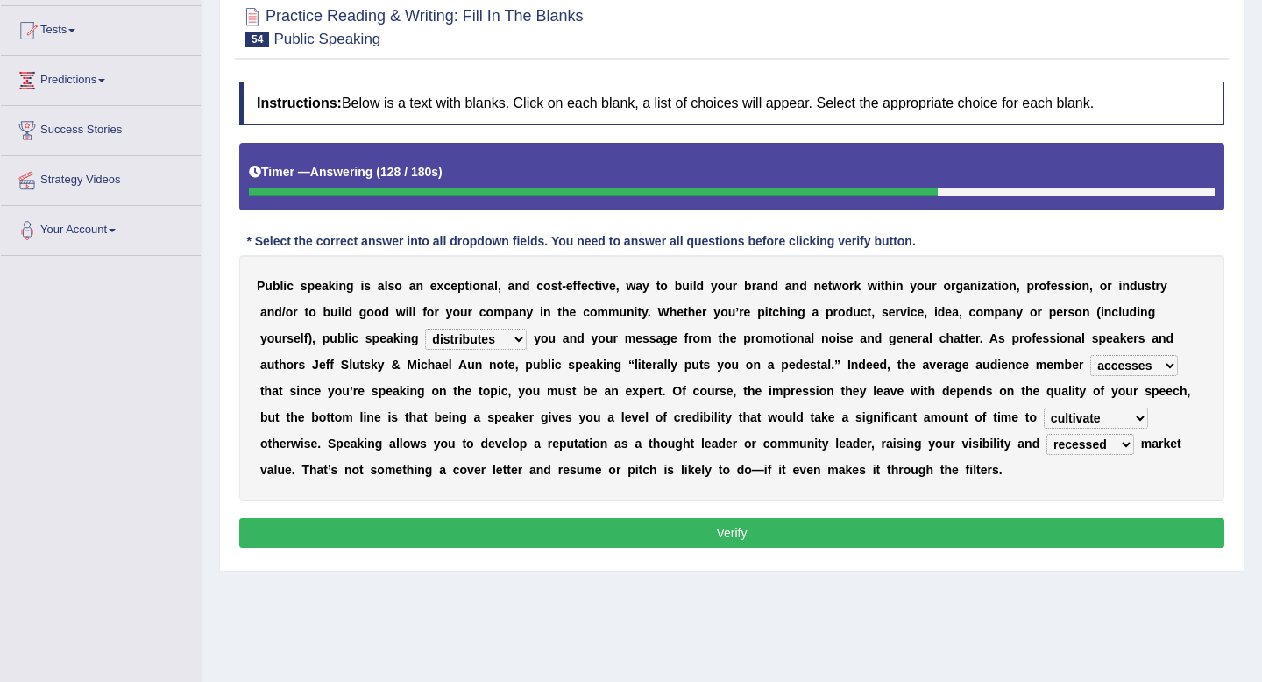
click at [1047, 445] on select "perceived diagnosed recessed divided" at bounding box center [1091, 444] width 88 height 21
click at [1047, 451] on select "perceived diagnosed recessed divided" at bounding box center [1091, 444] width 88 height 21
select select "perceived"
click at [1047, 434] on select "perceived diagnosed recessed divided" at bounding box center [1091, 444] width 88 height 21
click at [914, 522] on button "Verify" at bounding box center [731, 533] width 985 height 30
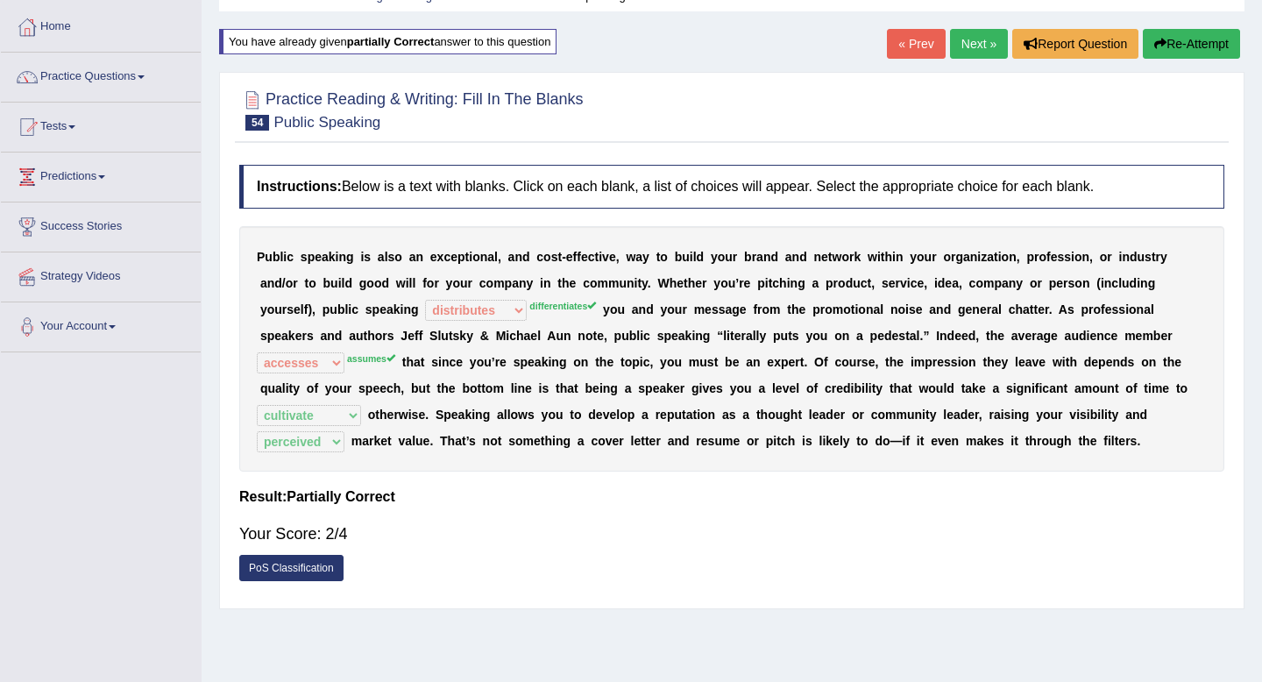
scroll to position [33, 0]
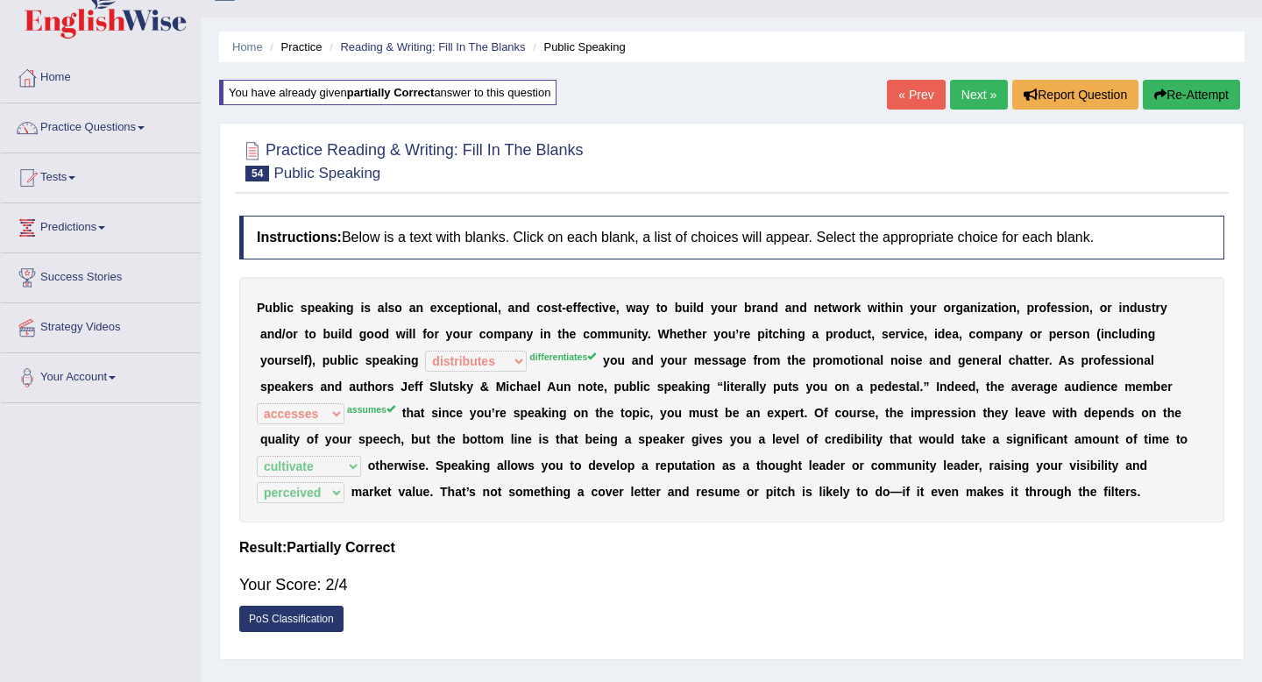
click at [974, 93] on link "Next »" at bounding box center [979, 95] width 58 height 30
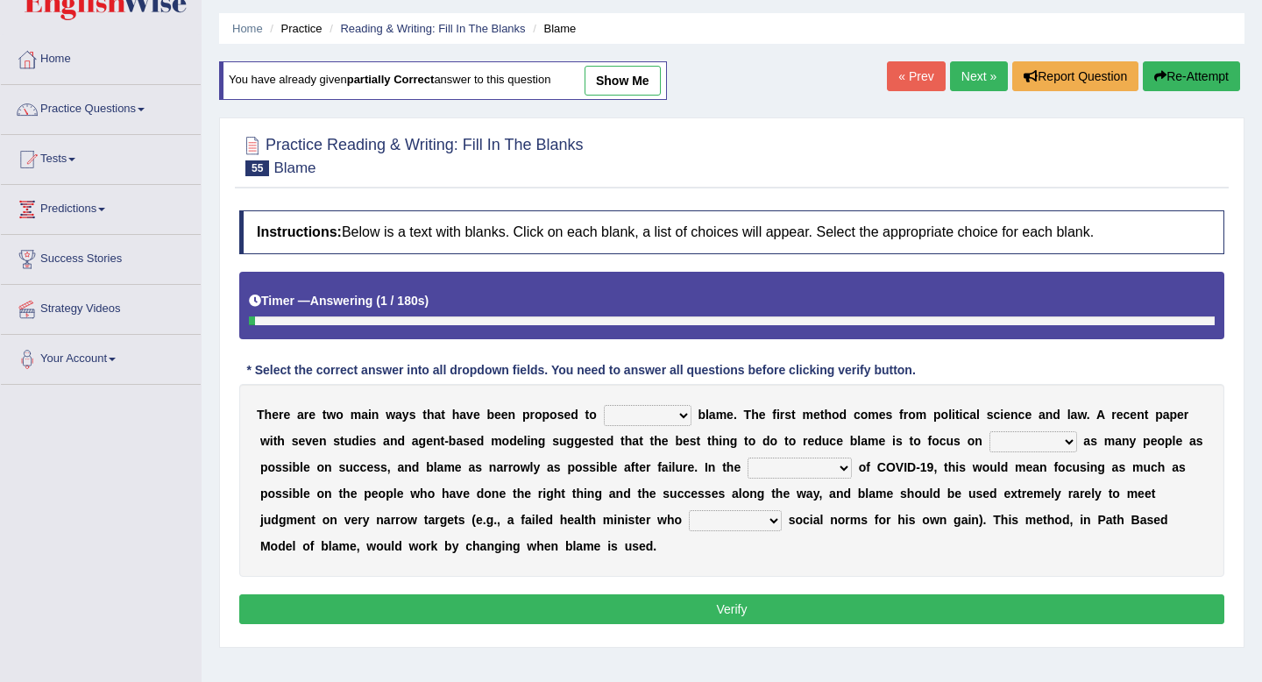
scroll to position [53, 0]
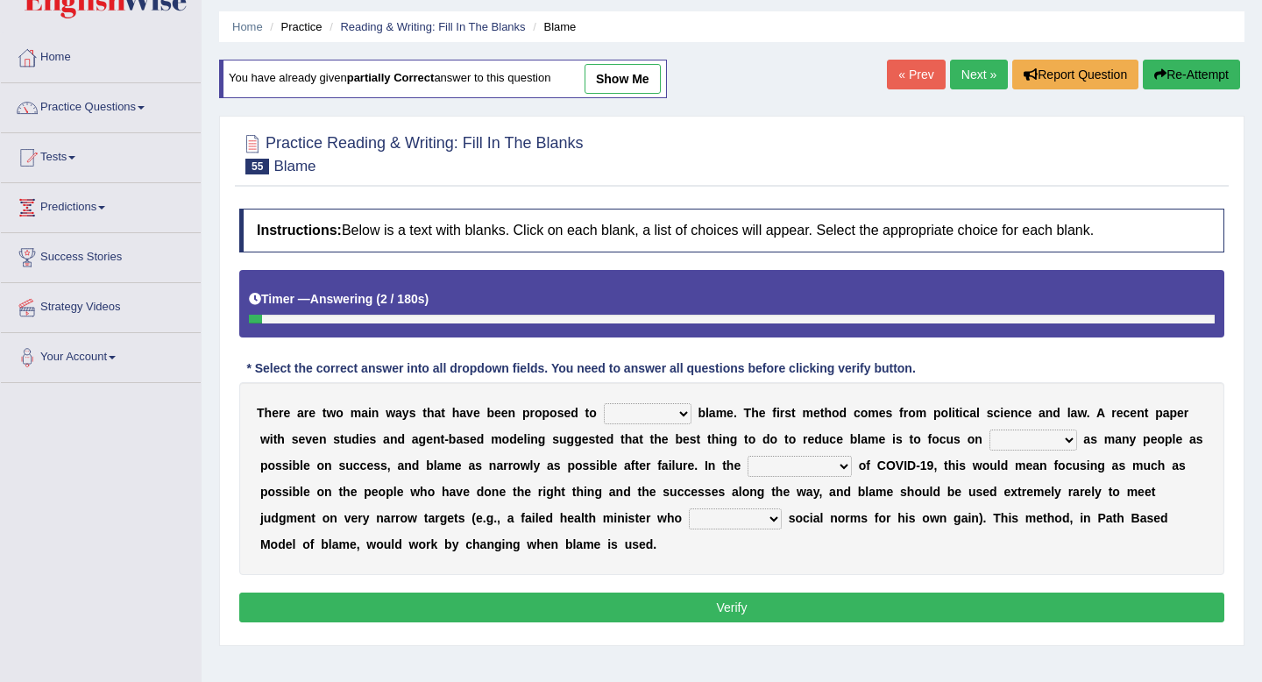
click at [626, 88] on link "show me" at bounding box center [623, 79] width 76 height 30
select select "reduce"
select select "praising"
select select "context"
select select "established"
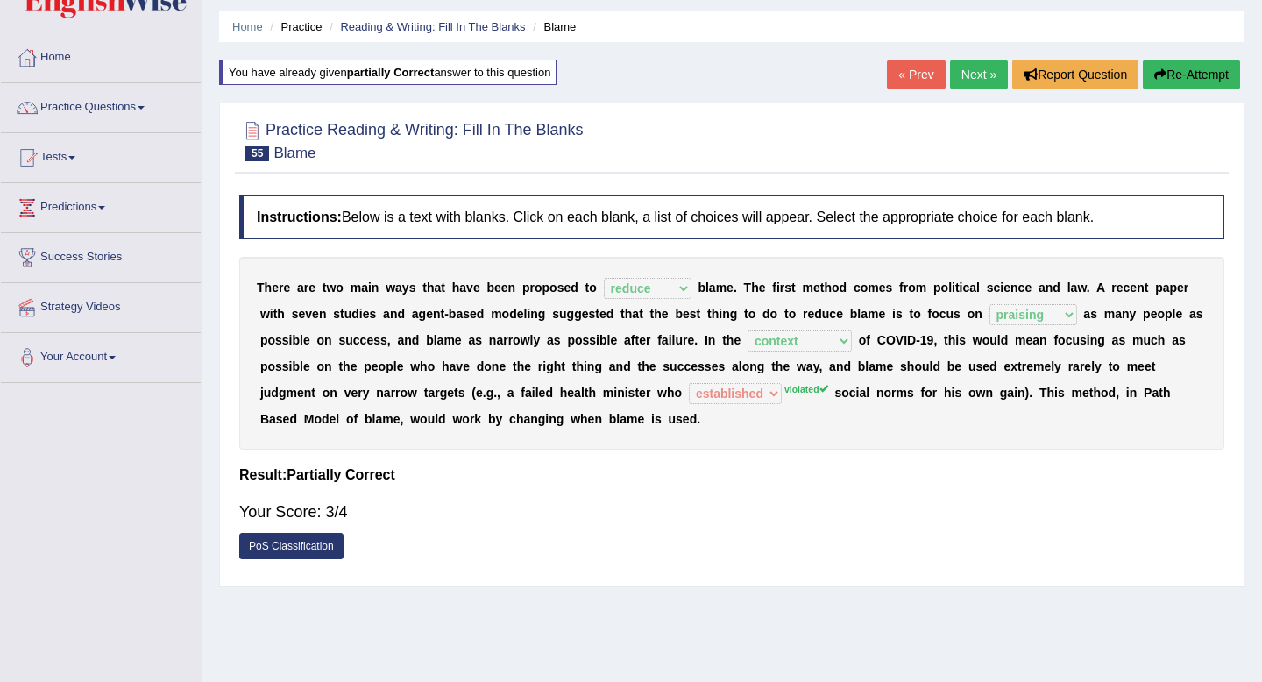
click at [1179, 63] on button "Re-Attempt" at bounding box center [1191, 75] width 97 height 30
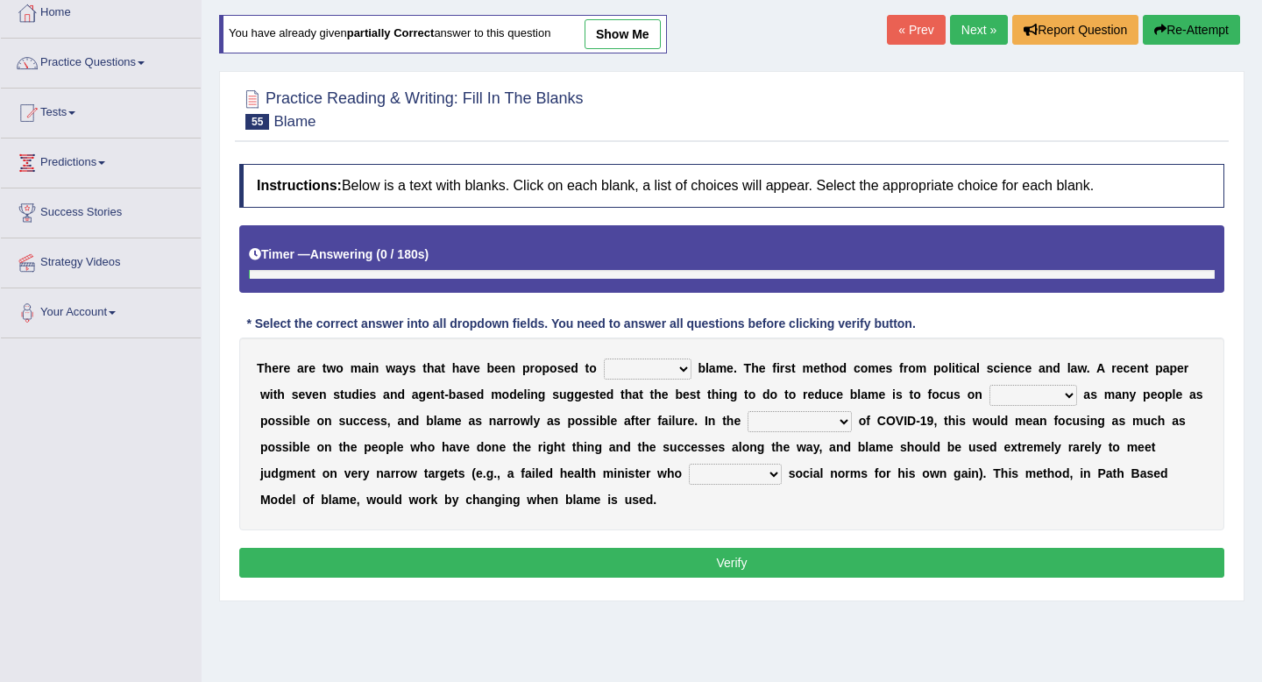
scroll to position [99, 0]
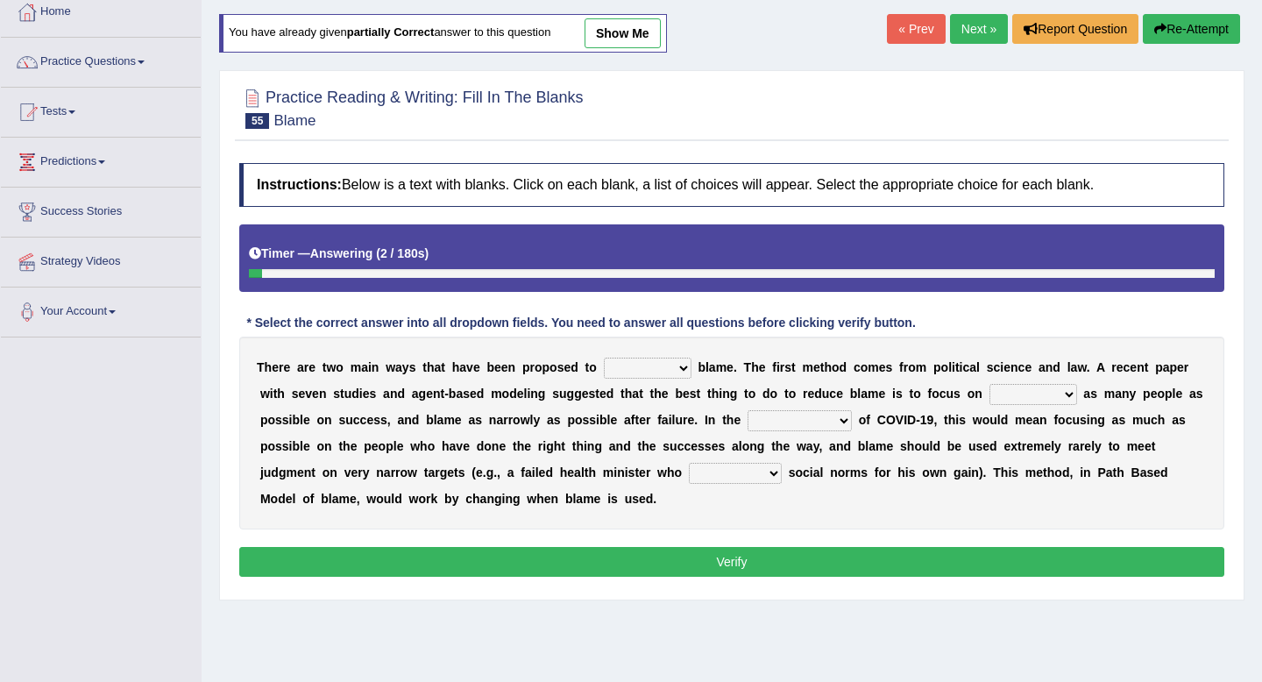
click at [648, 363] on select "abuse release reduce redress" at bounding box center [648, 368] width 88 height 21
select select "reduce"
click at [604, 358] on select "abuse release reduce redress" at bounding box center [648, 368] width 88 height 21
click at [1025, 395] on select "praising promising preserving praying" at bounding box center [1034, 394] width 88 height 21
select select "praising"
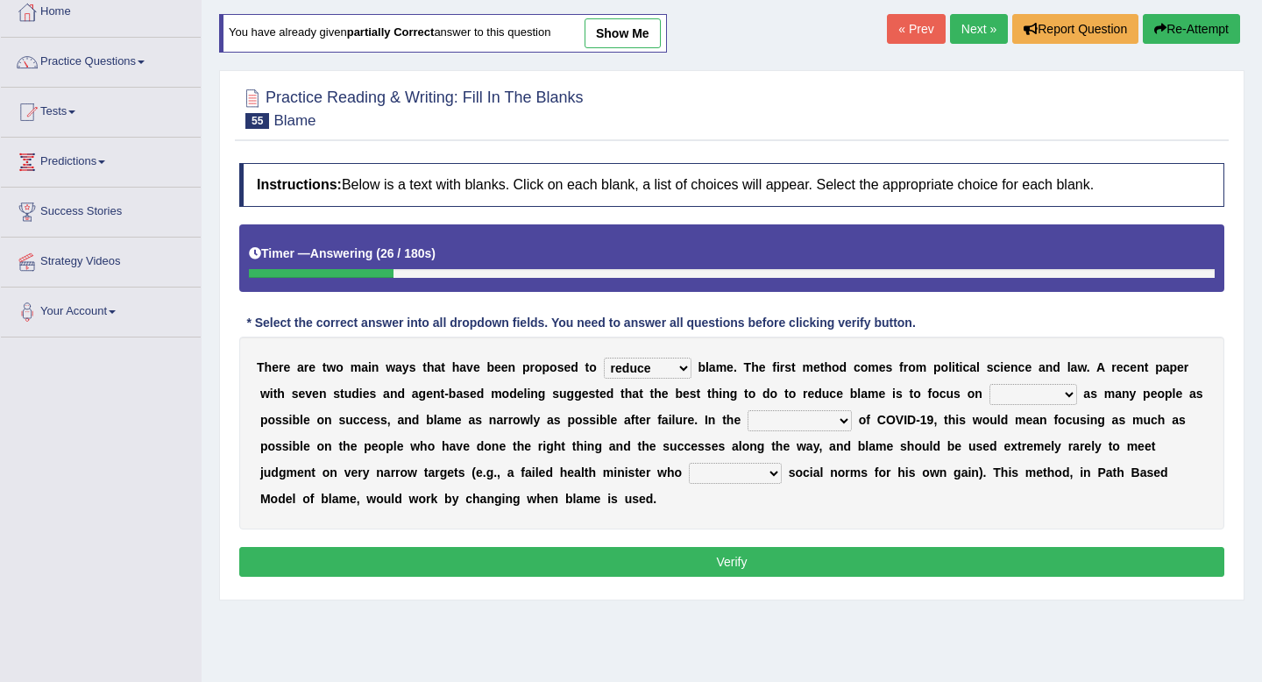
click at [990, 384] on select "praising promising preserving praying" at bounding box center [1034, 394] width 88 height 21
click at [1060, 399] on select "praising promising preserving praying" at bounding box center [1034, 394] width 88 height 21
click at [804, 416] on select "context confrontation text construction" at bounding box center [800, 420] width 104 height 21
select select "context"
click at [748, 410] on select "context confrontation text construction" at bounding box center [800, 420] width 104 height 21
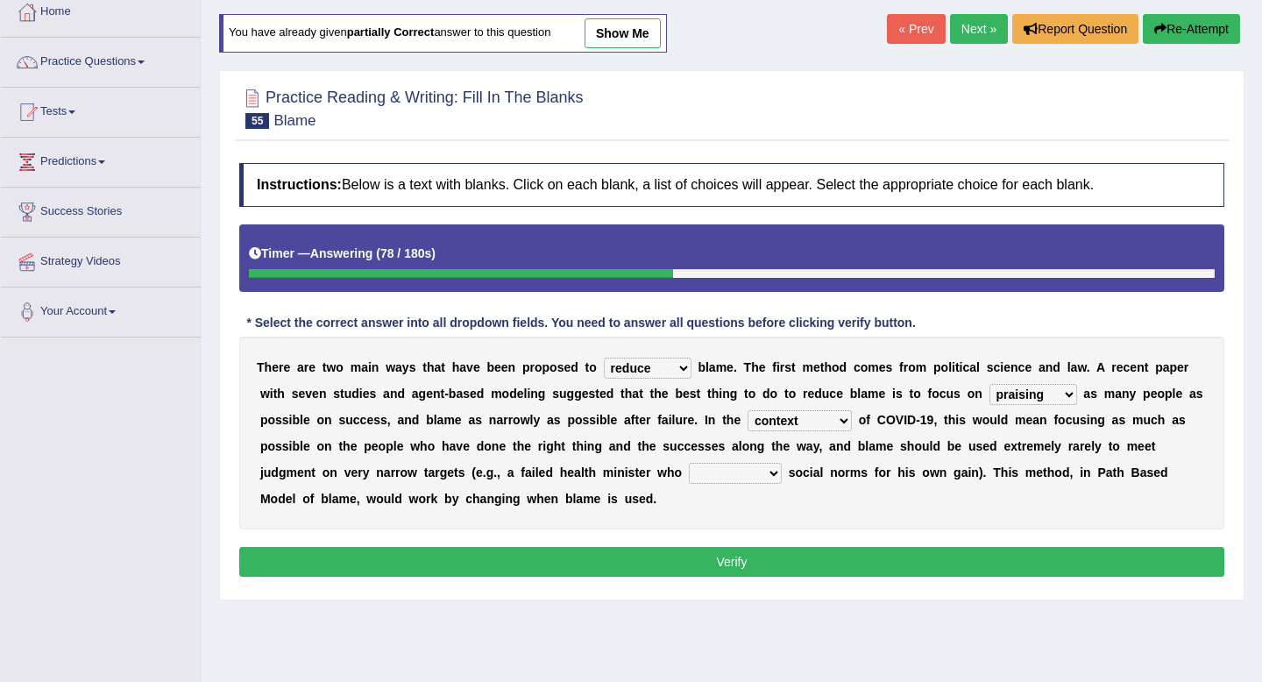
click at [731, 469] on select "departed established violated met" at bounding box center [735, 473] width 93 height 21
select select "violated"
click at [689, 463] on select "departed established violated met" at bounding box center [735, 473] width 93 height 21
click at [749, 482] on select "departed established violated met" at bounding box center [735, 473] width 93 height 21
click at [689, 463] on select "departed established violated met" at bounding box center [735, 473] width 93 height 21
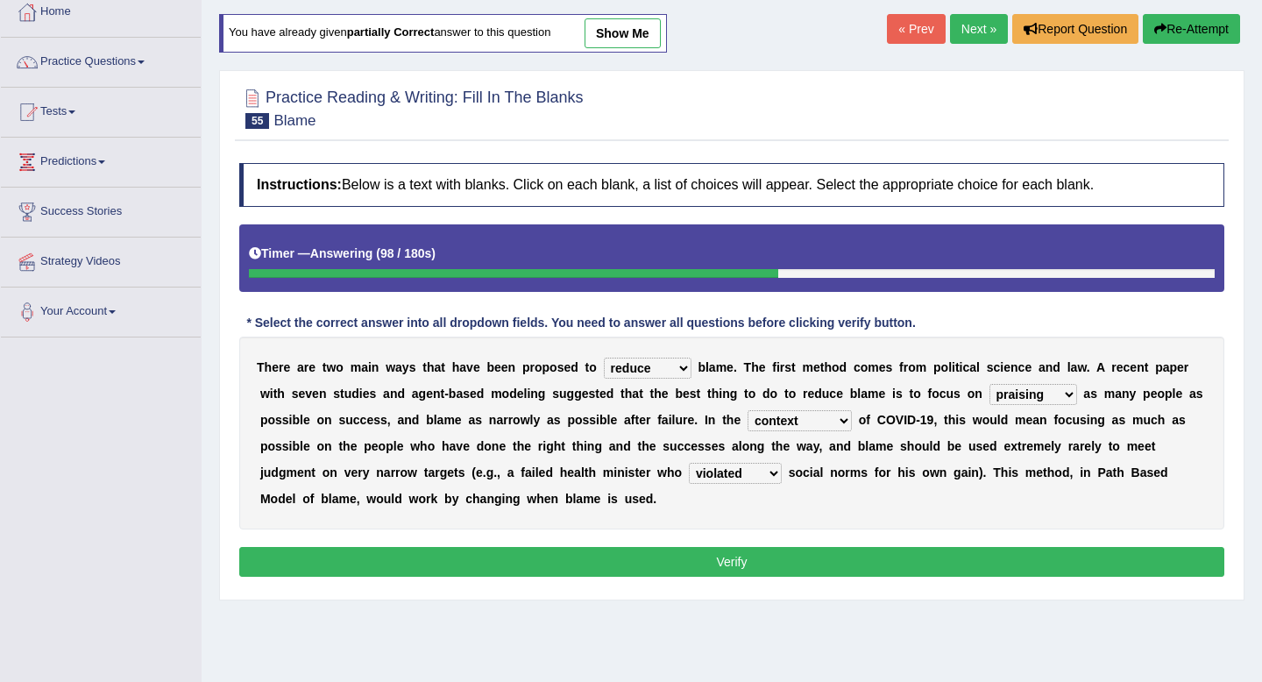
click at [715, 553] on button "Verify" at bounding box center [731, 562] width 985 height 30
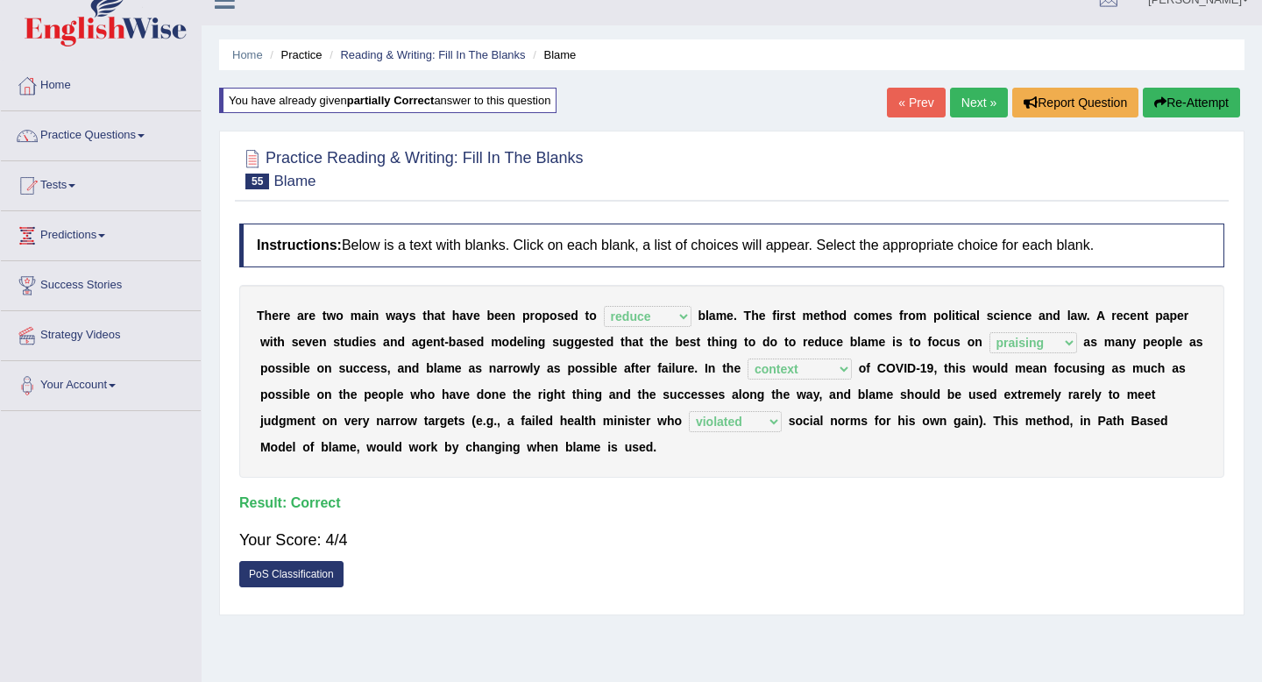
scroll to position [0, 0]
